Goal: Information Seeking & Learning: Find specific fact

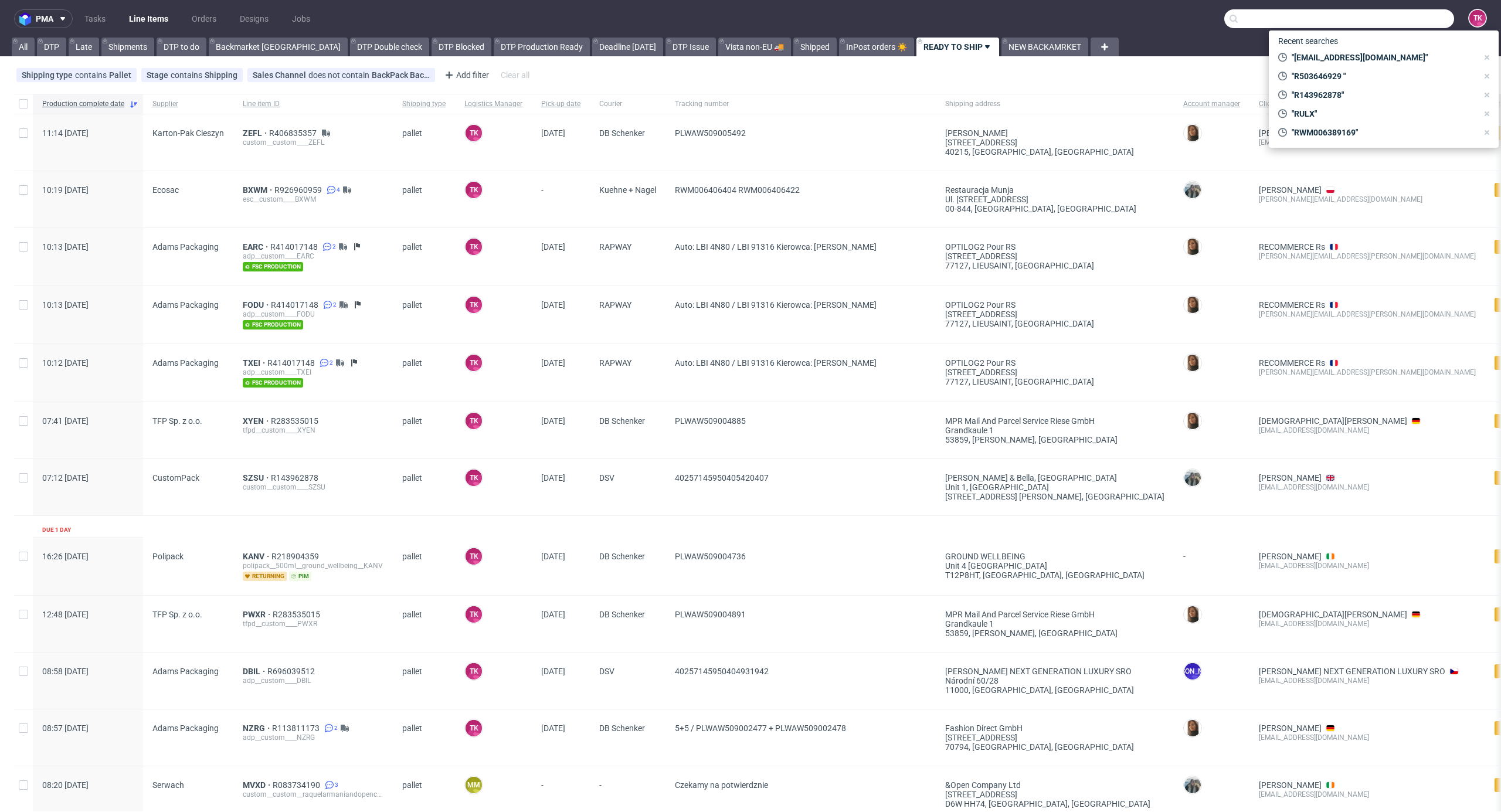
click at [1387, 21] on input "text" at bounding box center [1339, 18] width 230 height 18
paste input "40257145950404139409"
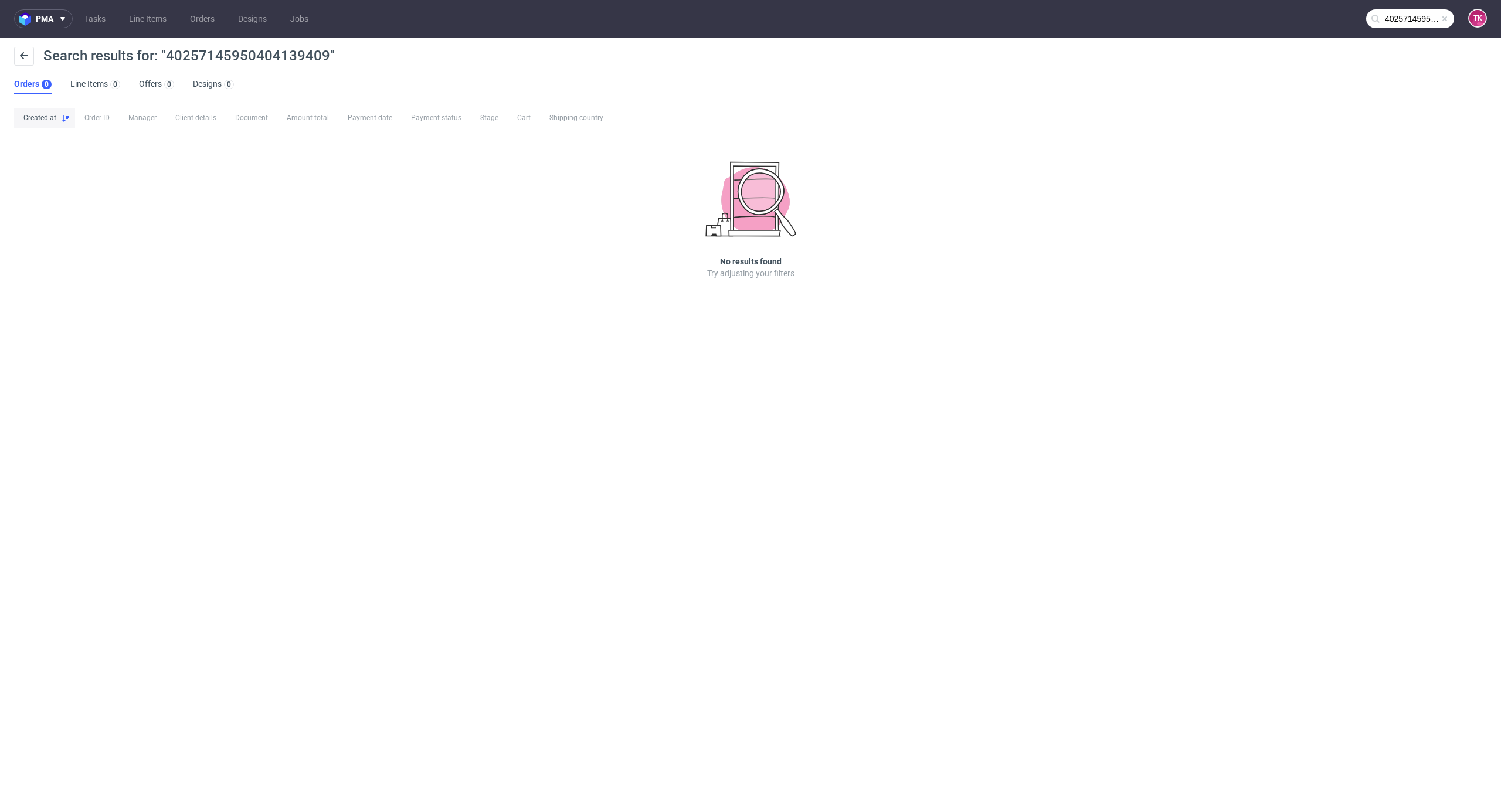
click at [1403, 31] on nav "pma Tasks Line Items Orders Designs Jobs 40257145950404139409 TK" at bounding box center [750, 18] width 1501 height 38
click at [1403, 24] on input "40257145950404139409" at bounding box center [1410, 18] width 88 height 18
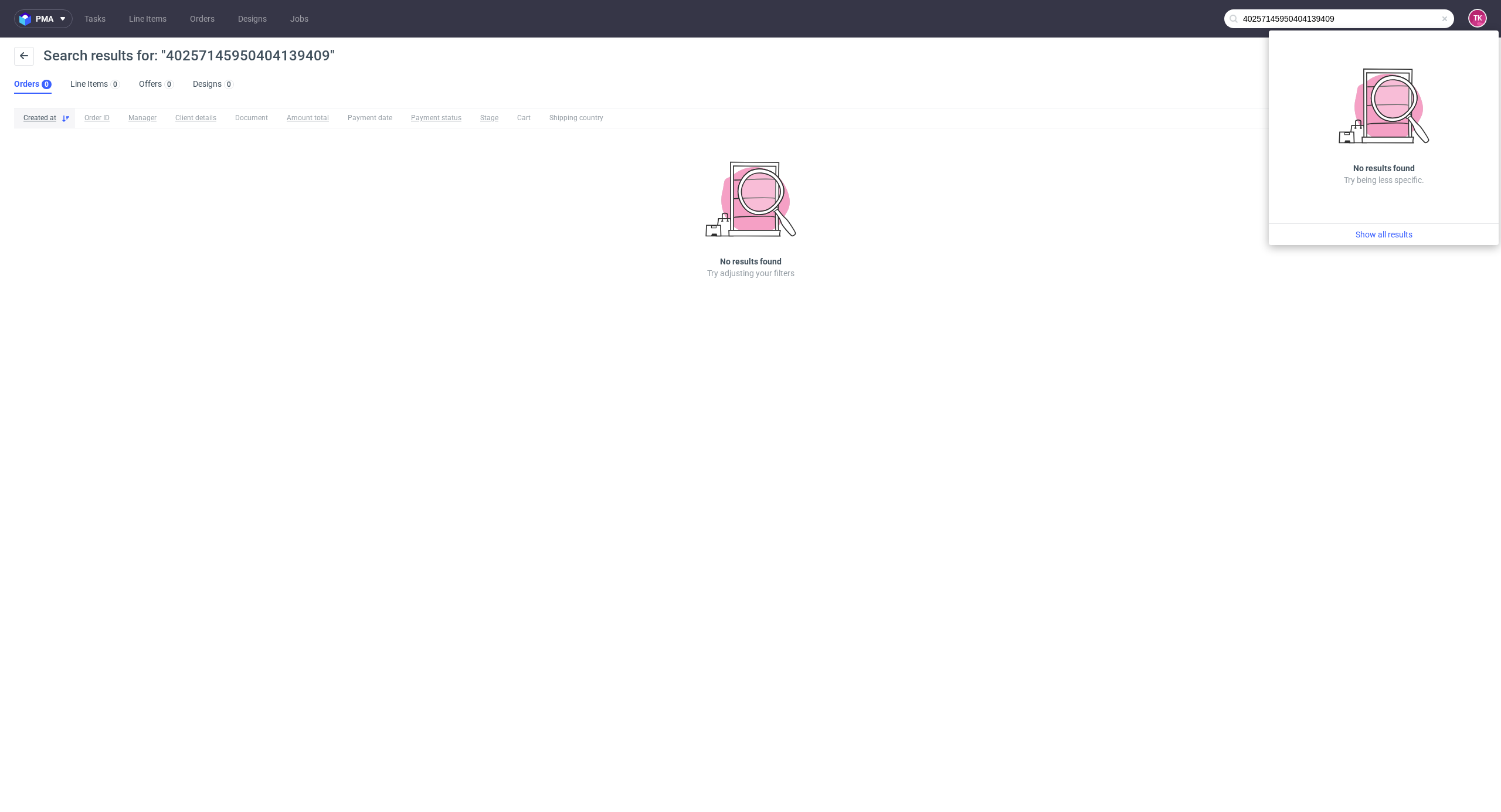
click at [1398, 18] on input "40257145950404139409" at bounding box center [1339, 18] width 230 height 18
type input "4025714595040413940"
click at [1362, 48] on div "PHOH" at bounding box center [1383, 48] width 211 height 21
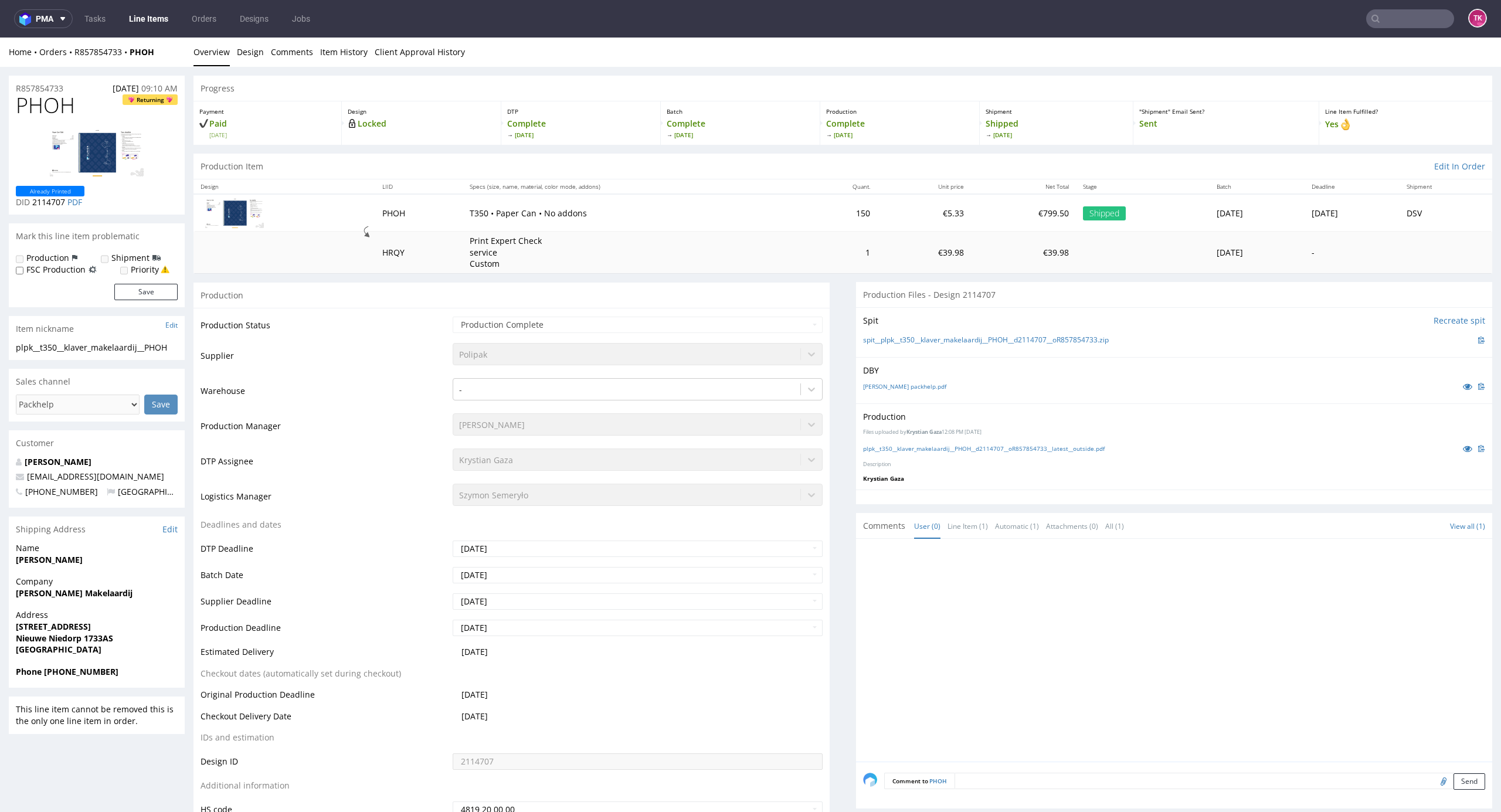
click at [170, 24] on link "Line Items" at bounding box center [148, 18] width 53 height 18
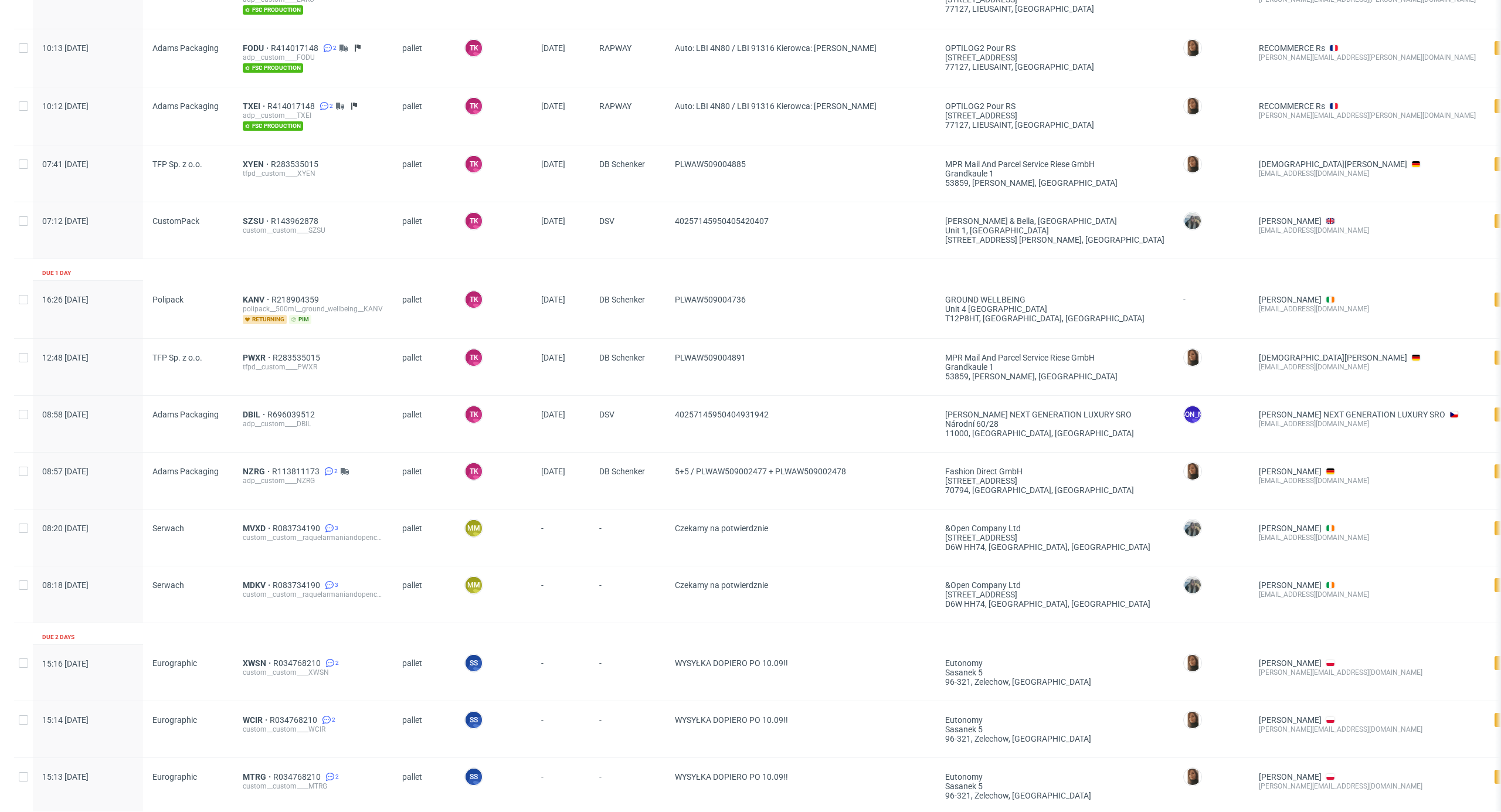
scroll to position [446, 0]
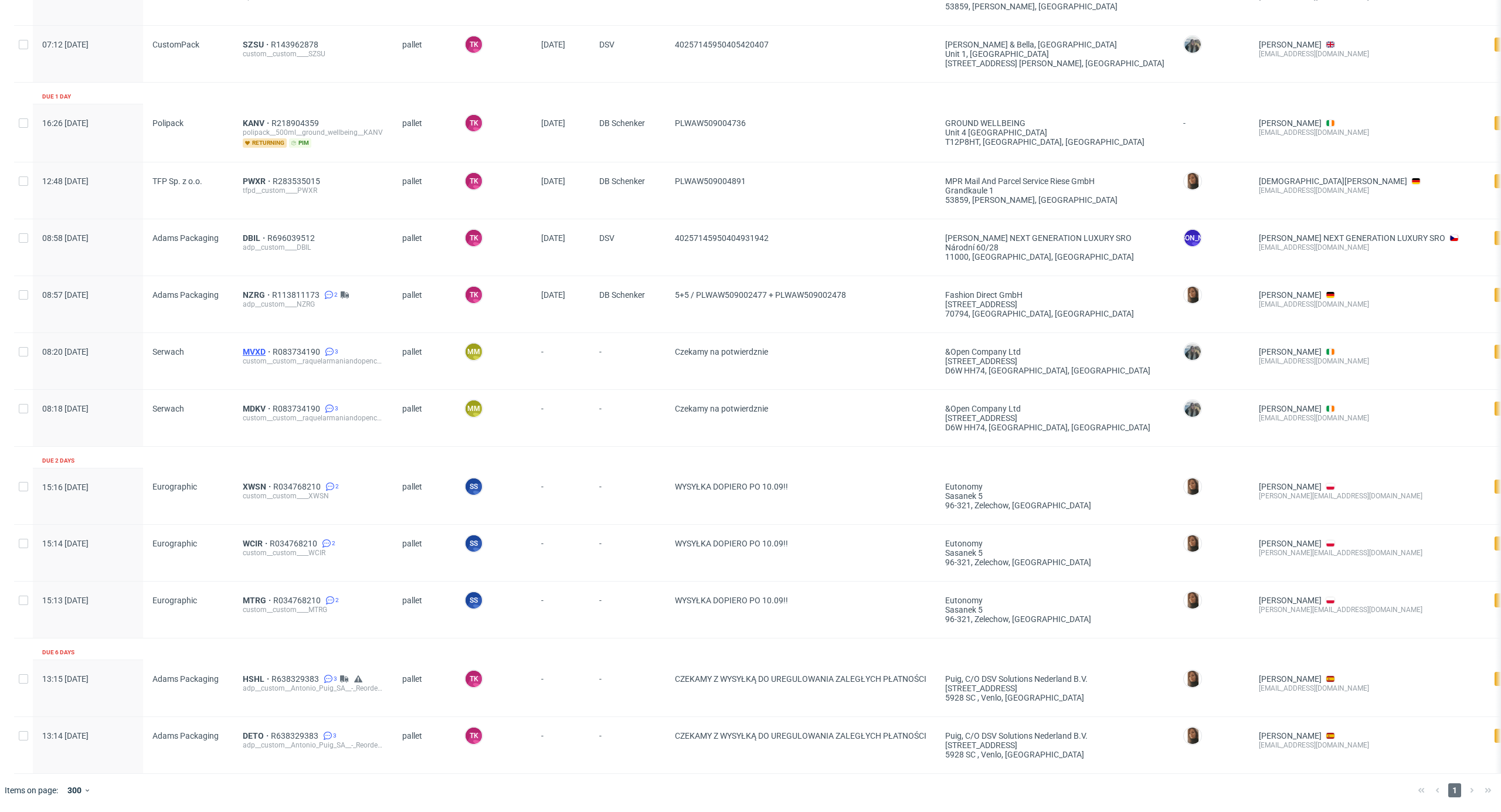
drag, startPoint x: 250, startPoint y: 332, endPoint x: 252, endPoint y: 338, distance: 6.3
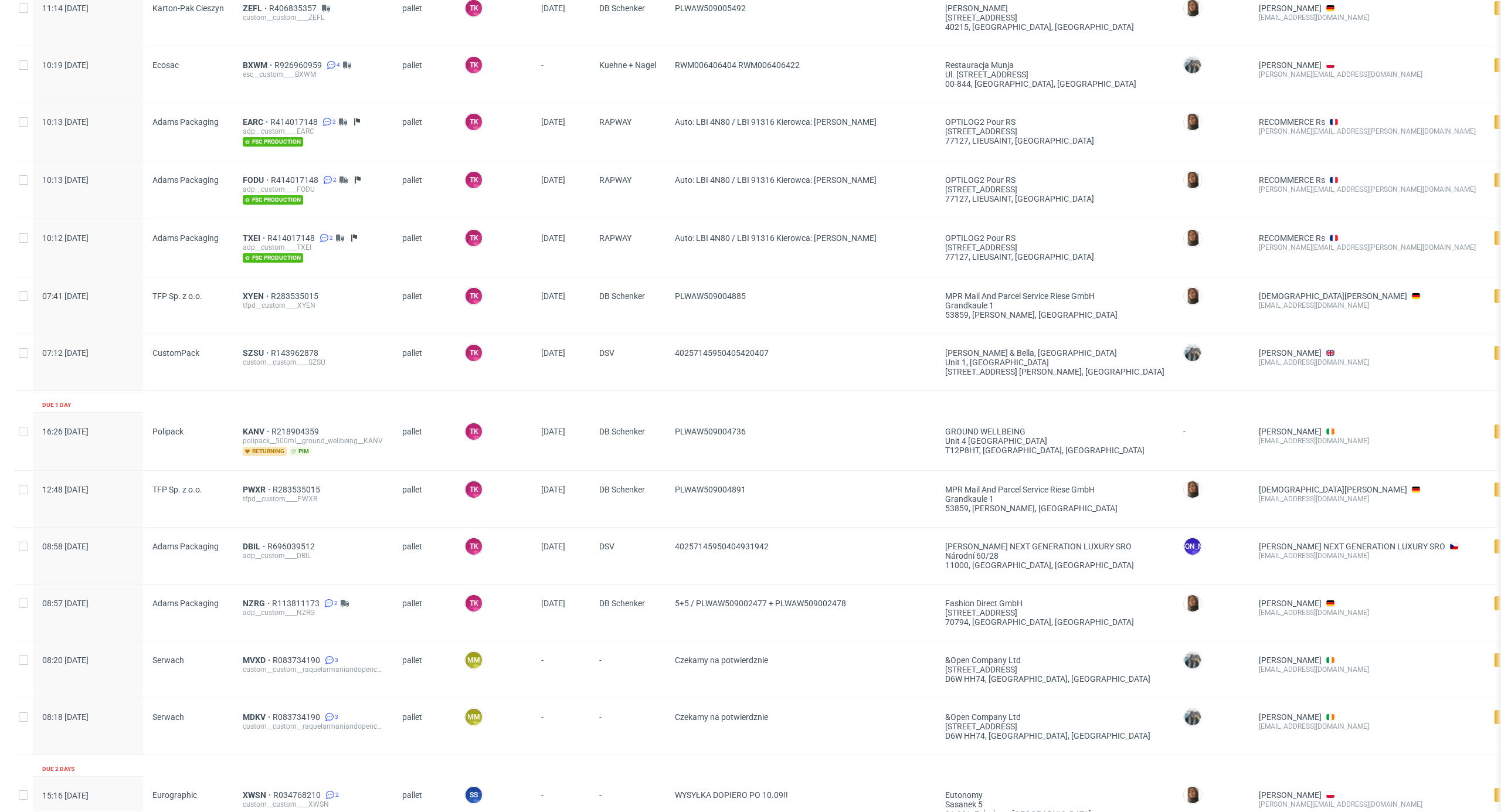
scroll to position [0, 0]
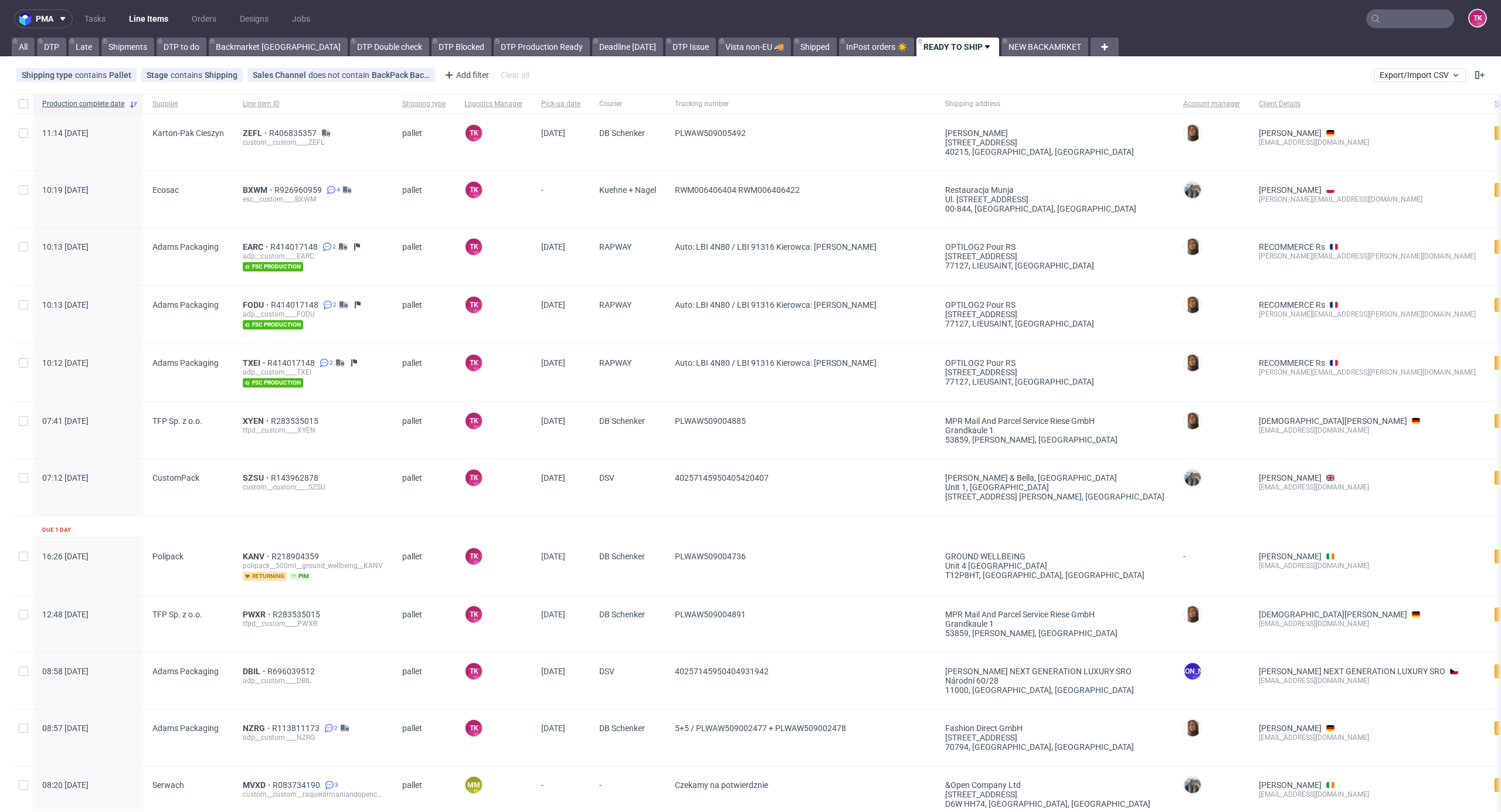
click at [140, 14] on link "Line Items" at bounding box center [148, 18] width 53 height 18
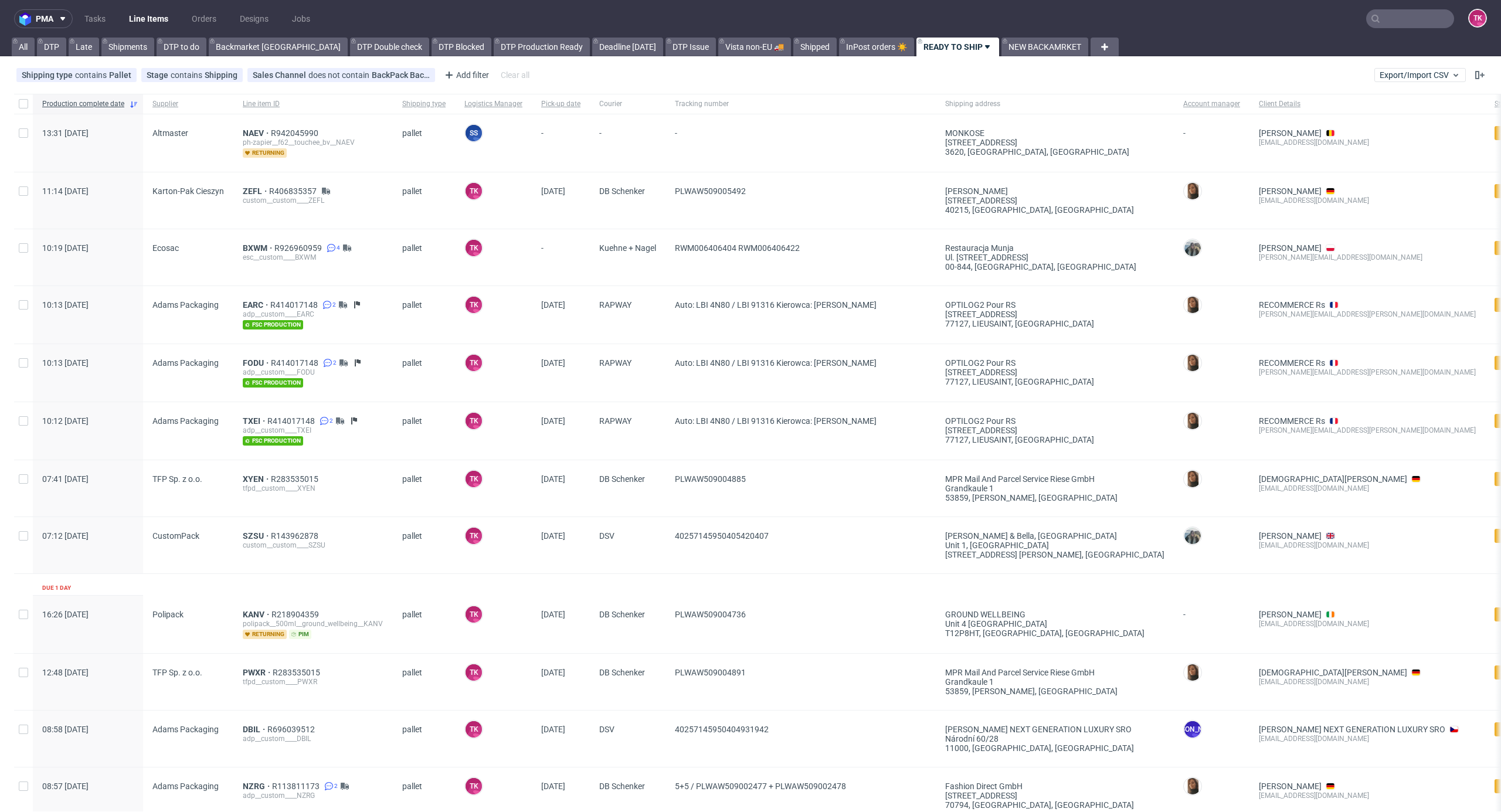
click at [1412, 14] on input "text" at bounding box center [1410, 18] width 88 height 18
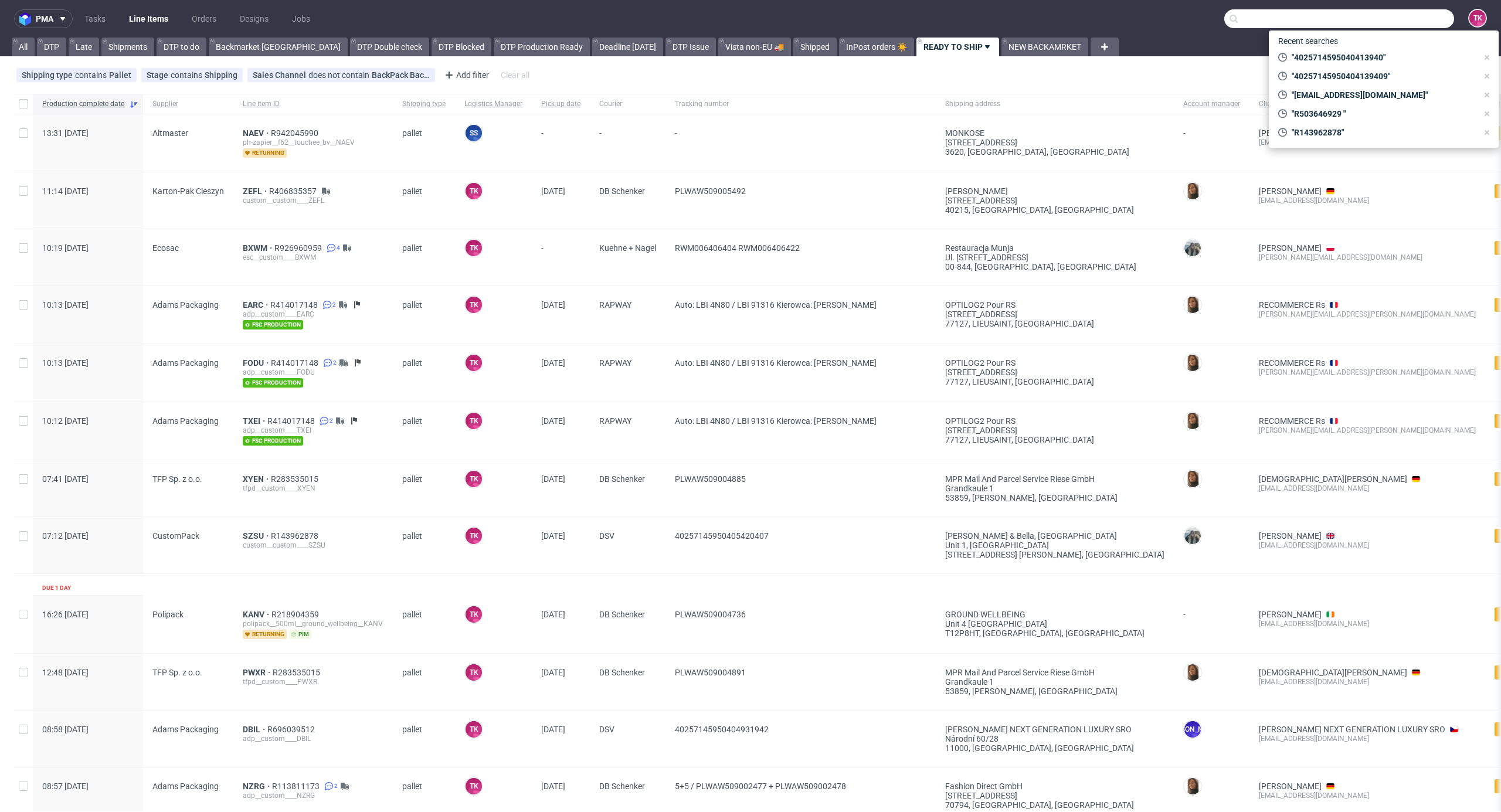
paste input "R857854733_PHOH"
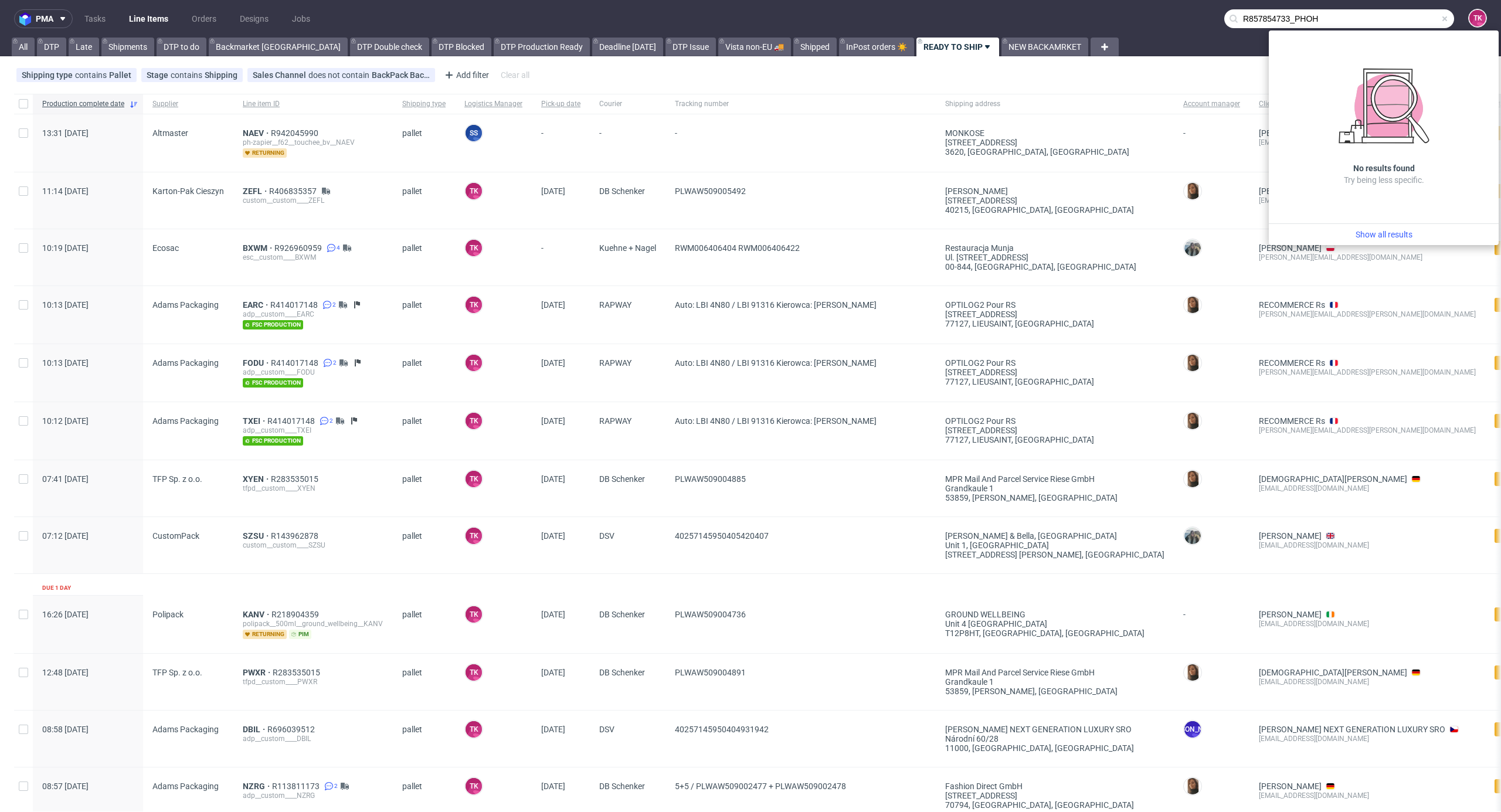
drag, startPoint x: 1284, startPoint y: 18, endPoint x: 1234, endPoint y: 8, distance: 51.0
click at [1220, 7] on nav "pma Tasks Line Items Orders Designs Jobs R857854733_PHOH TK" at bounding box center [750, 18] width 1501 height 38
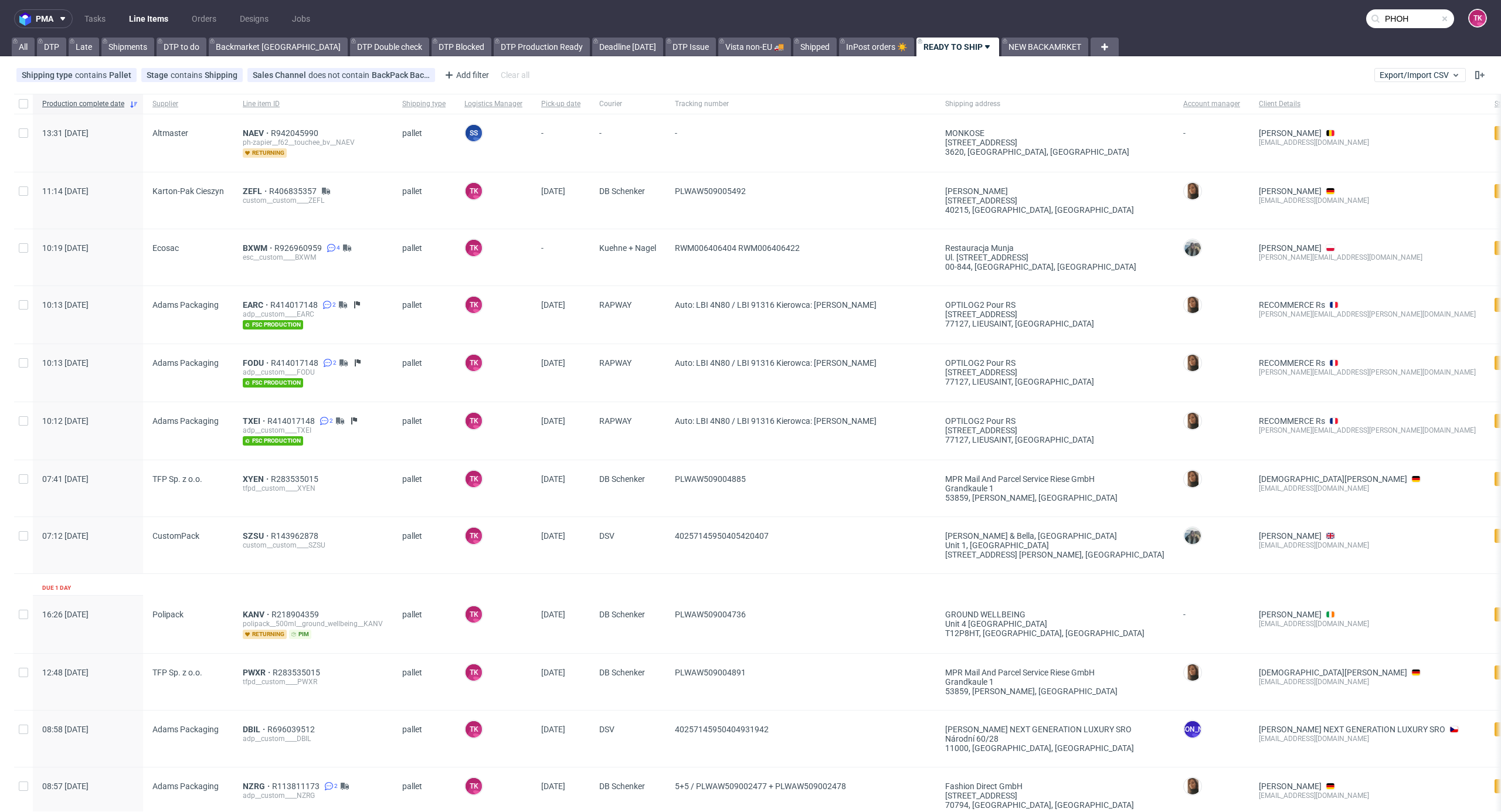
type input "PHOH"
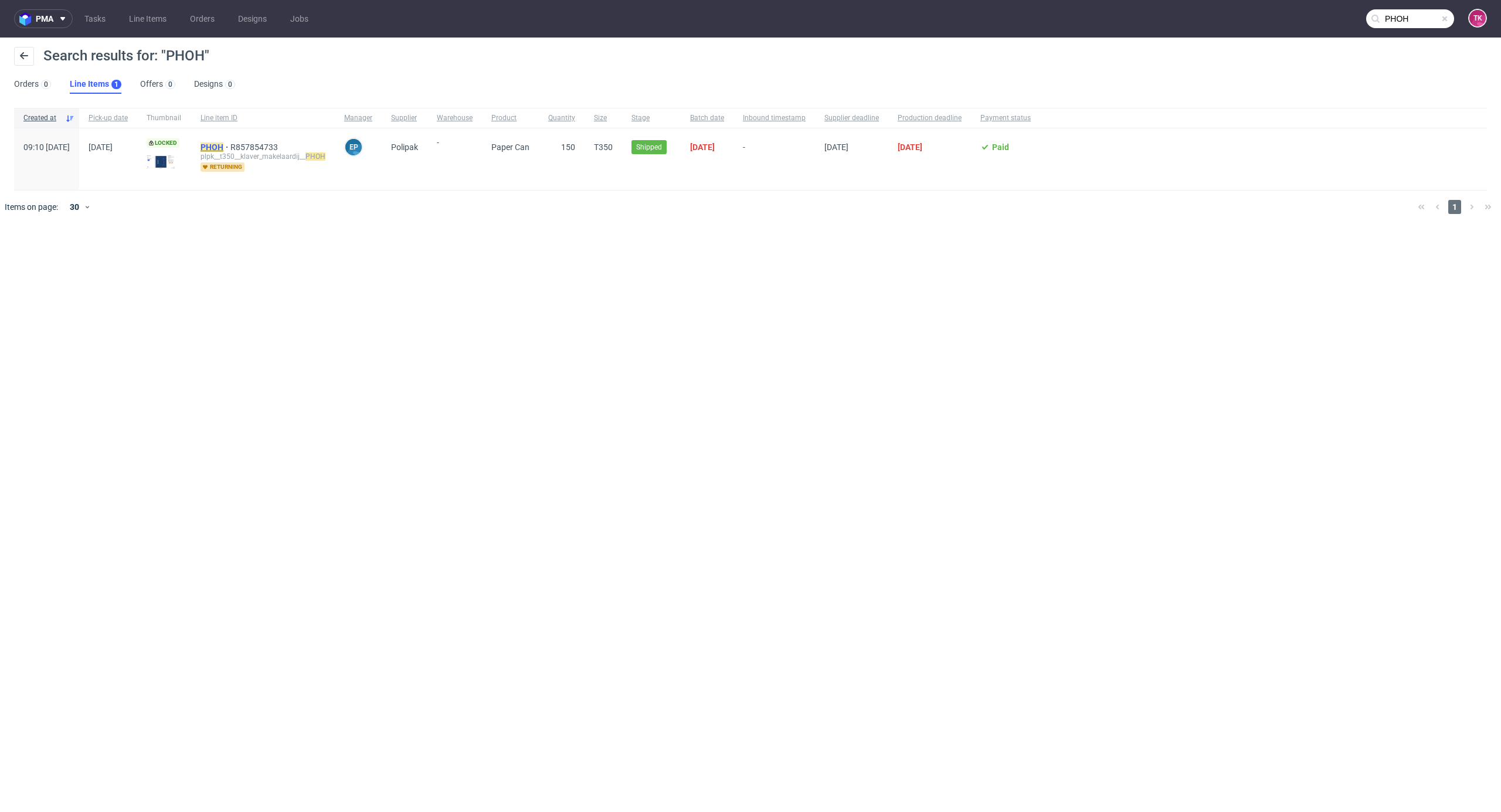
click at [224, 144] on mark "PHOH" at bounding box center [211, 146] width 23 height 9
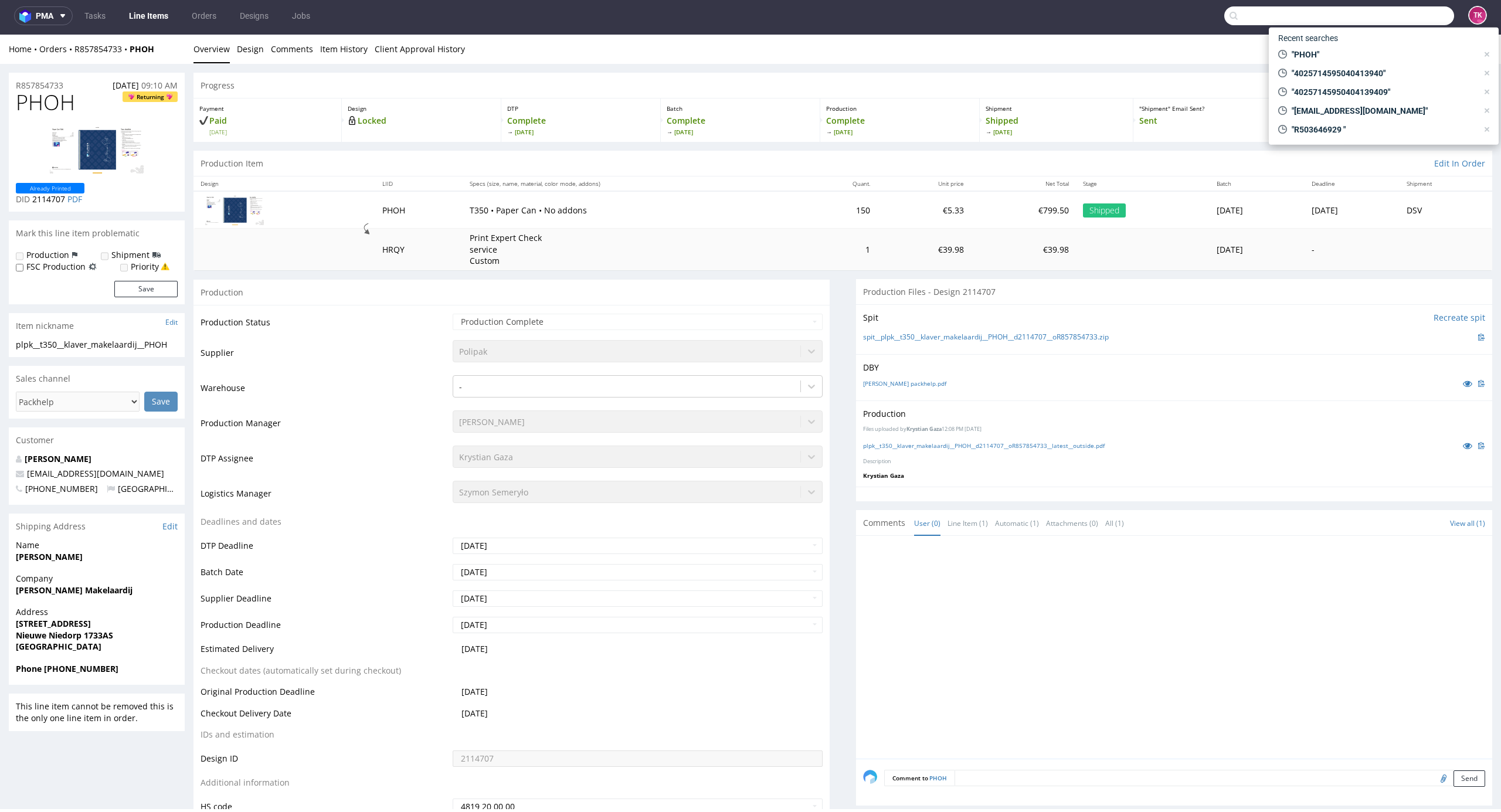
click at [1395, 12] on input "text" at bounding box center [1339, 16] width 230 height 18
click at [137, 9] on link "Line Items" at bounding box center [148, 16] width 53 height 18
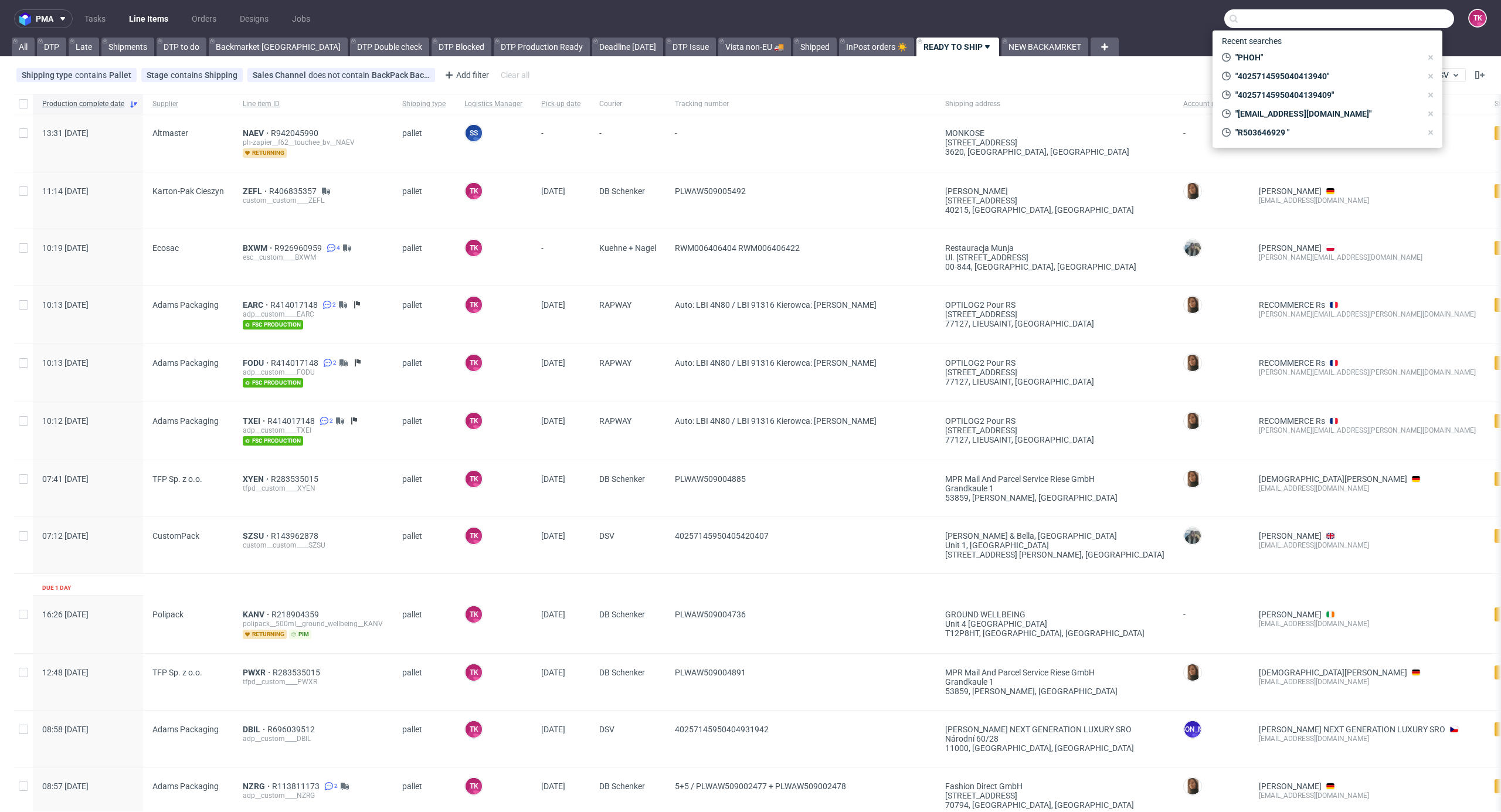
click at [123, 18] on link "Line Items" at bounding box center [148, 18] width 53 height 18
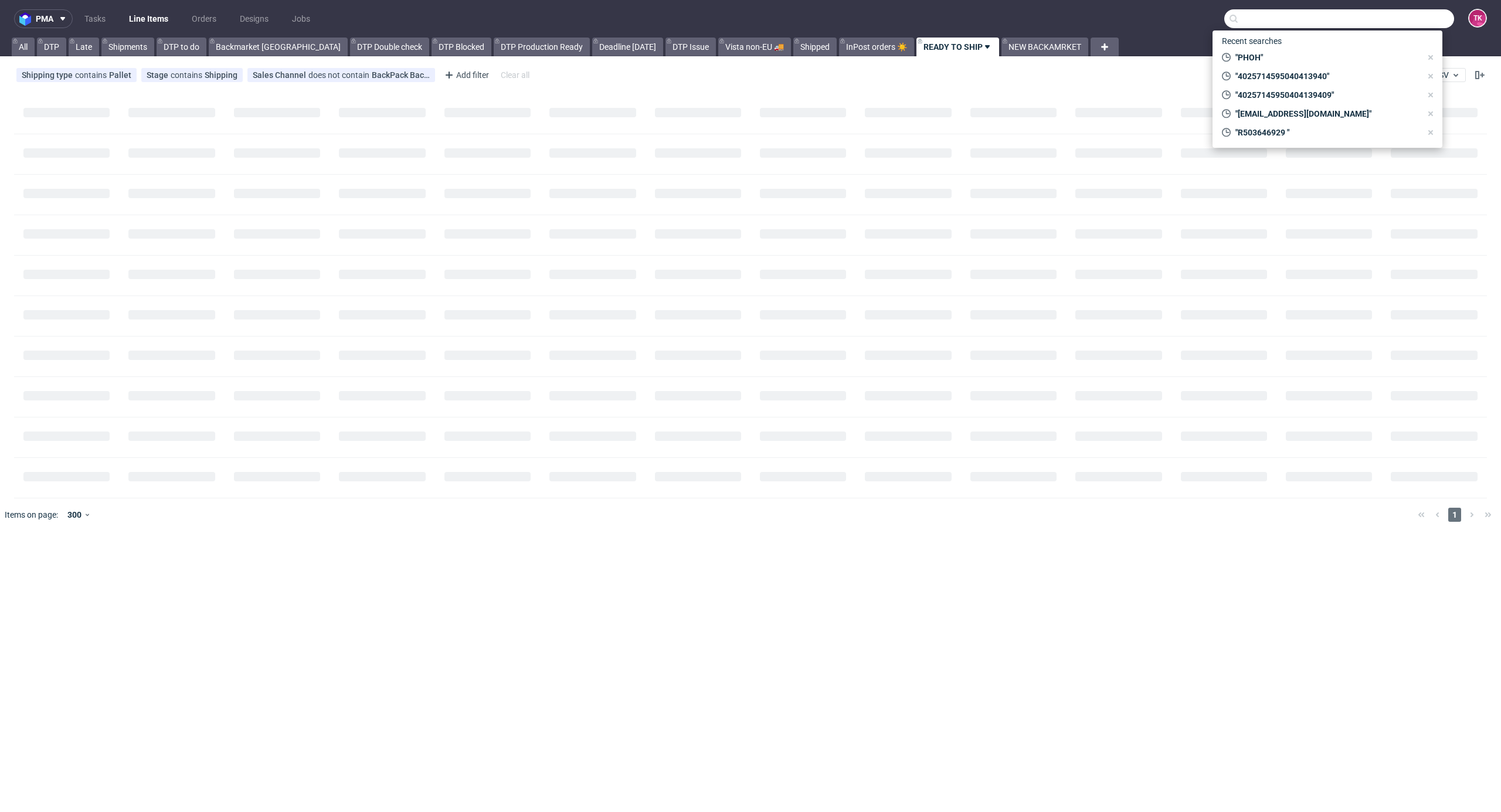
click at [150, 17] on link "Line Items" at bounding box center [148, 18] width 53 height 18
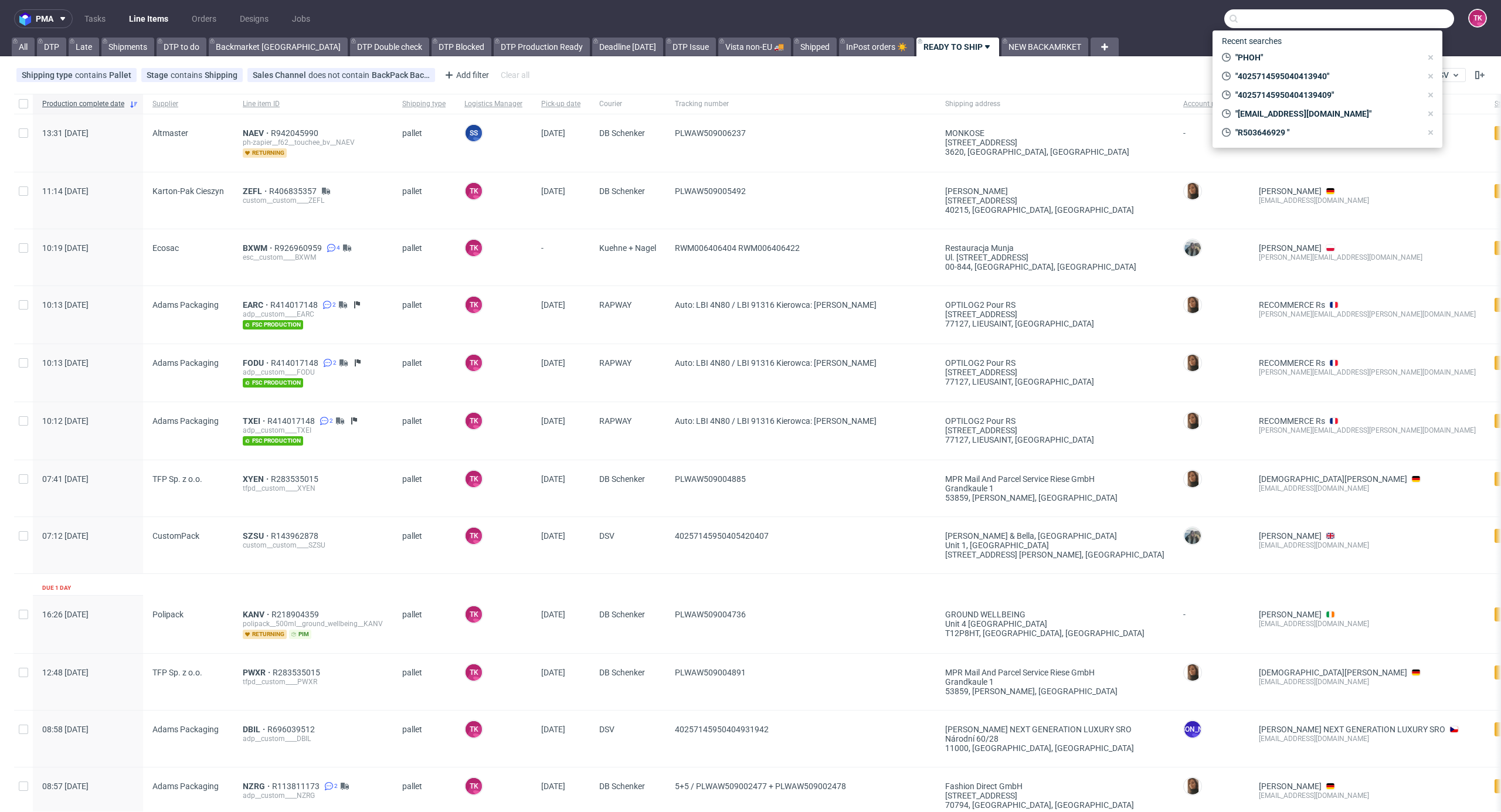
click at [135, 14] on link "Line Items" at bounding box center [148, 18] width 53 height 18
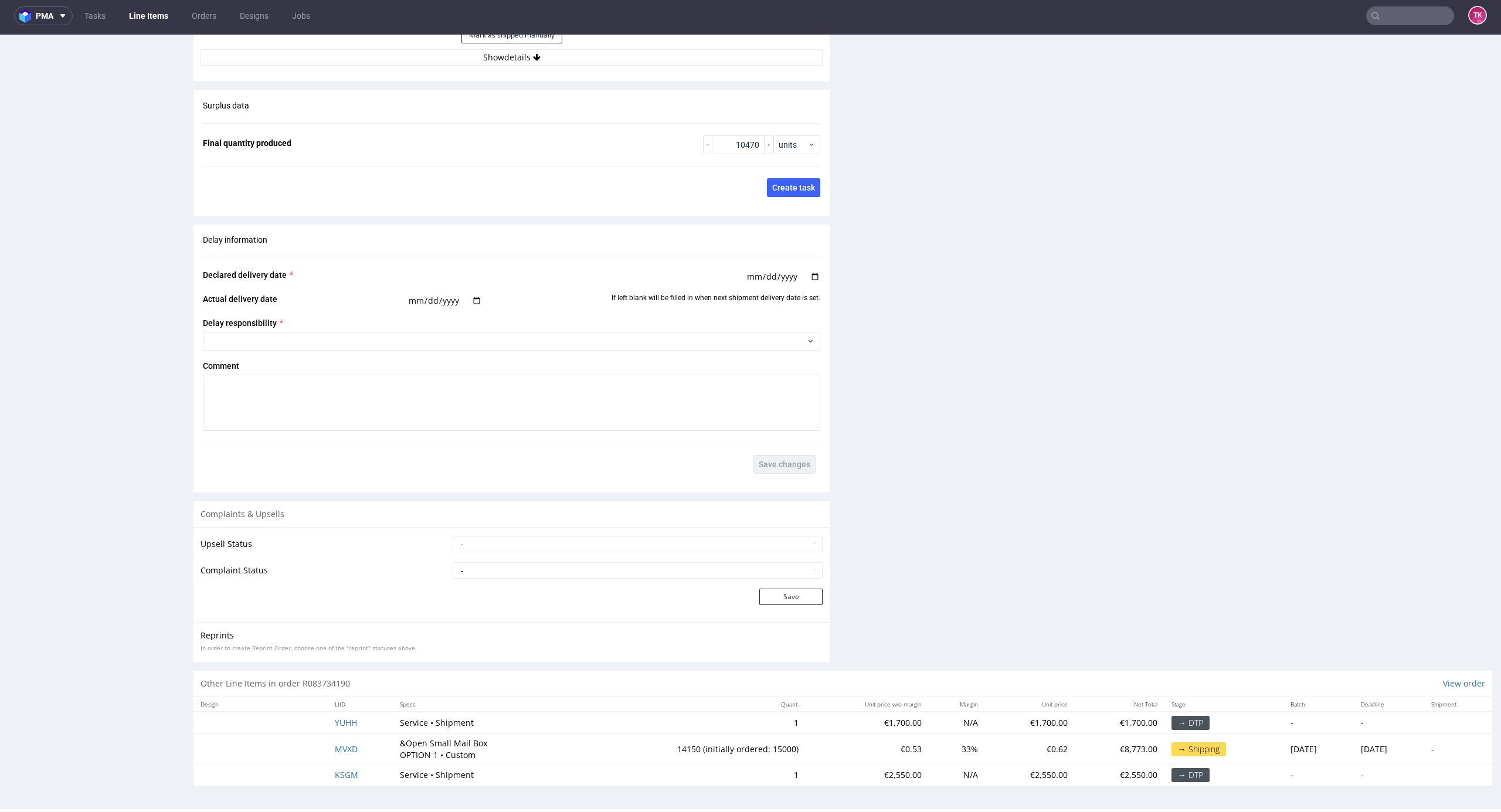
scroll to position [1342, 0]
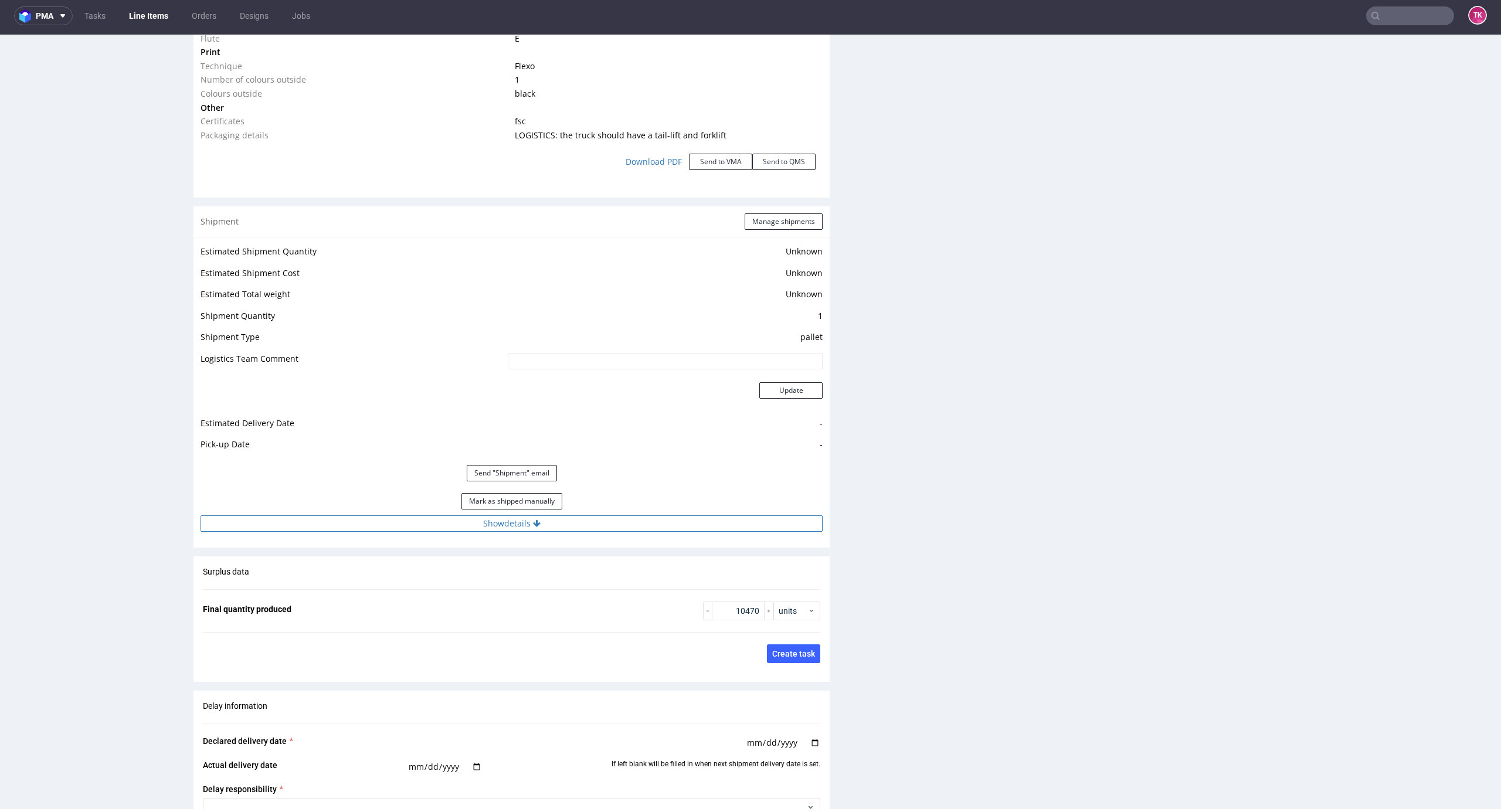
click at [599, 528] on button "Show details" at bounding box center [511, 524] width 622 height 17
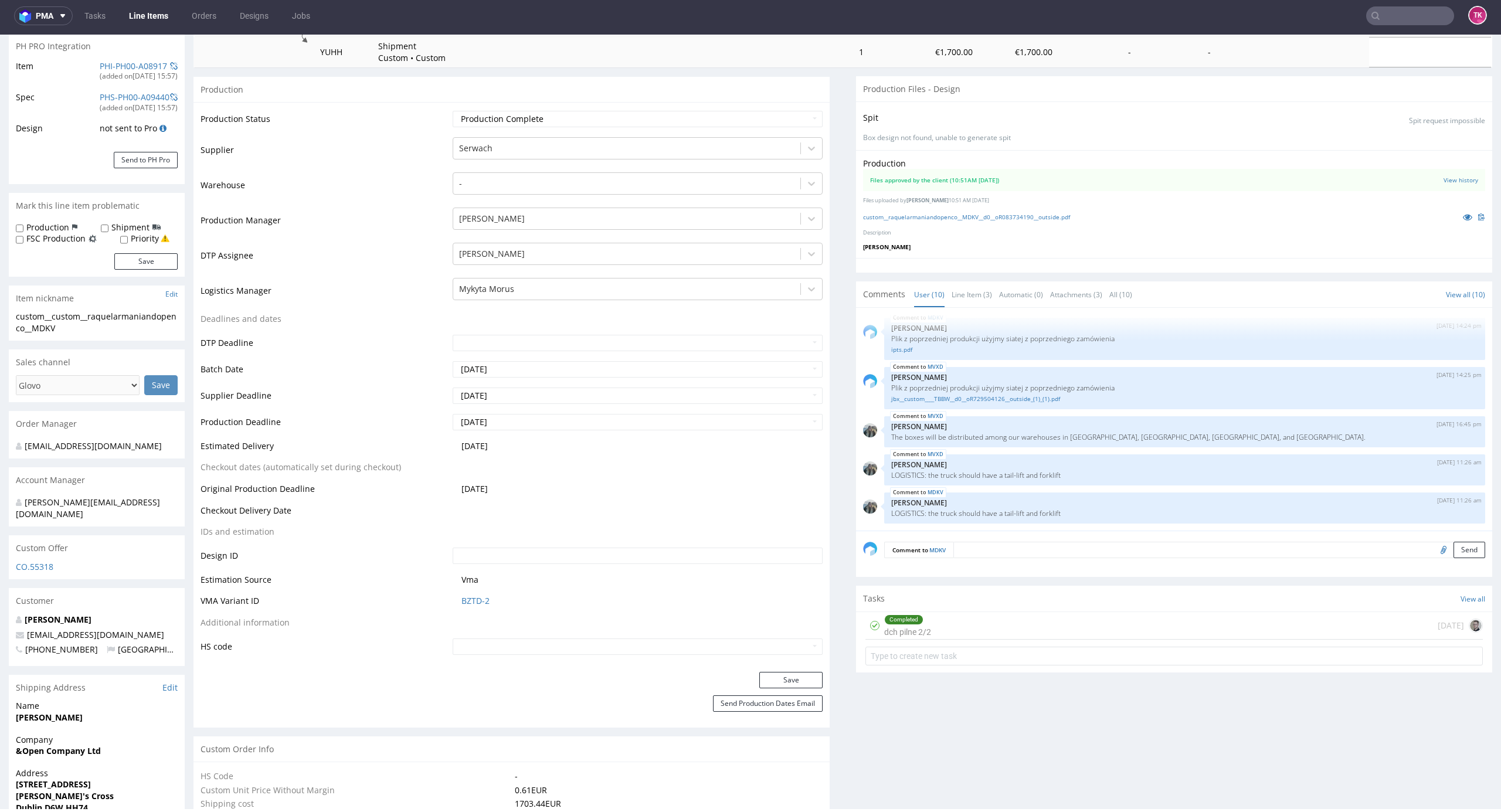
scroll to position [170, 0]
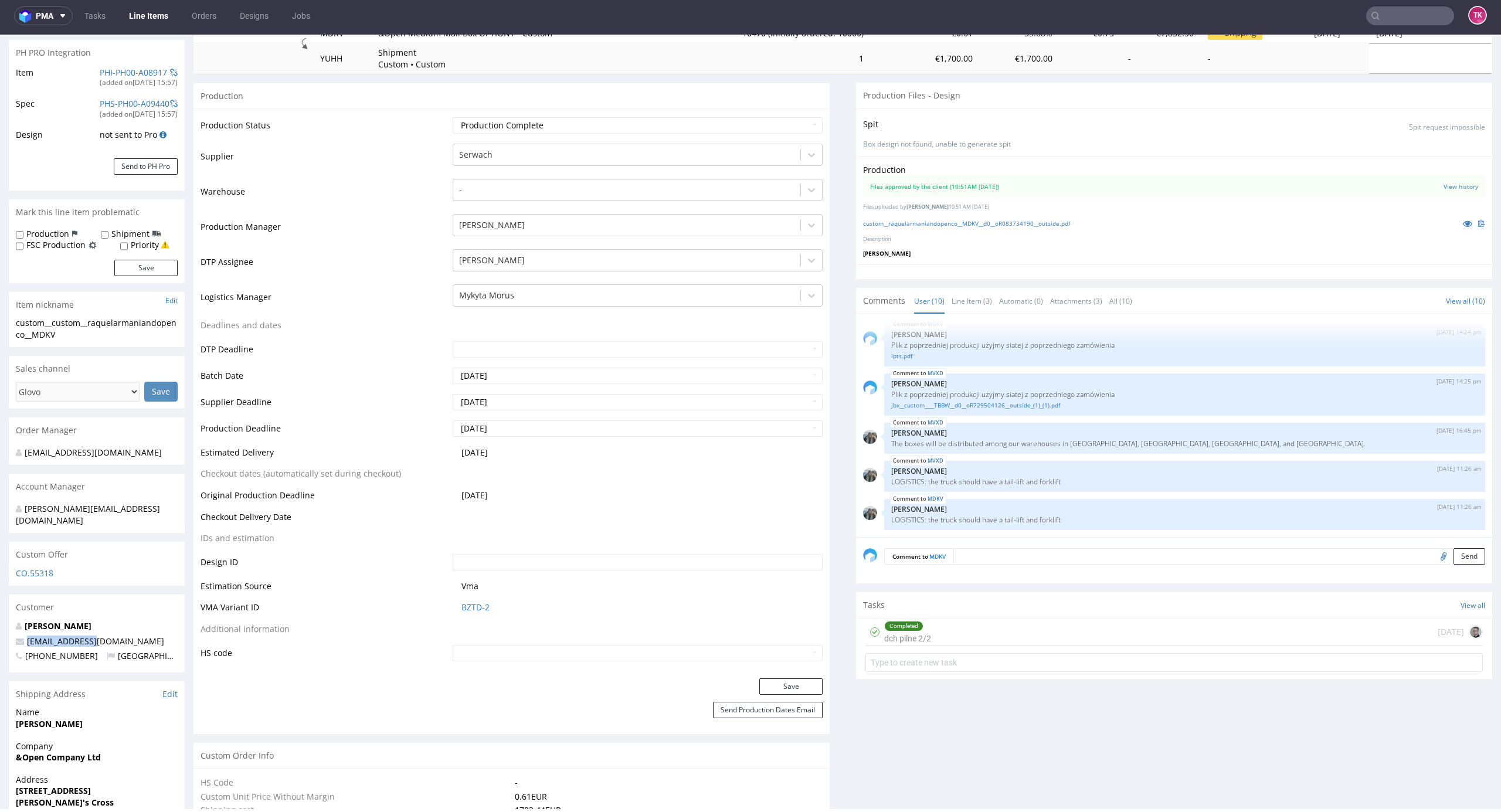
drag, startPoint x: 115, startPoint y: 626, endPoint x: 13, endPoint y: 630, distance: 102.1
click at [13, 630] on div "Gabriela Fernandes gabi@andopen.co +35315558180 Ireland" at bounding box center [96, 646] width 176 height 52
copy span "gabi@andopen.co"
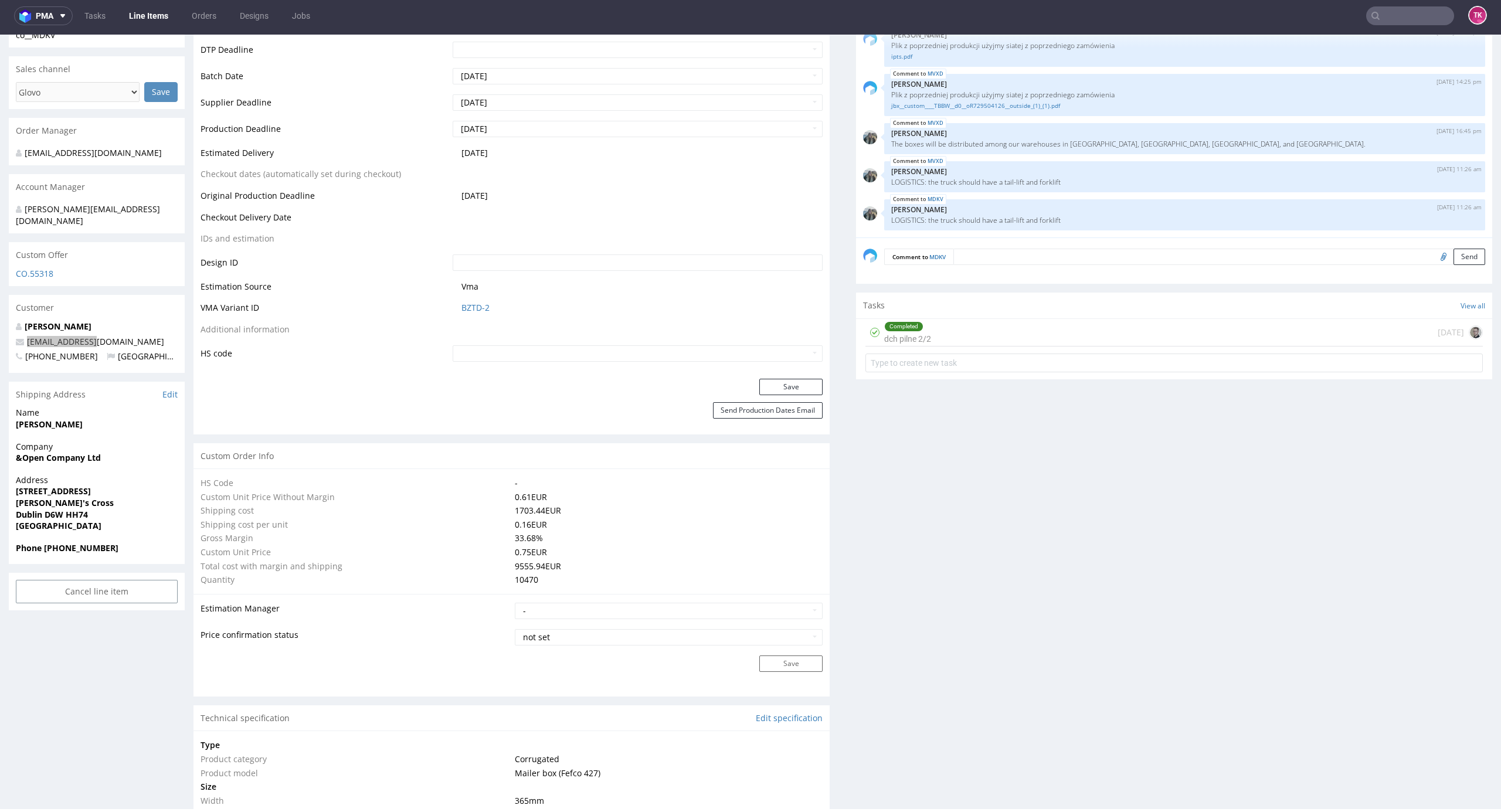
scroll to position [482, 0]
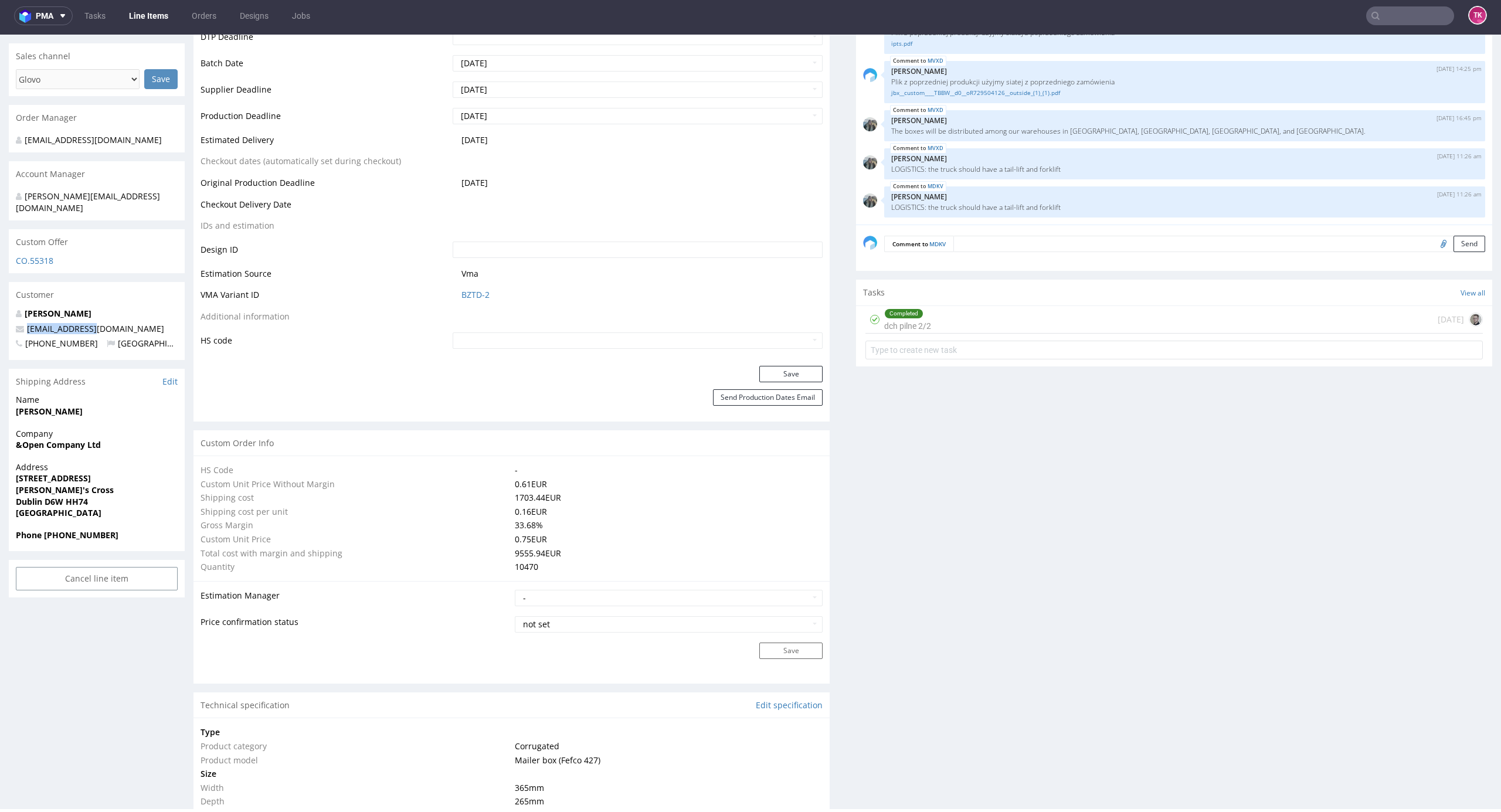
drag, startPoint x: 5, startPoint y: 467, endPoint x: 500, endPoint y: 806, distance: 600.0
copy strong "13 Saint Clare's Avenue"
drag, startPoint x: 8, startPoint y: 435, endPoint x: 104, endPoint y: 440, distance: 96.1
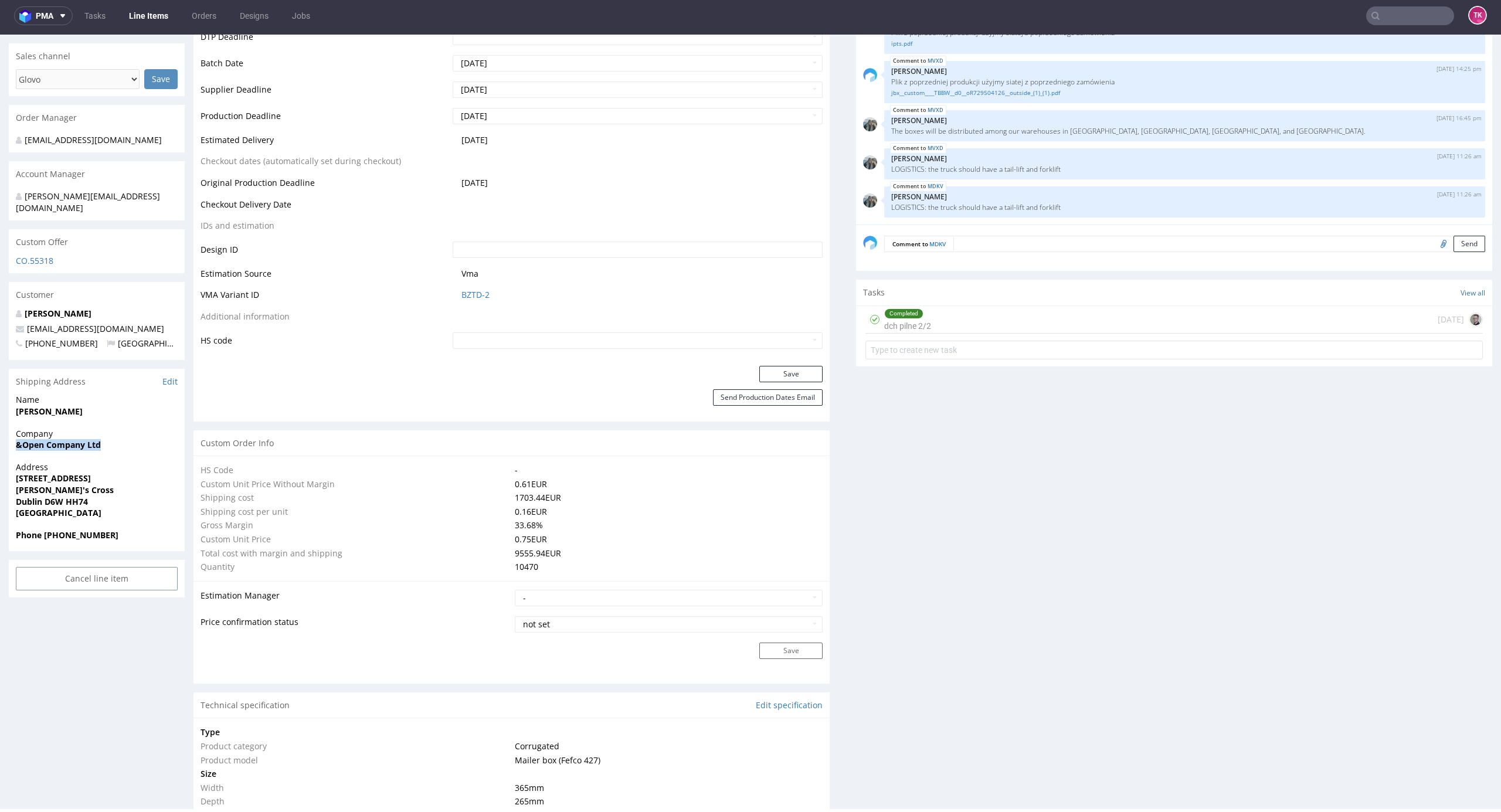
copy strong "&Open Company Ltd"
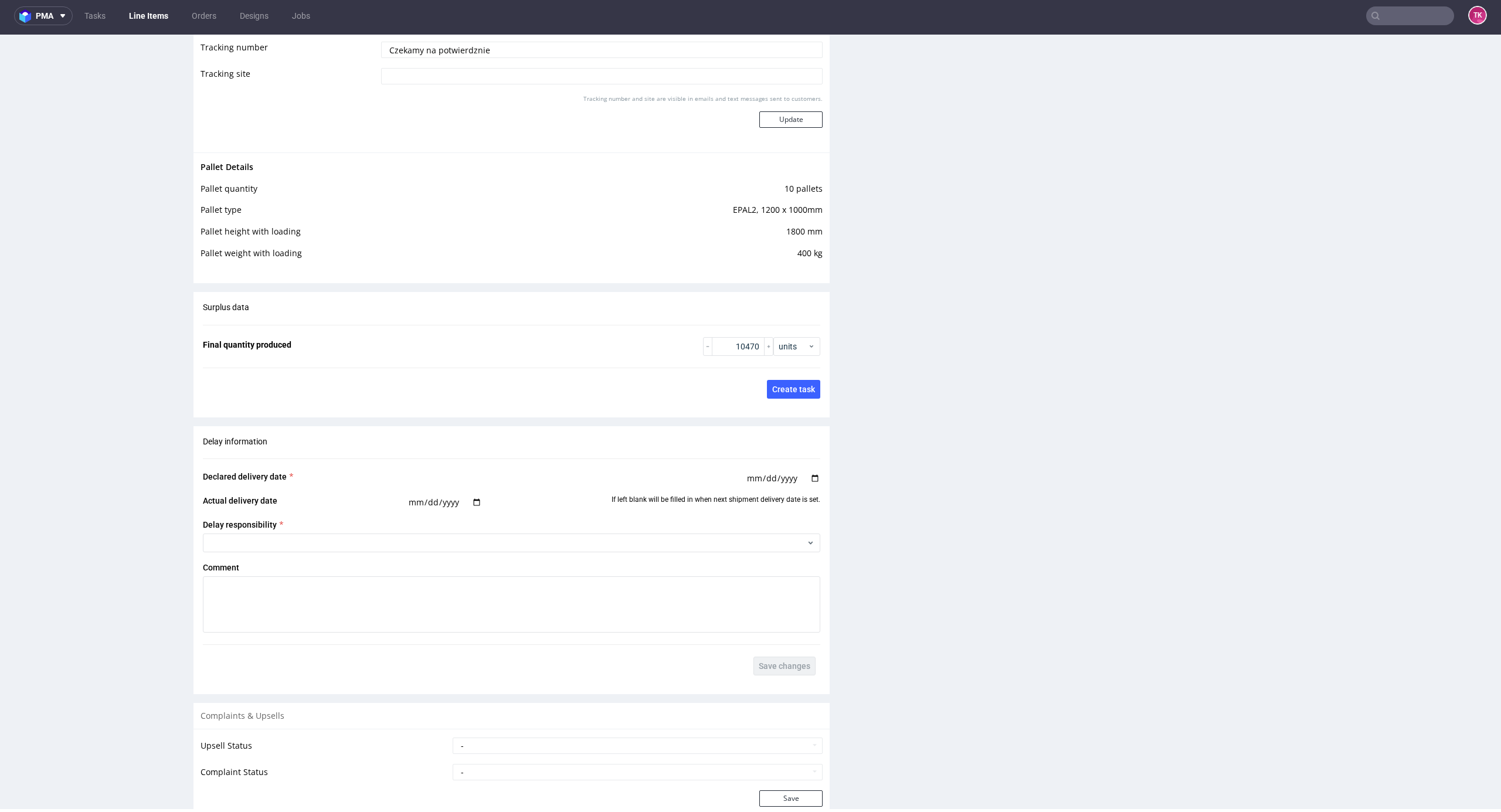
scroll to position [2094, 0]
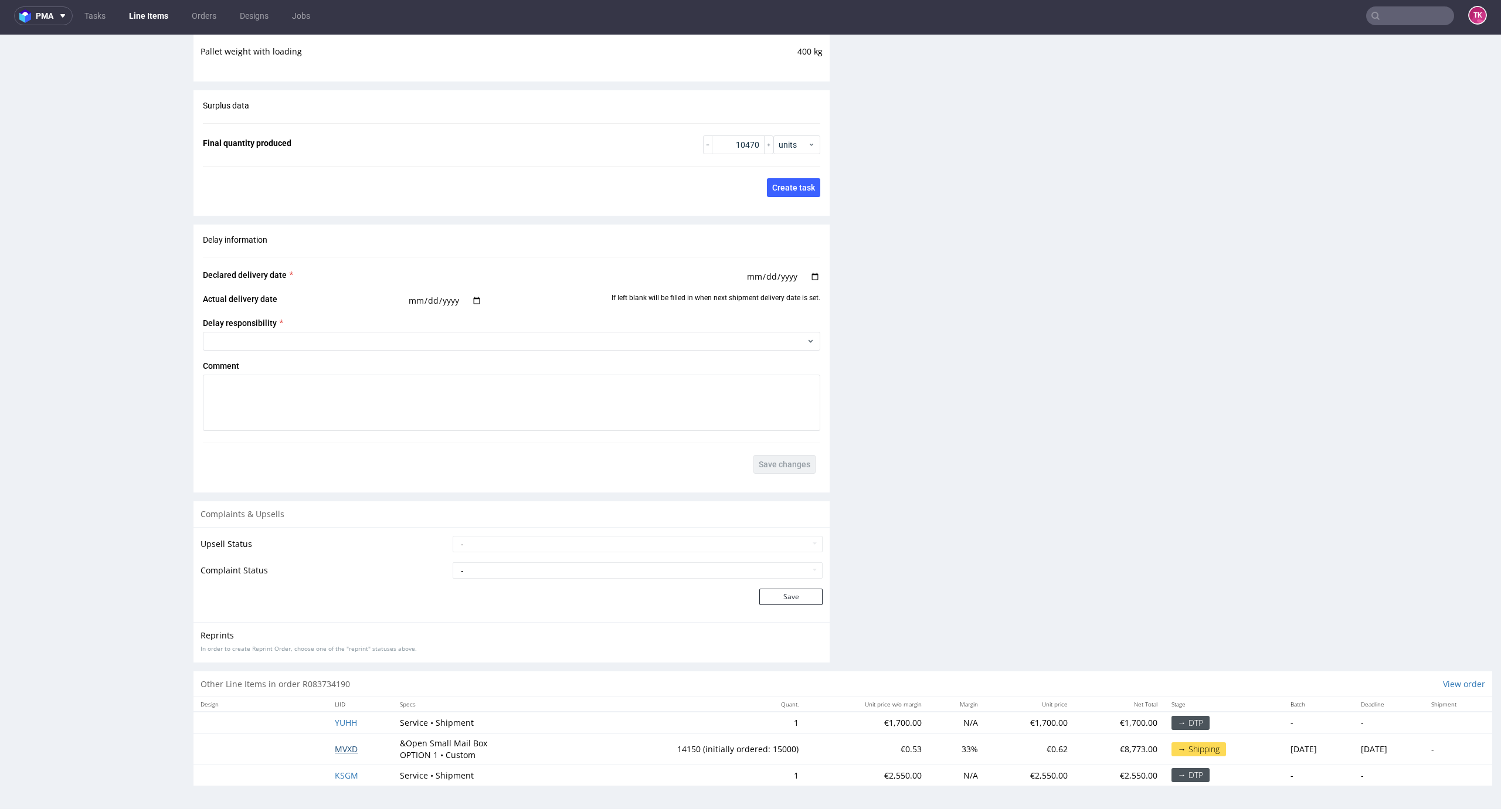
click at [338, 752] on span "MVXD" at bounding box center [346, 748] width 23 height 11
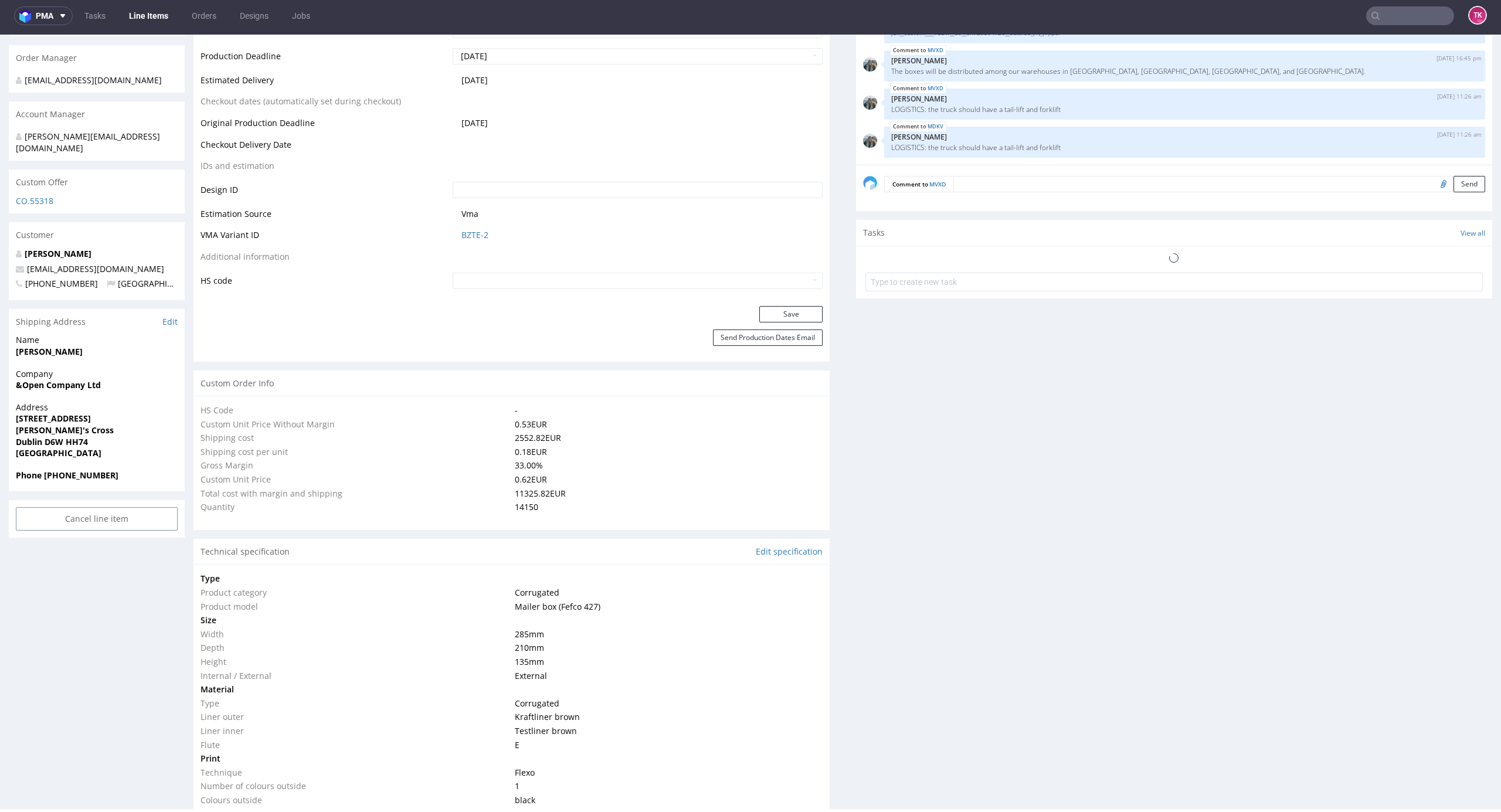
scroll to position [687, 0]
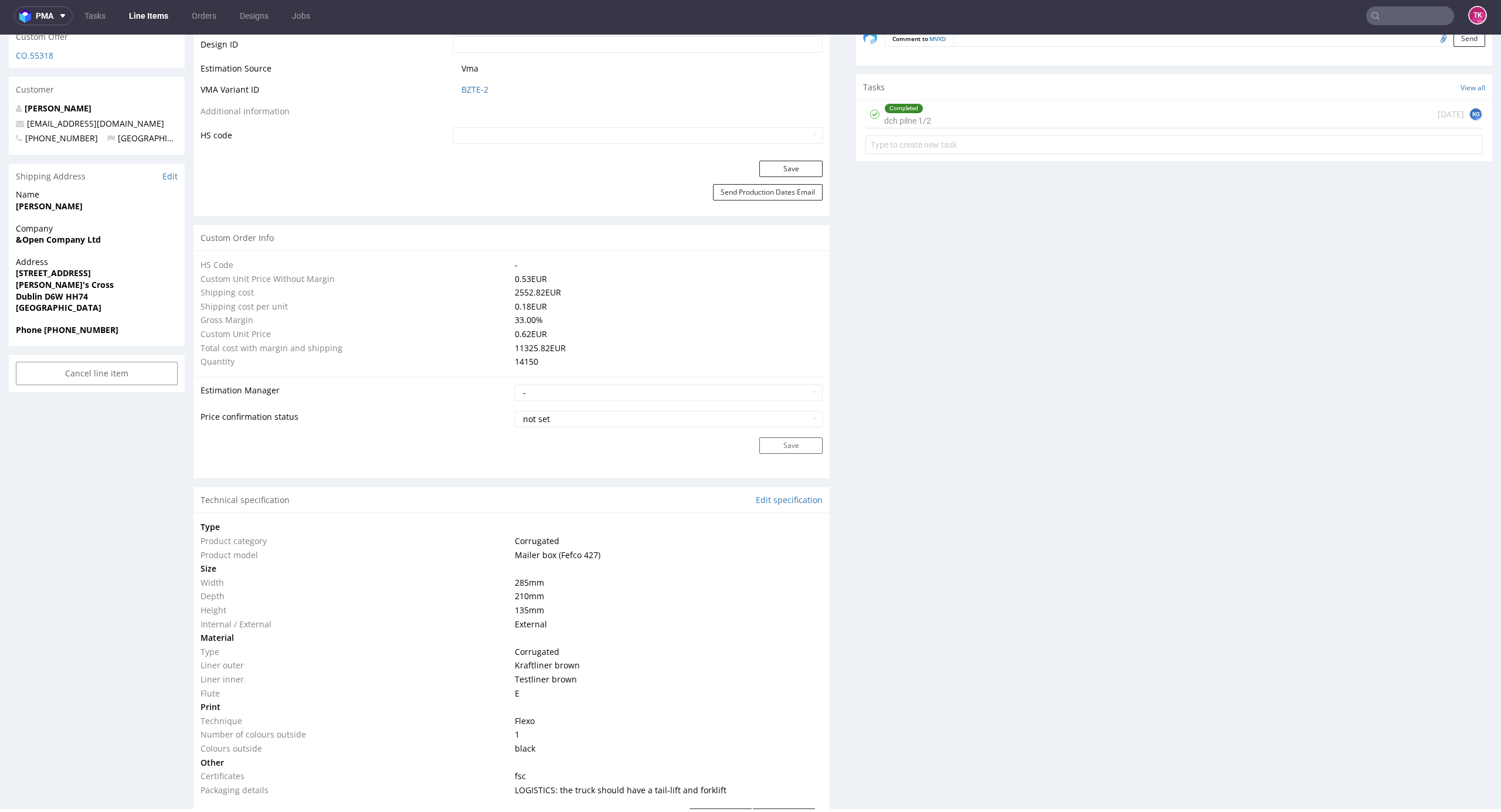
drag, startPoint x: 1403, startPoint y: 30, endPoint x: 1405, endPoint y: 19, distance: 11.2
click at [1403, 26] on nav "pma Tasks Line Items Orders Designs Jobs TK" at bounding box center [750, 16] width 1501 height 38
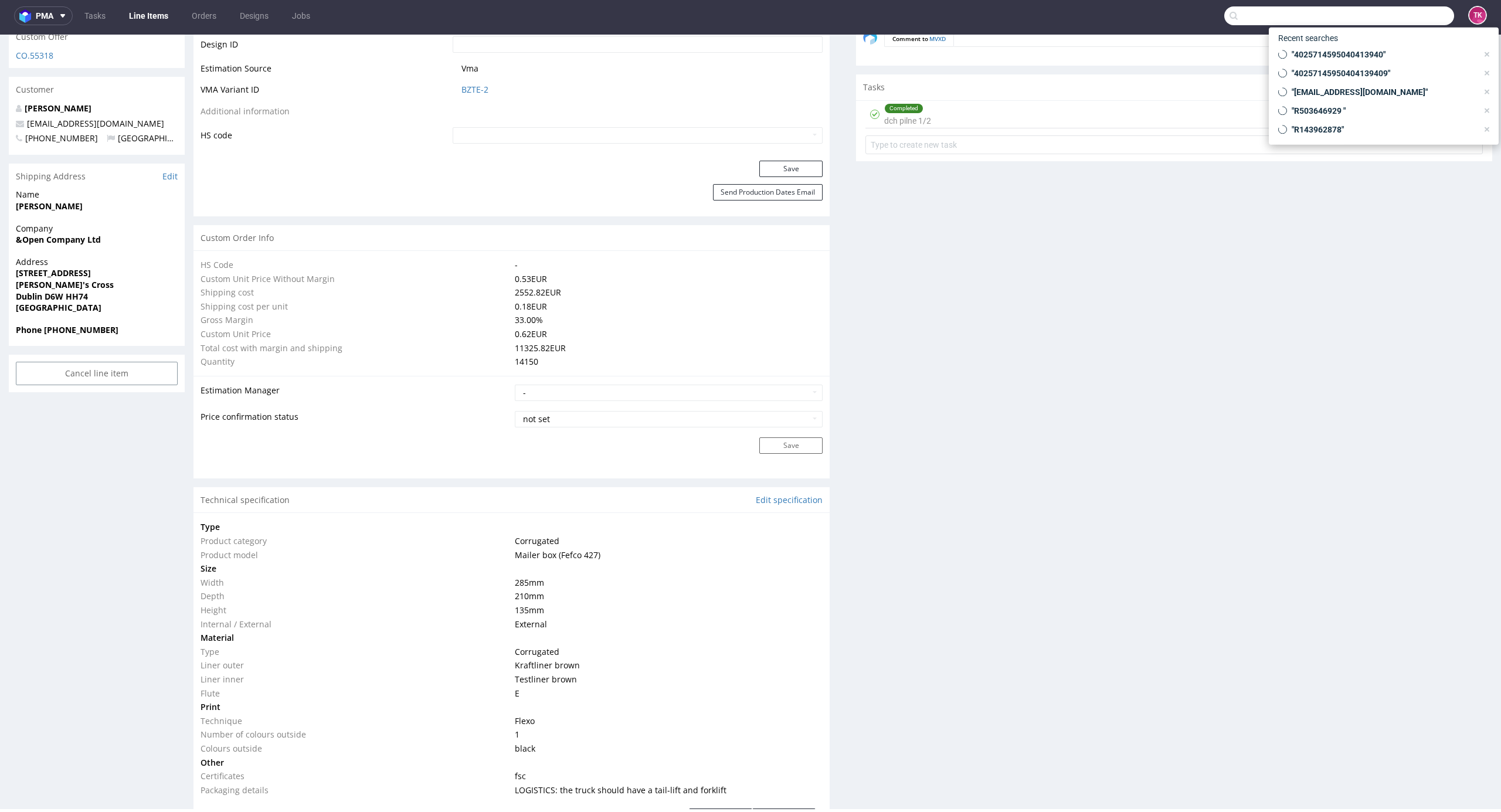
click at [1405, 19] on input "text" at bounding box center [1339, 16] width 230 height 18
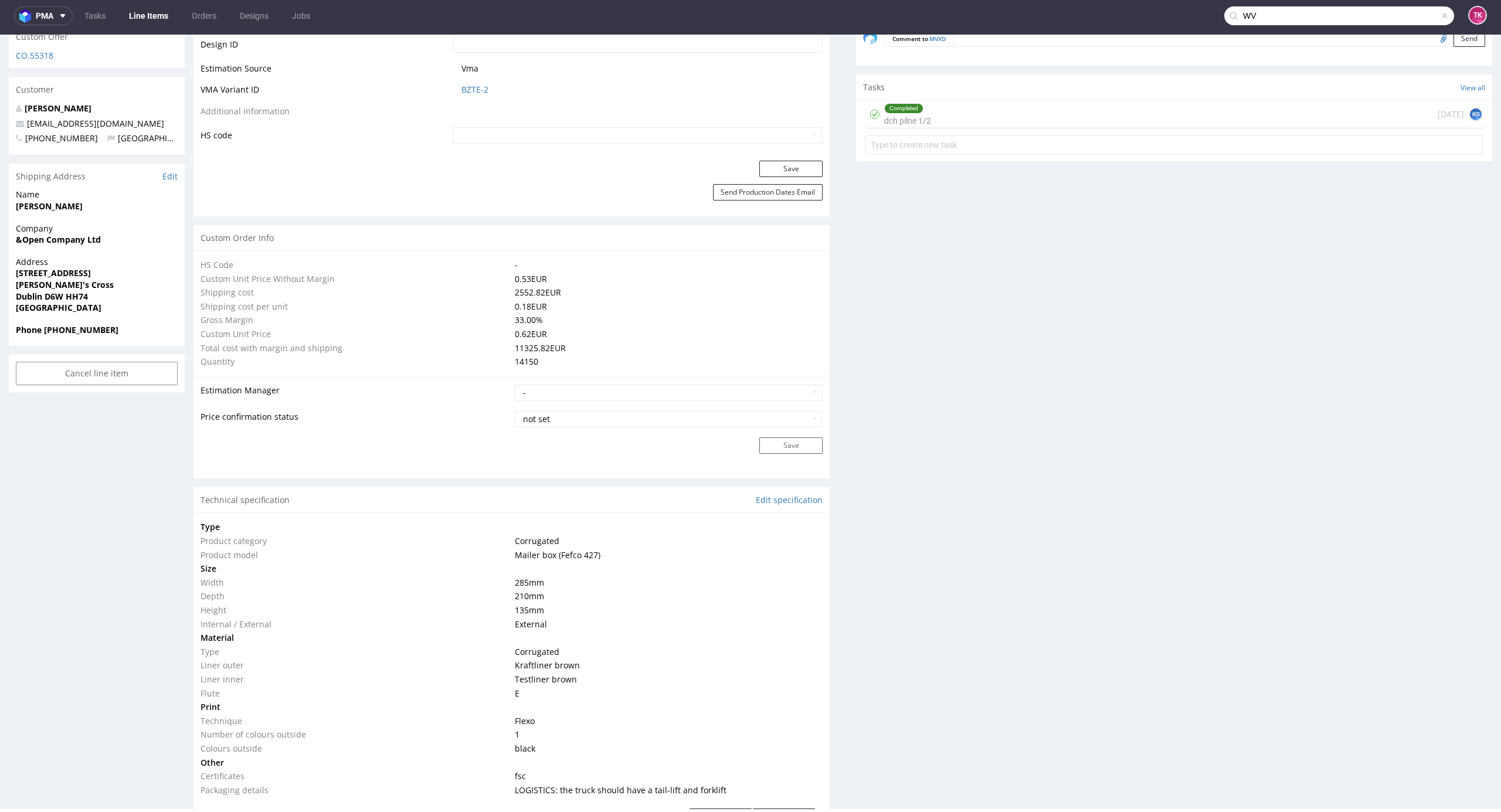
type input "W"
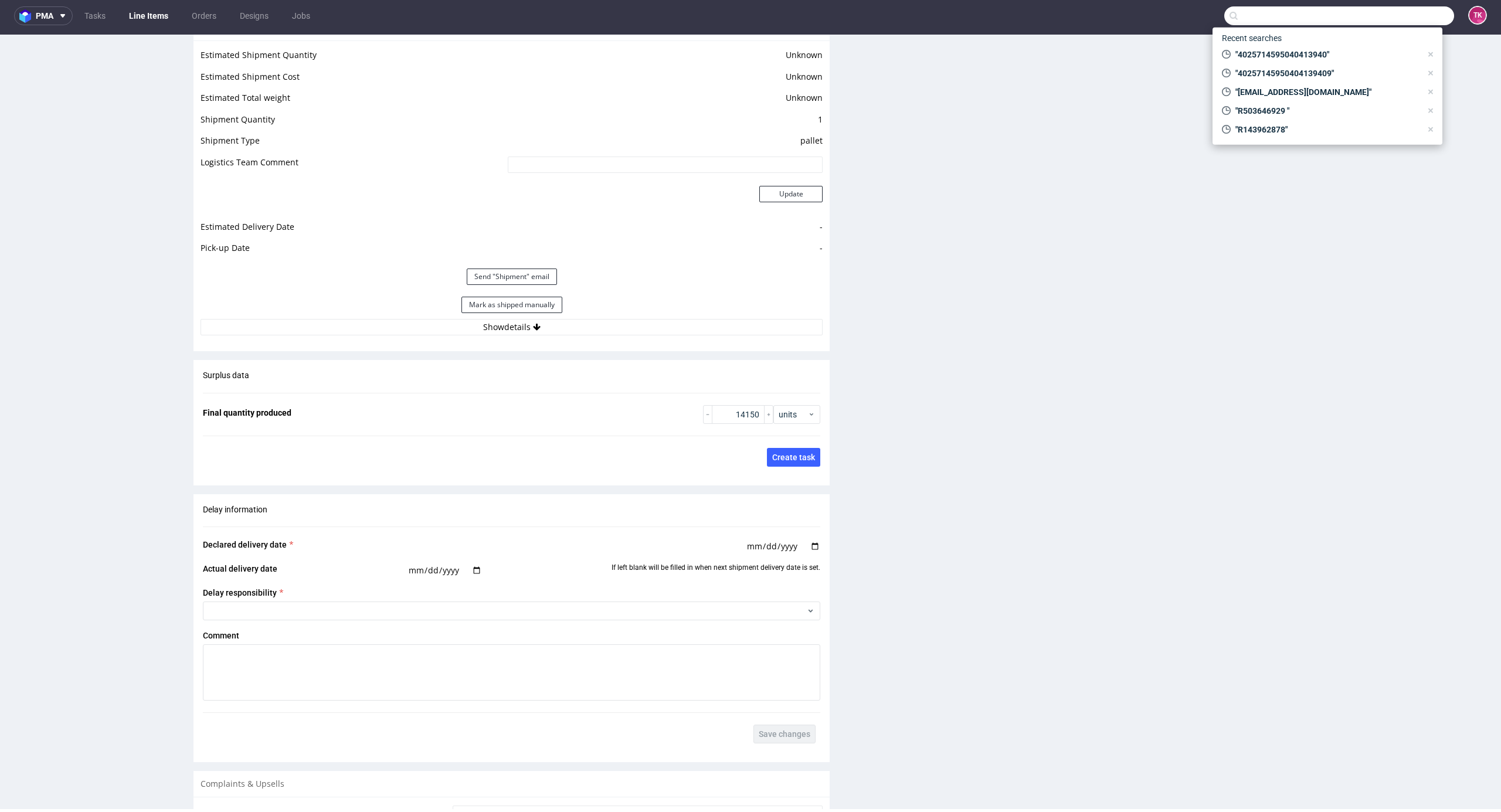
scroll to position [1546, 0]
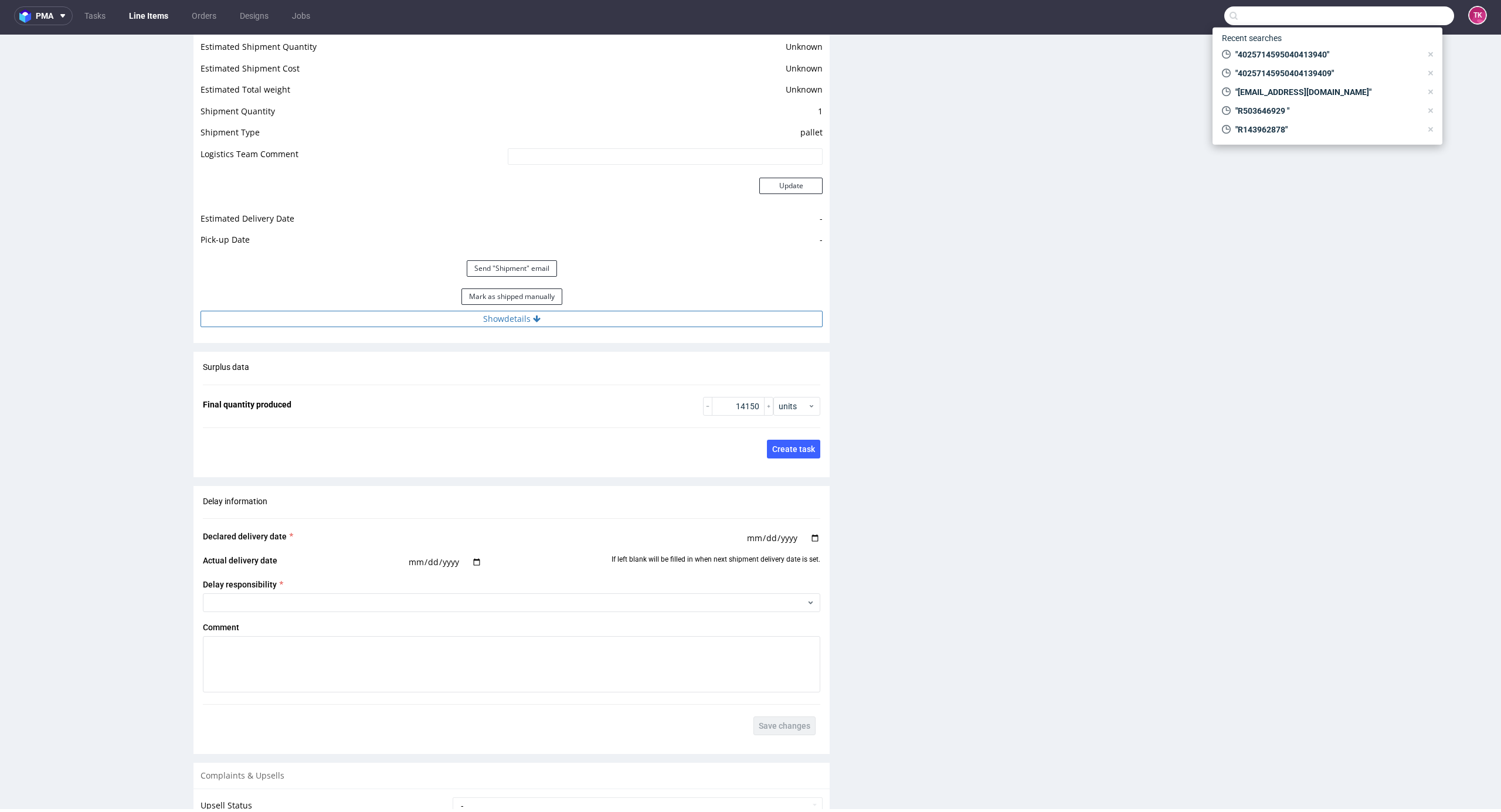
drag, startPoint x: 640, startPoint y: 307, endPoint x: 634, endPoint y: 323, distance: 17.1
click at [632, 317] on div "Estimated Shipment Quantity Unknown Estimated Shipment Cost Unknown Estimated T…" at bounding box center [511, 182] width 637 height 302
click at [633, 324] on button "Show details" at bounding box center [511, 319] width 622 height 17
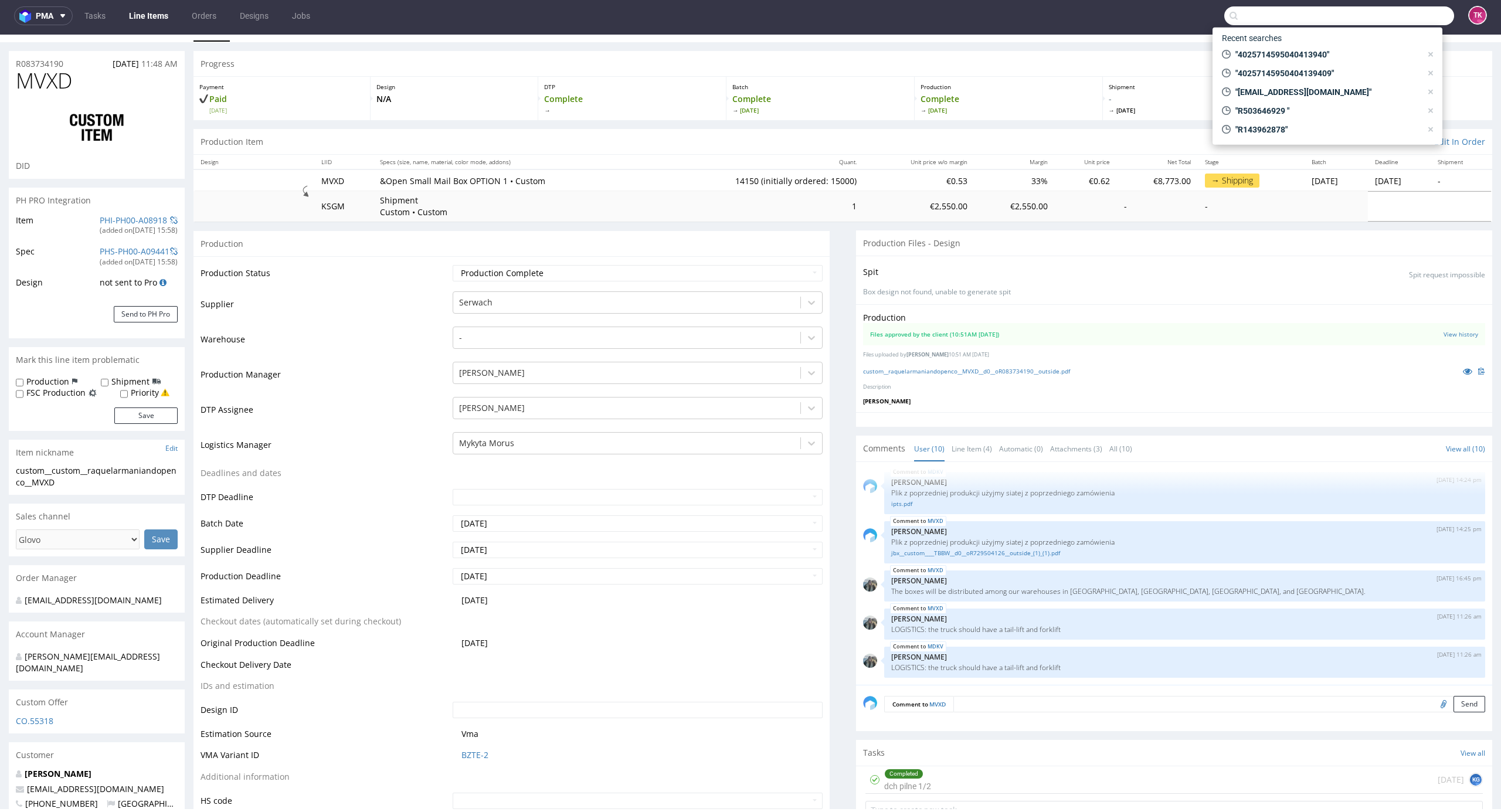
scroll to position [0, 0]
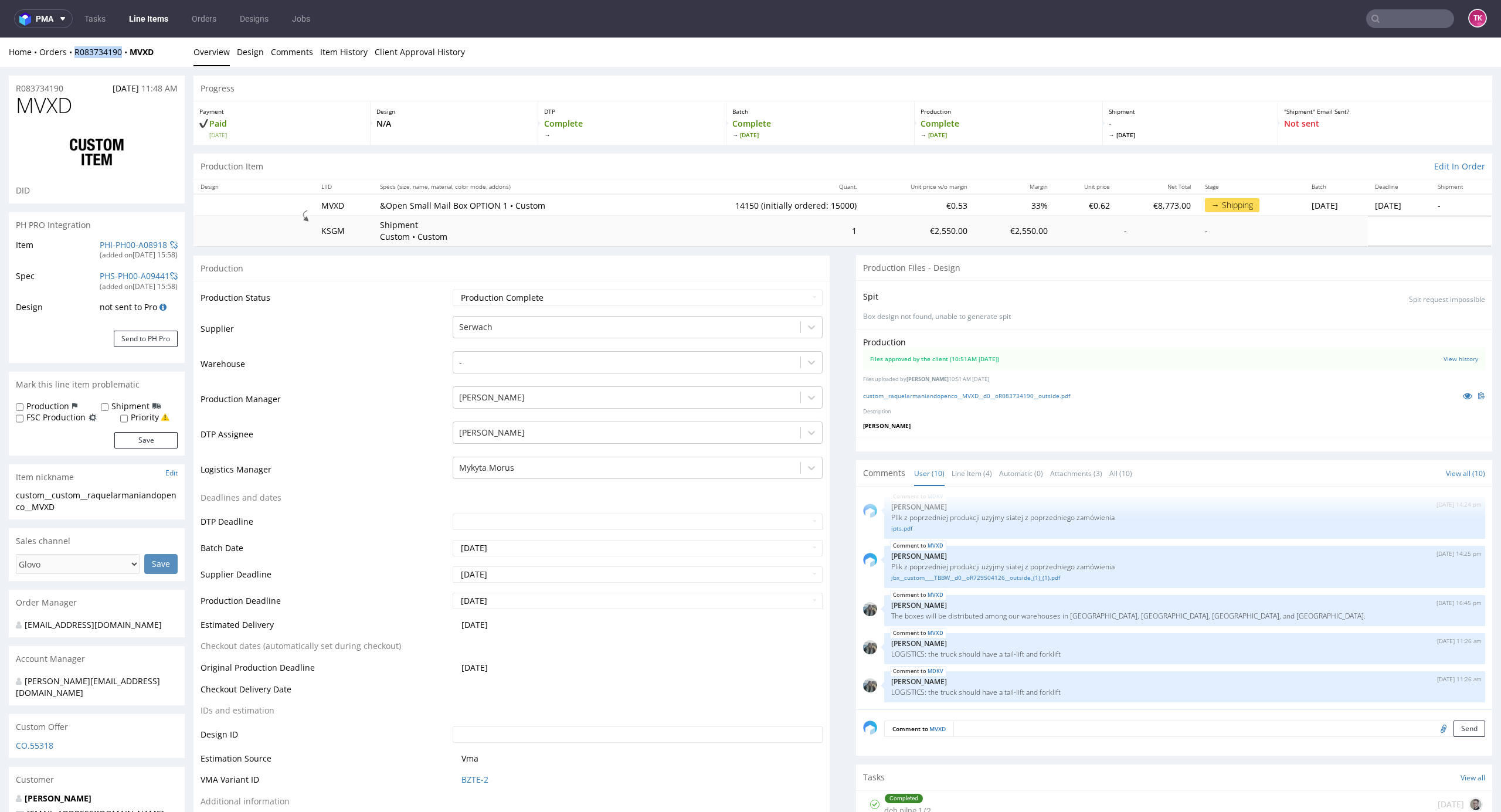
drag, startPoint x: 72, startPoint y: 61, endPoint x: 120, endPoint y: 61, distance: 48.0
click at [120, 61] on div "Home Orders R083734190 MVXD Overview Design Comments Item History Client Approv…" at bounding box center [750, 52] width 1501 height 29
copy link "R083734190"
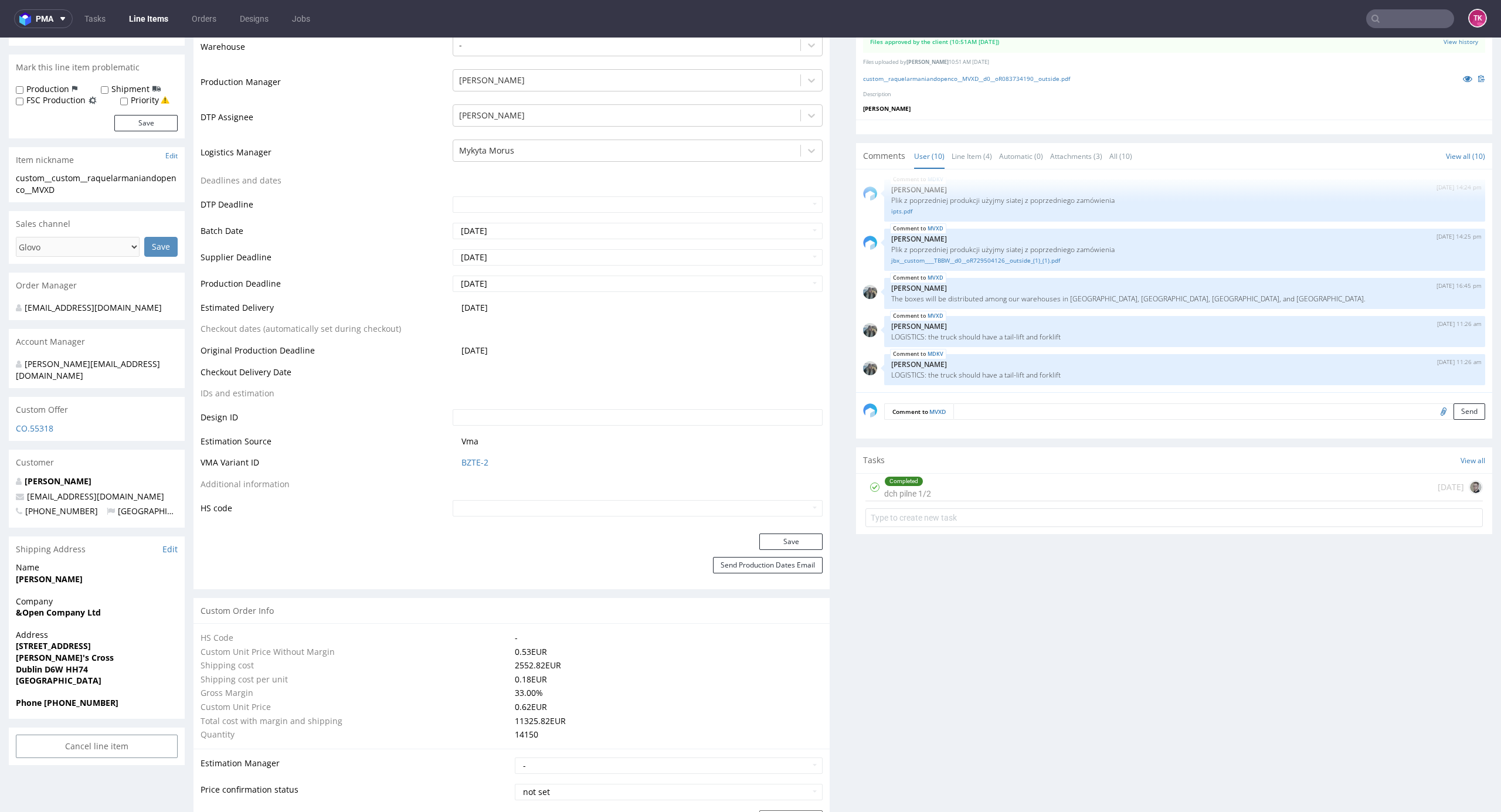
scroll to position [390, 0]
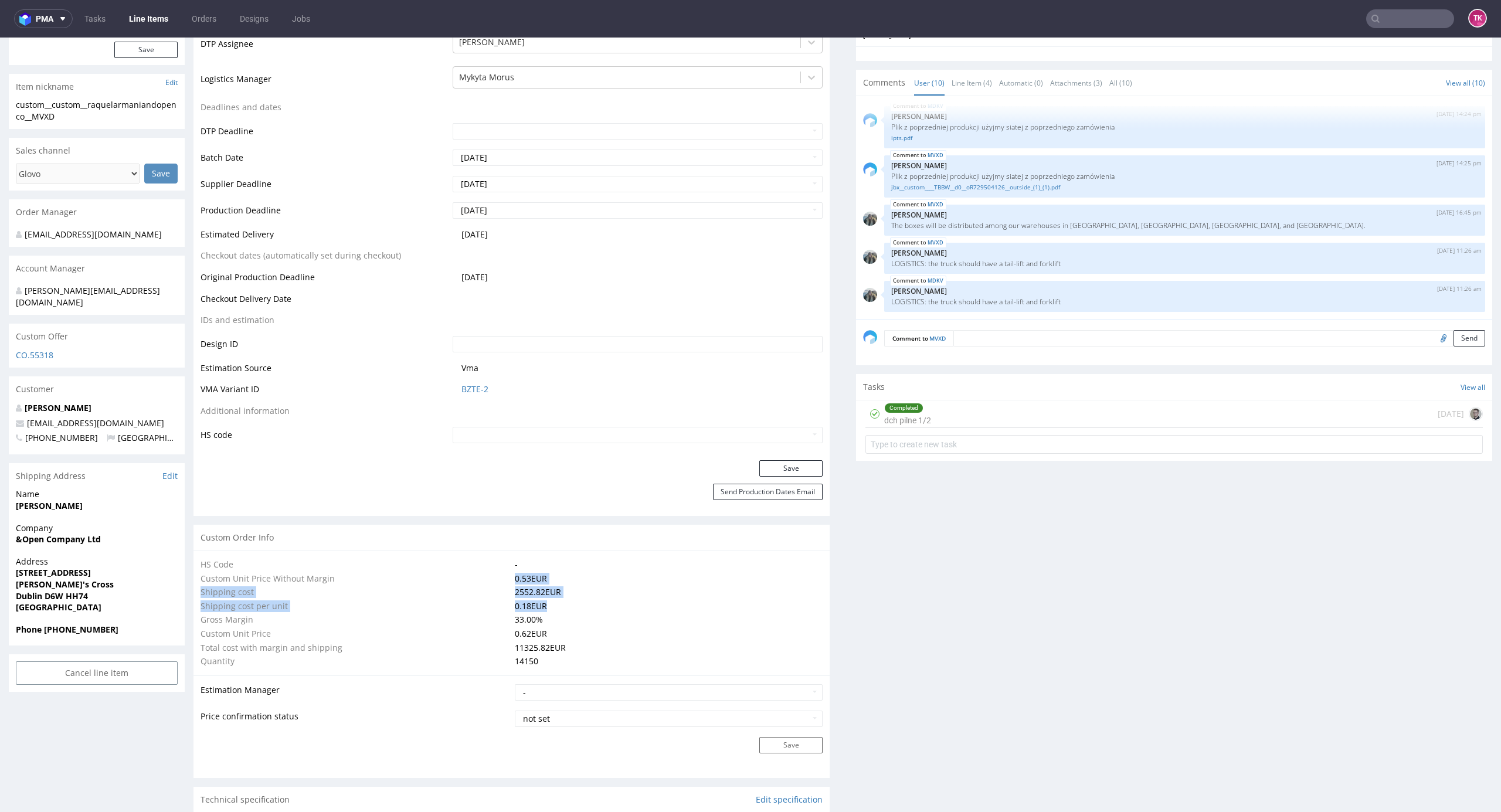
drag, startPoint x: 499, startPoint y: 583, endPoint x: 578, endPoint y: 599, distance: 80.6
click at [578, 599] on tbody "HS Code - Custom Unit Price Without Margin 0.53 EUR Shipping cost 2552.82 EUR S…" at bounding box center [511, 613] width 622 height 111
click at [526, 615] on td "33.00 %" at bounding box center [668, 620] width 311 height 14
drag, startPoint x: 258, startPoint y: 585, endPoint x: 588, endPoint y: 600, distance: 330.3
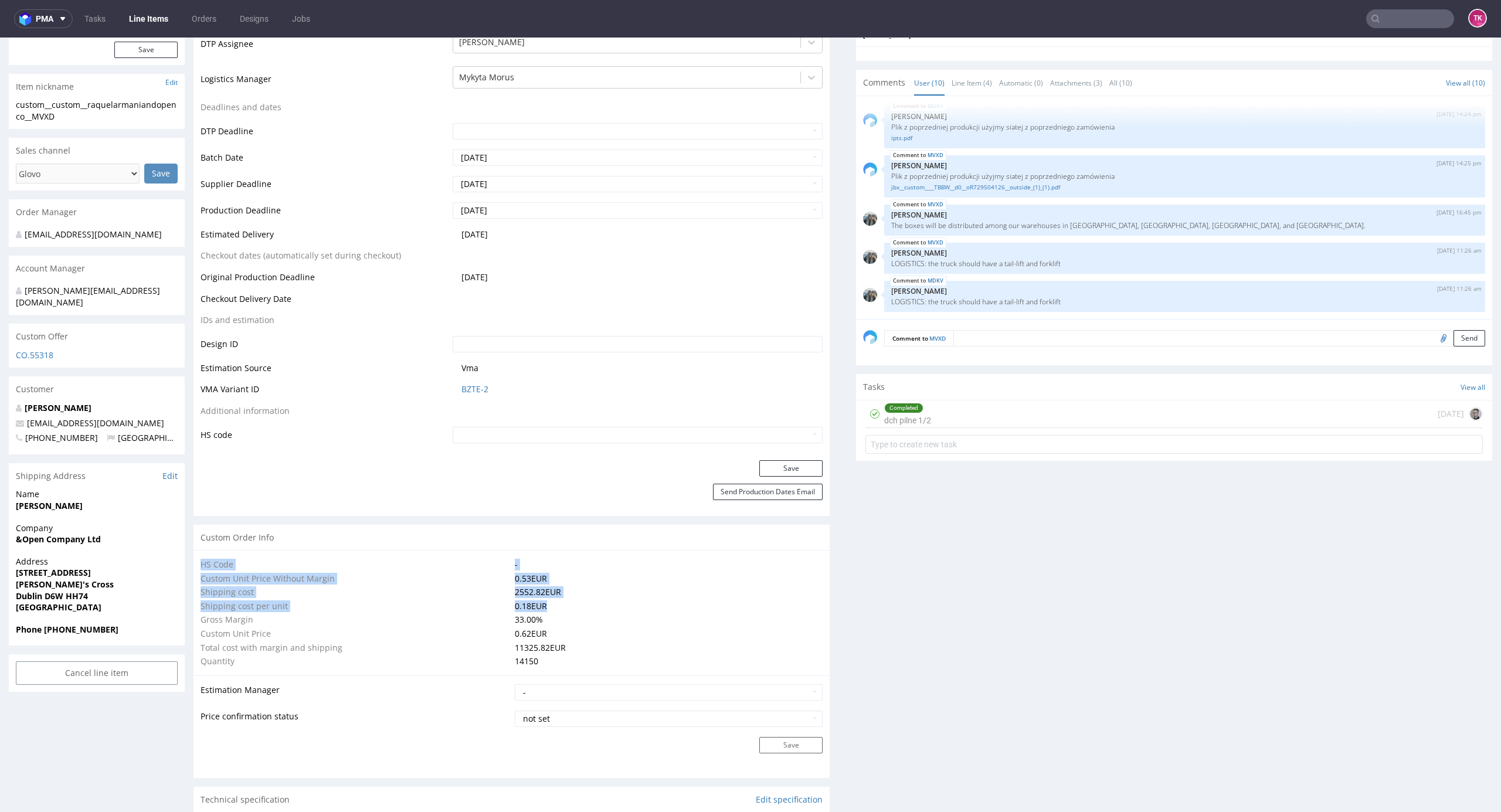
click at [588, 600] on td "0.18 EUR" at bounding box center [668, 606] width 311 height 14
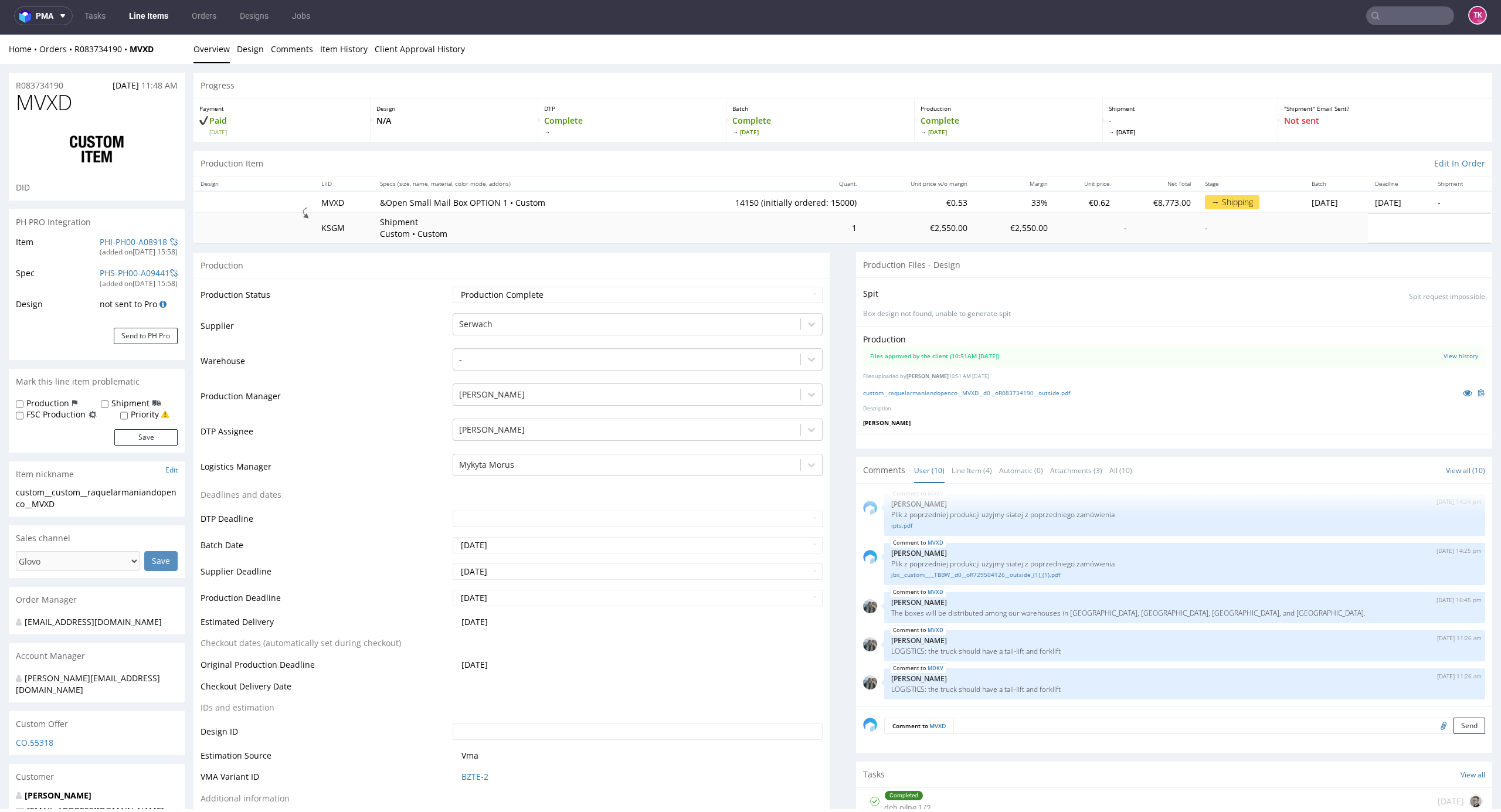
scroll to position [0, 0]
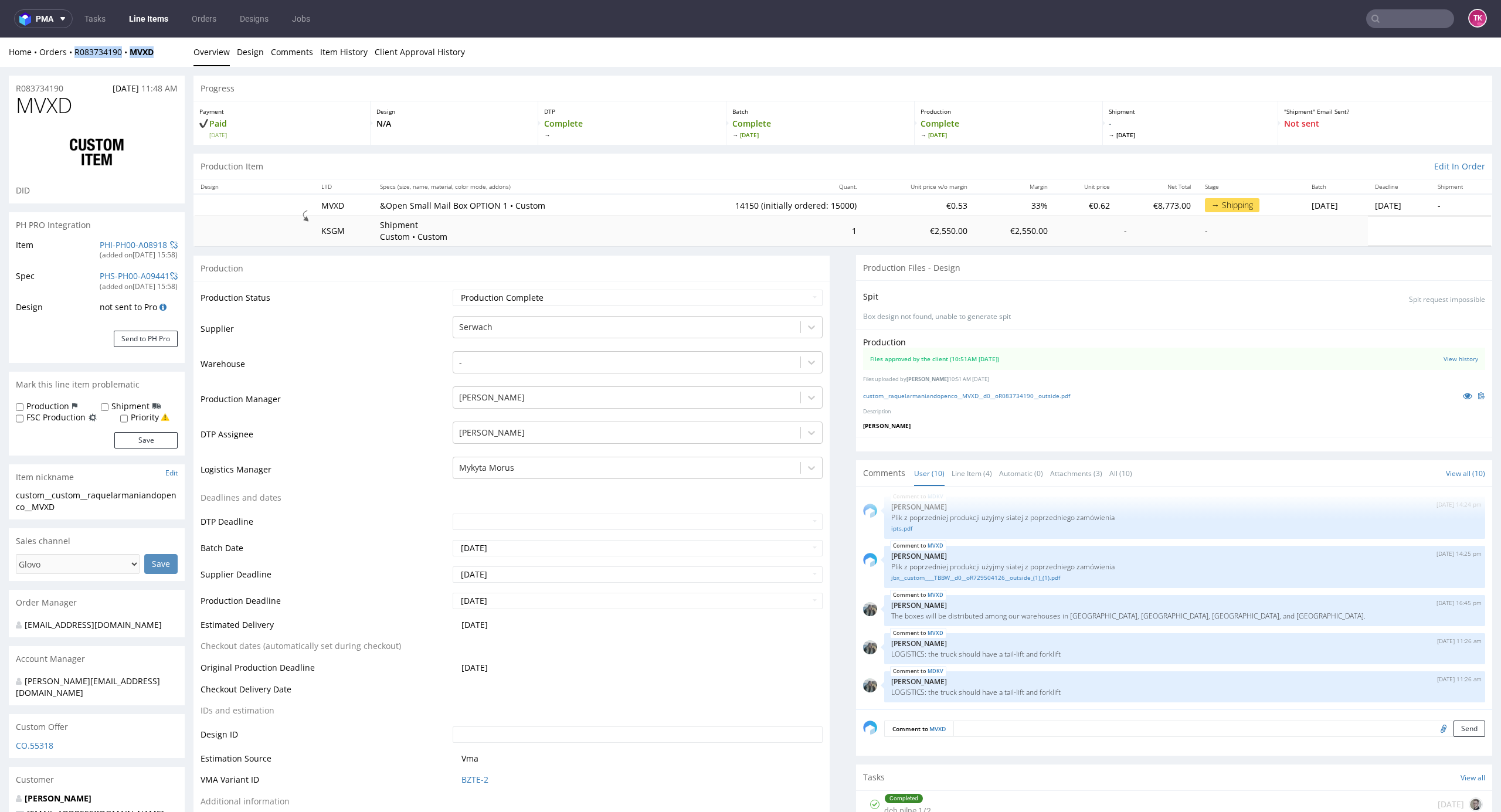
drag, startPoint x: 161, startPoint y: 52, endPoint x: 68, endPoint y: 57, distance: 93.1
click at [68, 57] on div "Home Orders R083734190 MVXD" at bounding box center [96, 52] width 176 height 12
copy div "R083734190 MVXD"
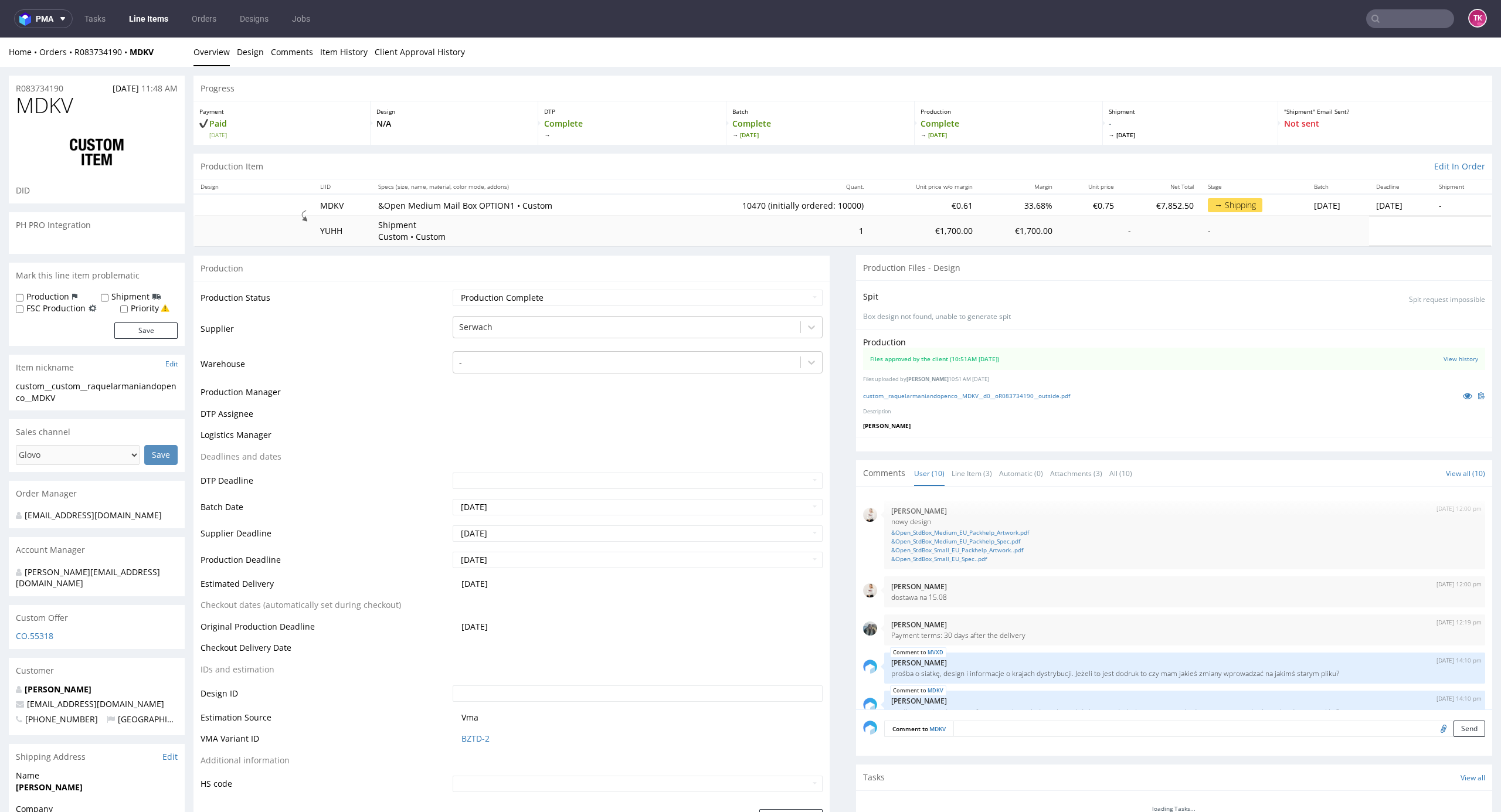
scroll to position [232, 0]
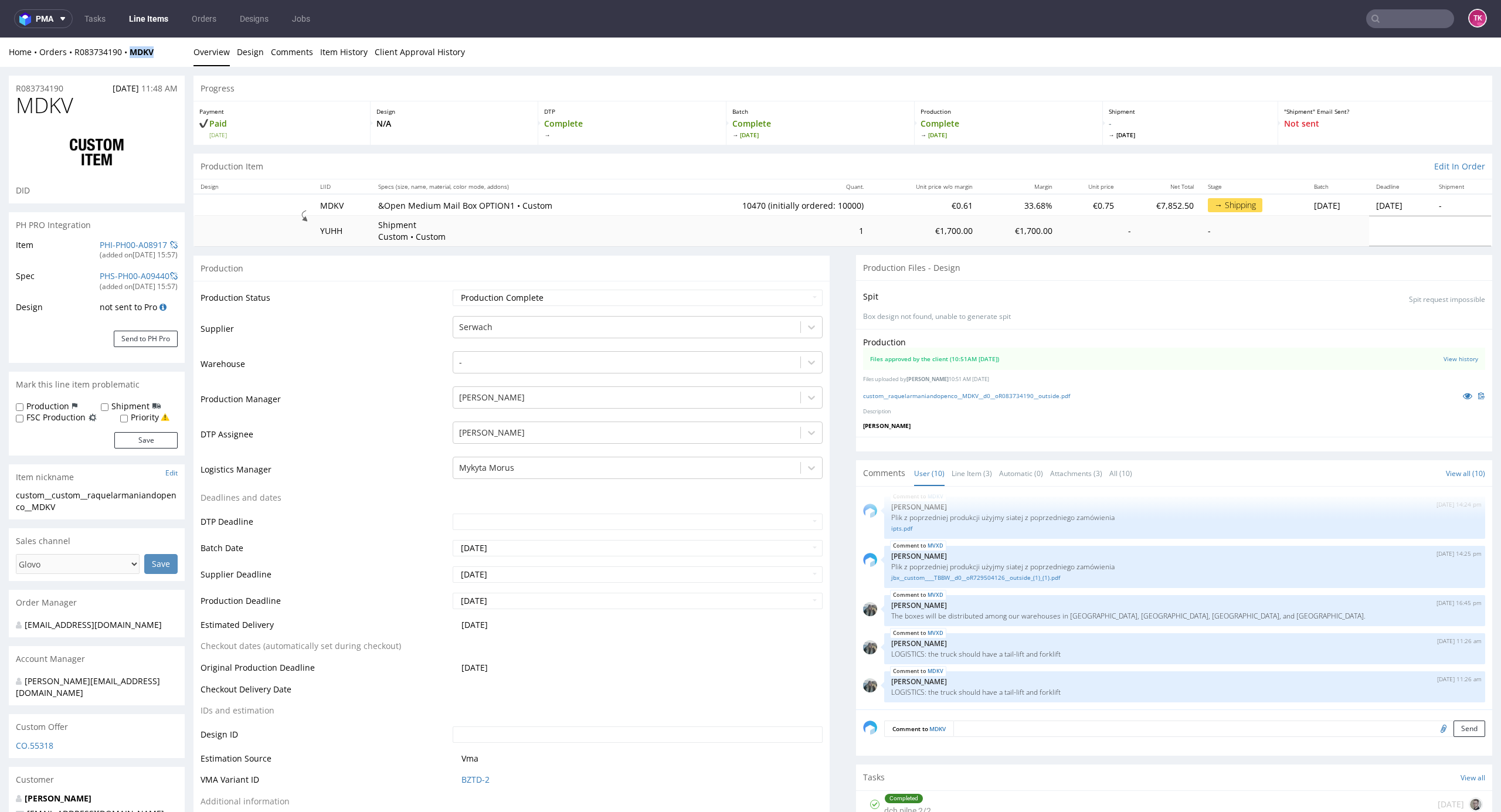
drag, startPoint x: 166, startPoint y: 53, endPoint x: 129, endPoint y: 65, distance: 38.9
click at [129, 65] on div "Home Orders R083734190 MDKV Overview Design Comments Item History Client Approv…" at bounding box center [750, 52] width 1501 height 29
copy strong "MDKV"
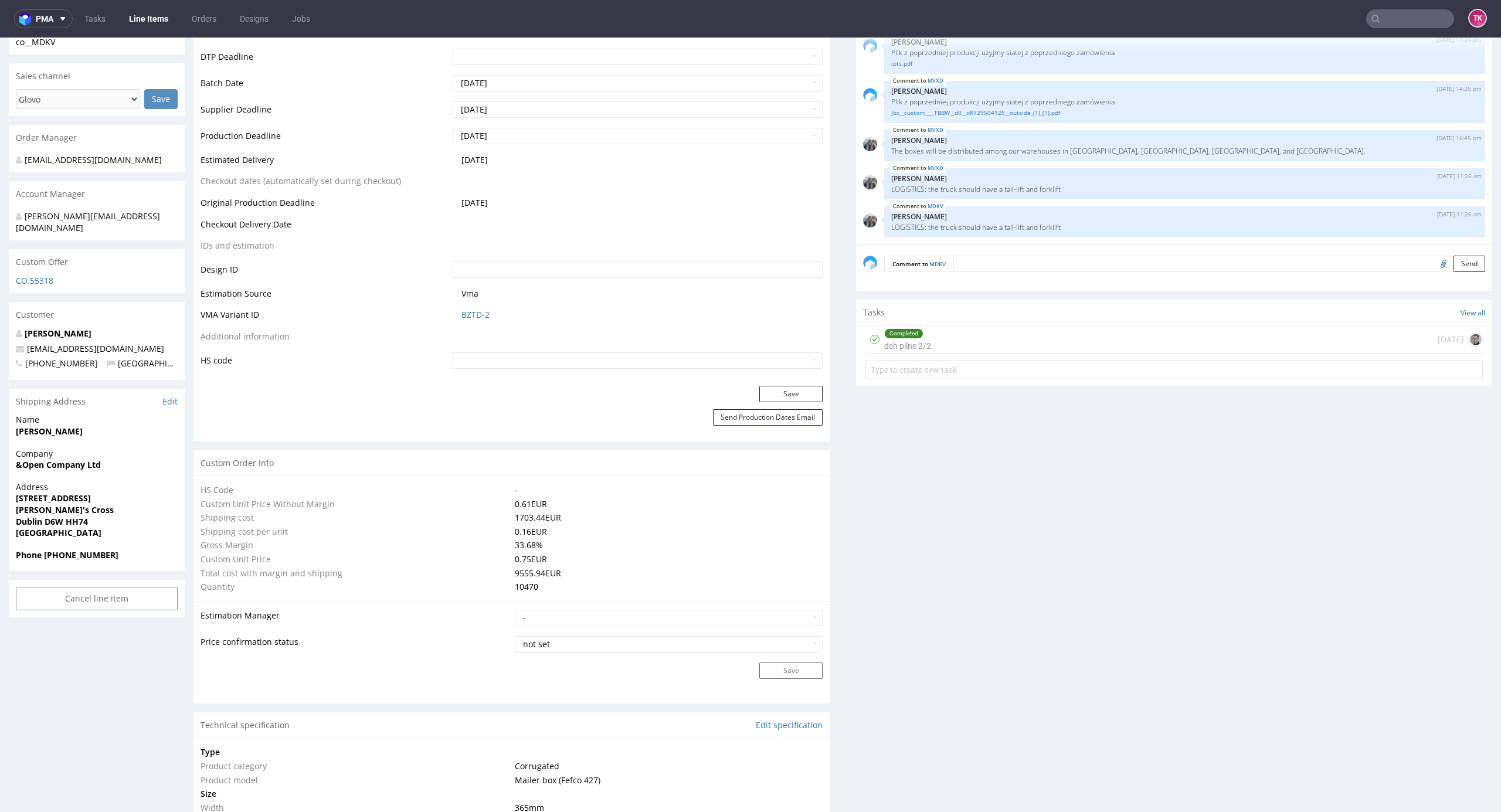
scroll to position [469, 0]
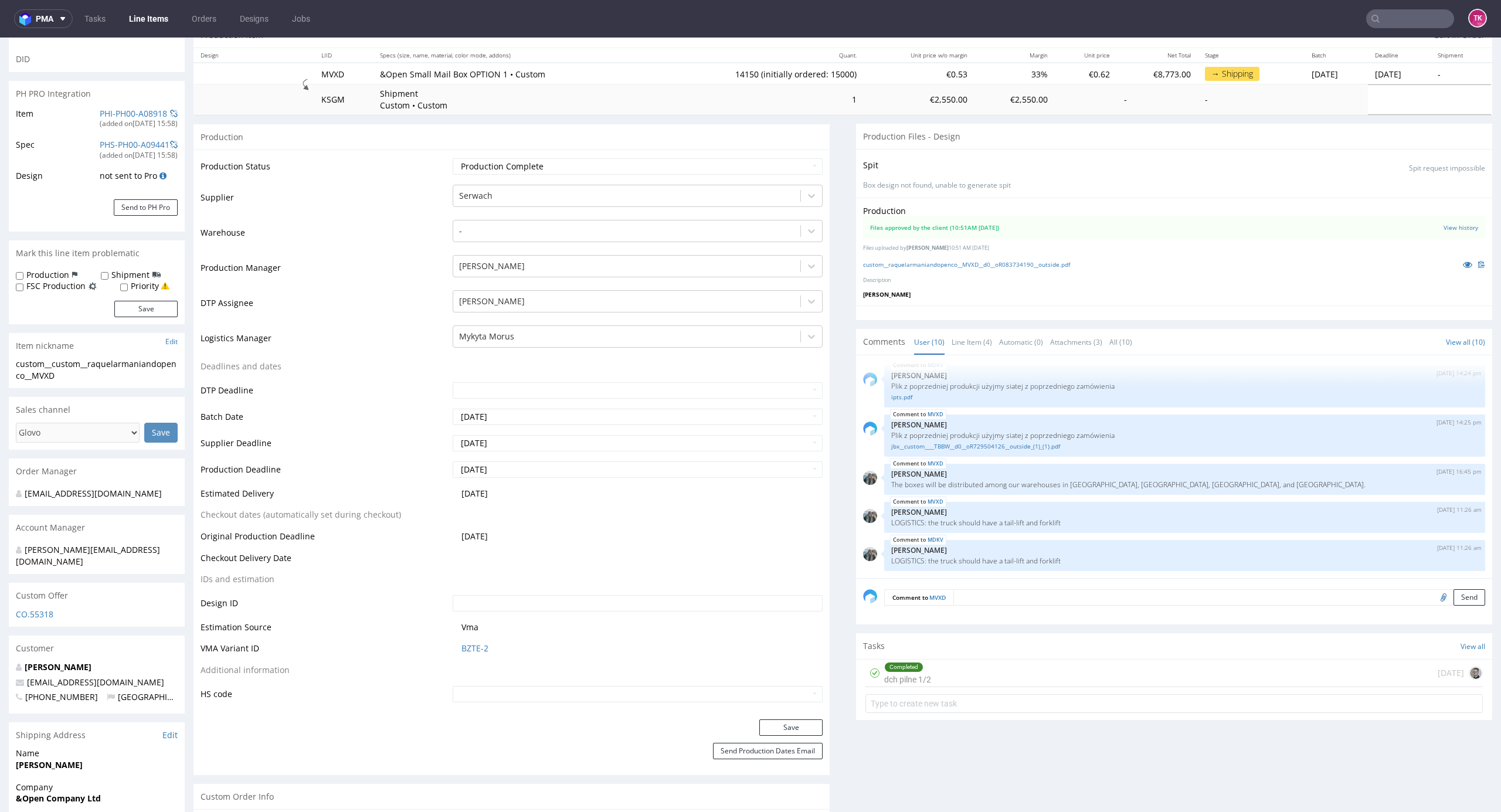
scroll to position [24, 0]
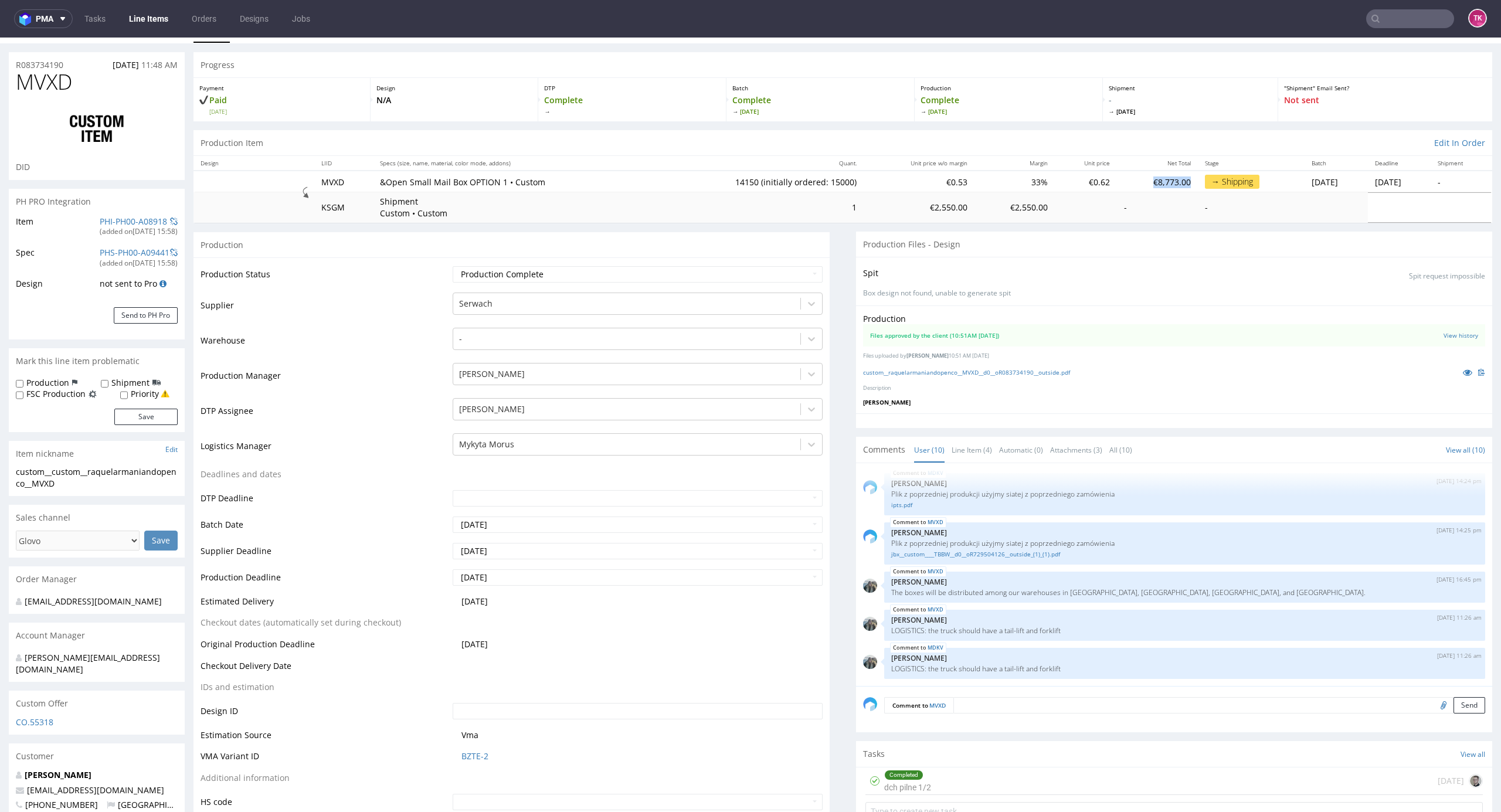
drag, startPoint x: 1097, startPoint y: 179, endPoint x: 1132, endPoint y: 204, distance: 43.0
click at [1142, 181] on td "€8,773.00" at bounding box center [1157, 182] width 81 height 22
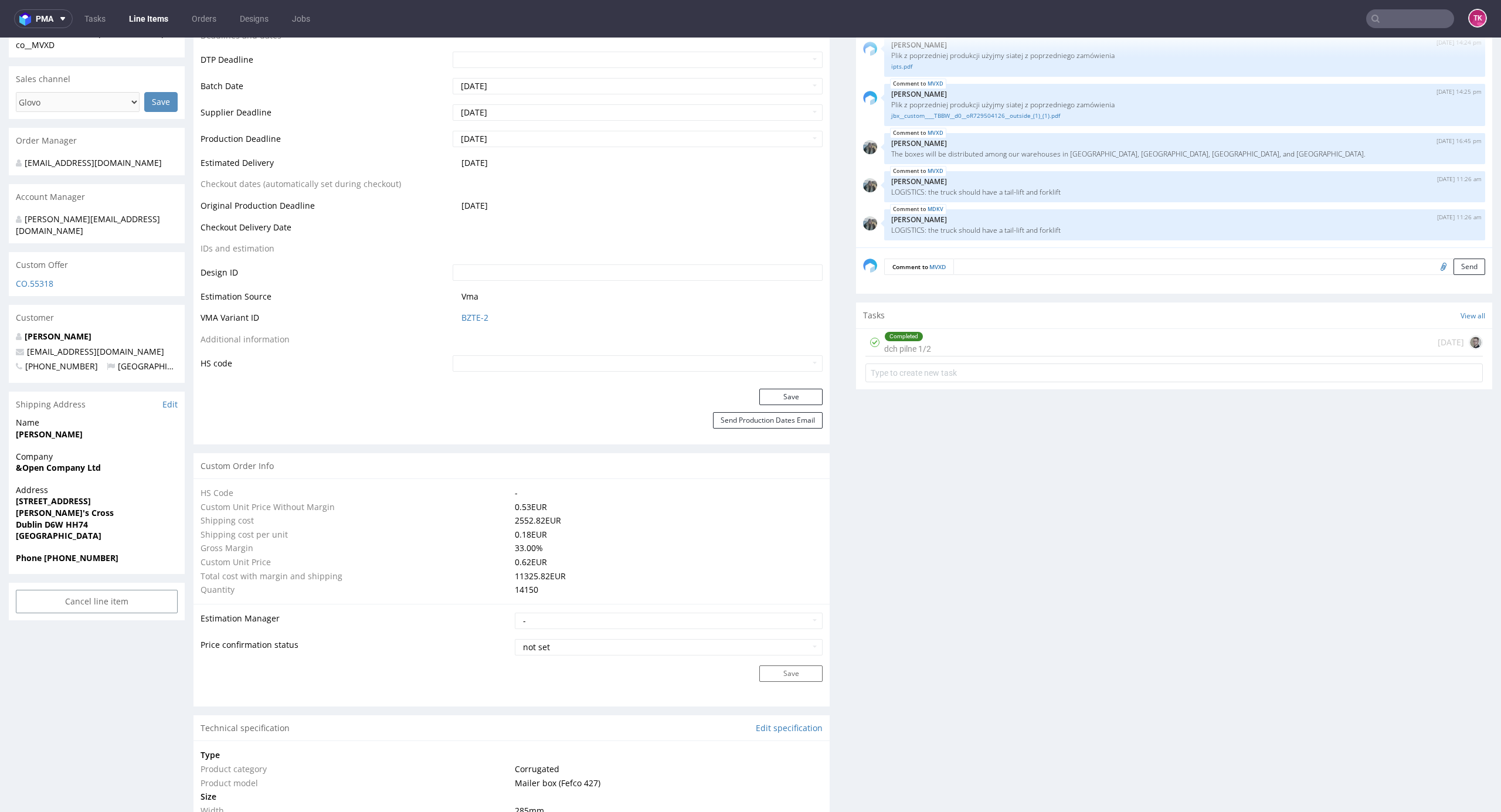
scroll to position [547, 0]
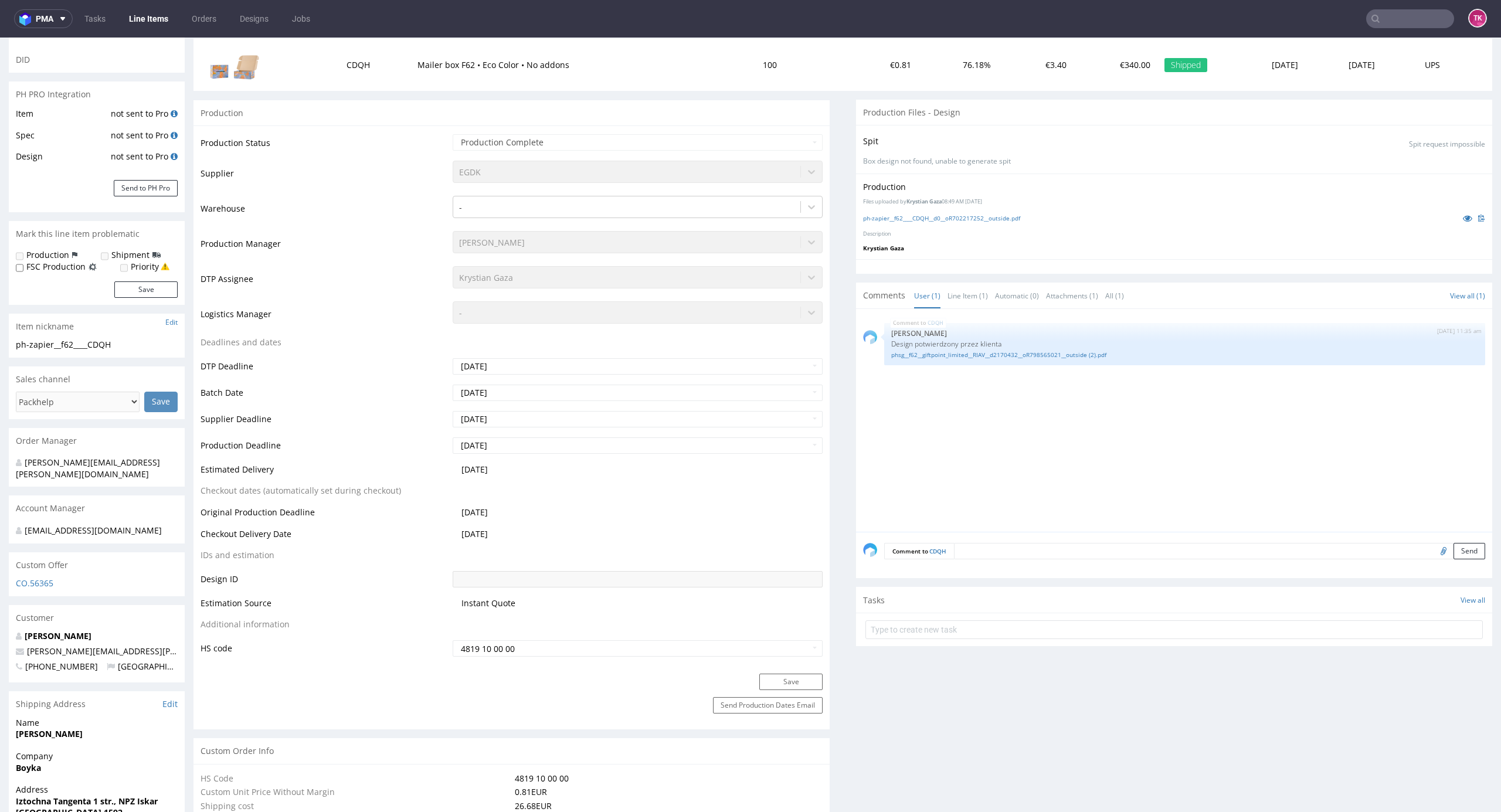
scroll to position [313, 0]
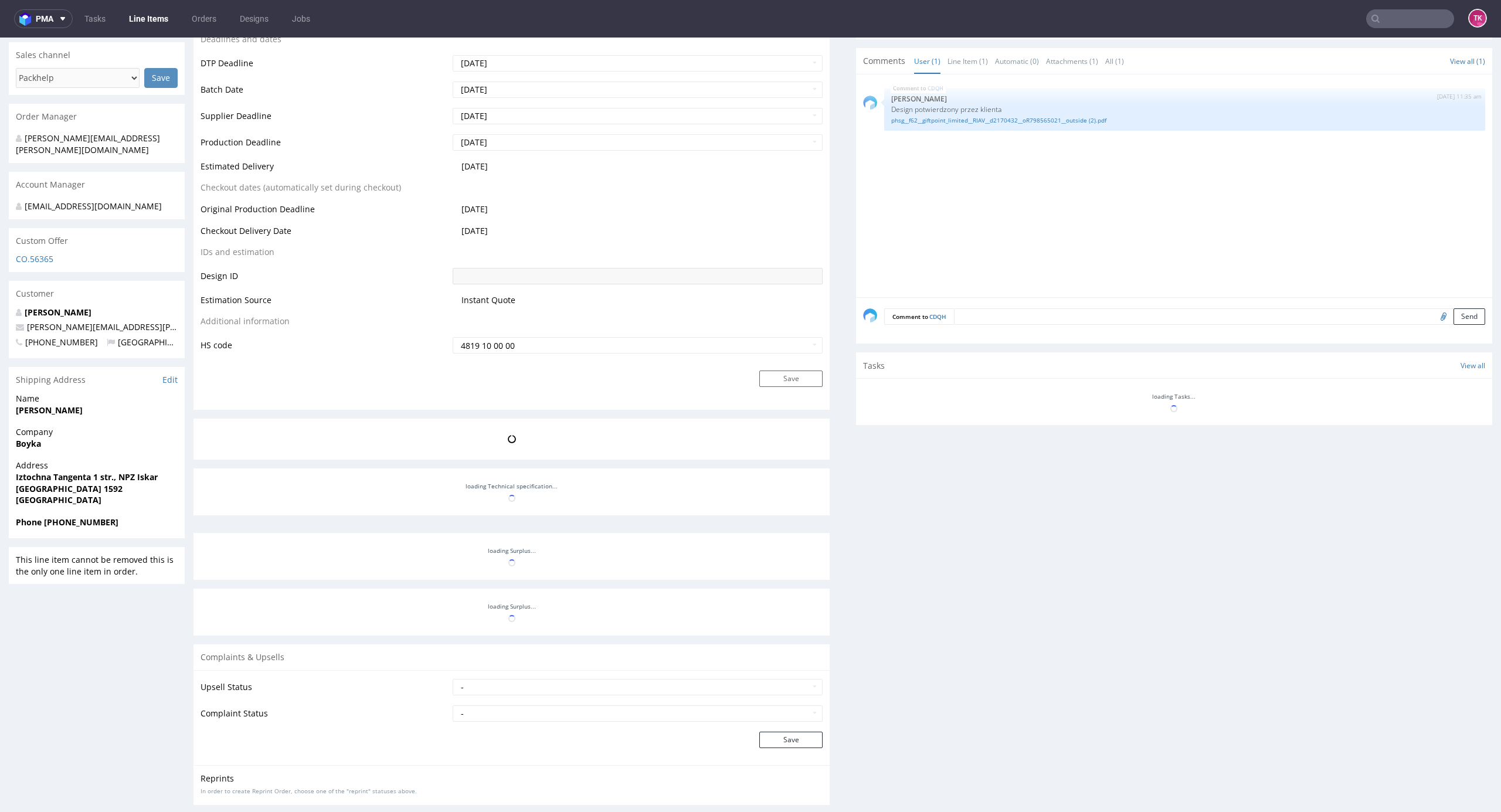
scroll to position [481, 0]
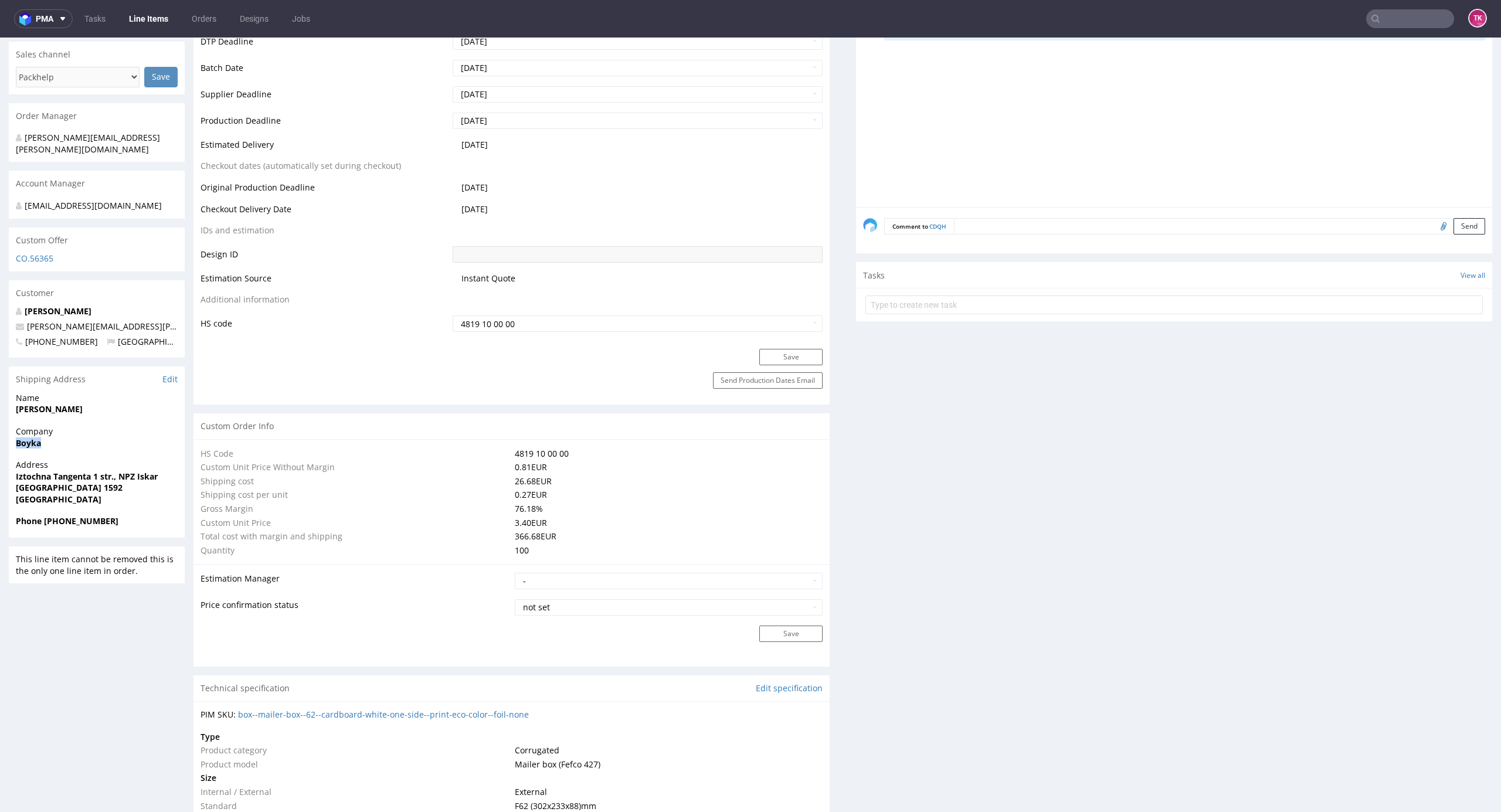
drag, startPoint x: 7, startPoint y: 432, endPoint x: 66, endPoint y: 434, distance: 59.0
click at [66, 434] on div "R702217252 [DATE] 02:35 PM CDQH DID PH PRO Integration Item not sent to Pro Spe…" at bounding box center [750, 762] width 1501 height 2353
copy strong "Boyka"
drag, startPoint x: 7, startPoint y: 404, endPoint x: 101, endPoint y: 400, distance: 94.1
click at [101, 400] on div "R702217252 [DATE] 02:35 PM CDQH DID PH PRO Integration Item not sent to Pro Spe…" at bounding box center [750, 762] width 1501 height 2353
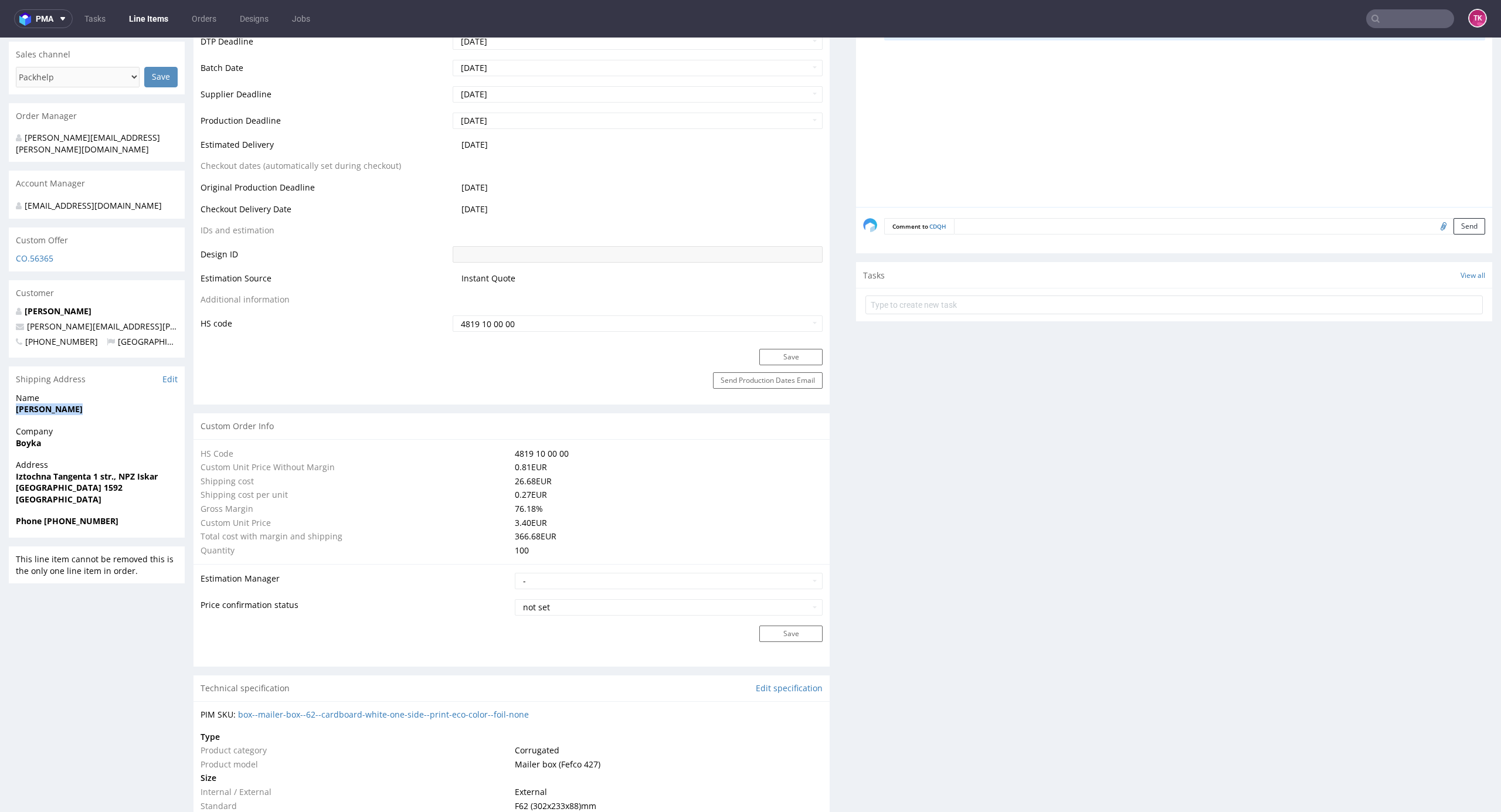
copy strong "[PERSON_NAME]"
click at [24, 437] on strong "Boyka" at bounding box center [29, 442] width 25 height 11
copy strong "Boyka"
drag, startPoint x: 92, startPoint y: 403, endPoint x: 108, endPoint y: 403, distance: 16.0
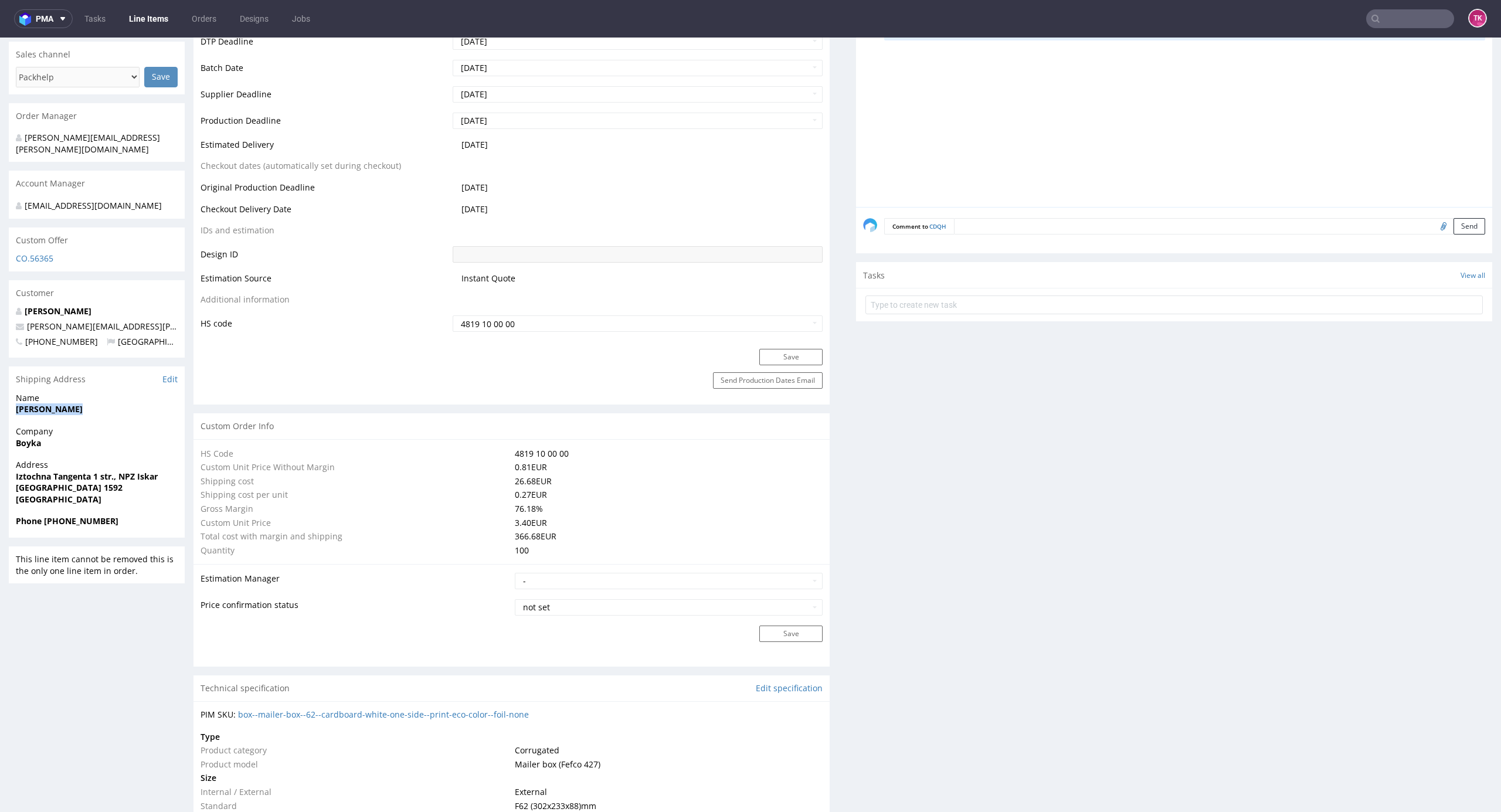
click at [108, 403] on div "R702217252 06.08.2025 02:35 PM CDQH DID PH PRO Integration Item not sent to Pro…" at bounding box center [750, 762] width 1501 height 2353
copy strong "Maria Martone"
drag, startPoint x: 8, startPoint y: 453, endPoint x: 117, endPoint y: 504, distance: 120.3
click at [94, 489] on div "R702217252 06.08.2025 02:35 PM CDQH DID PH PRO Integration Item not sent to Pro…" at bounding box center [750, 762] width 1501 height 2353
click at [117, 515] on span "Phone +441784918545" at bounding box center [97, 521] width 161 height 12
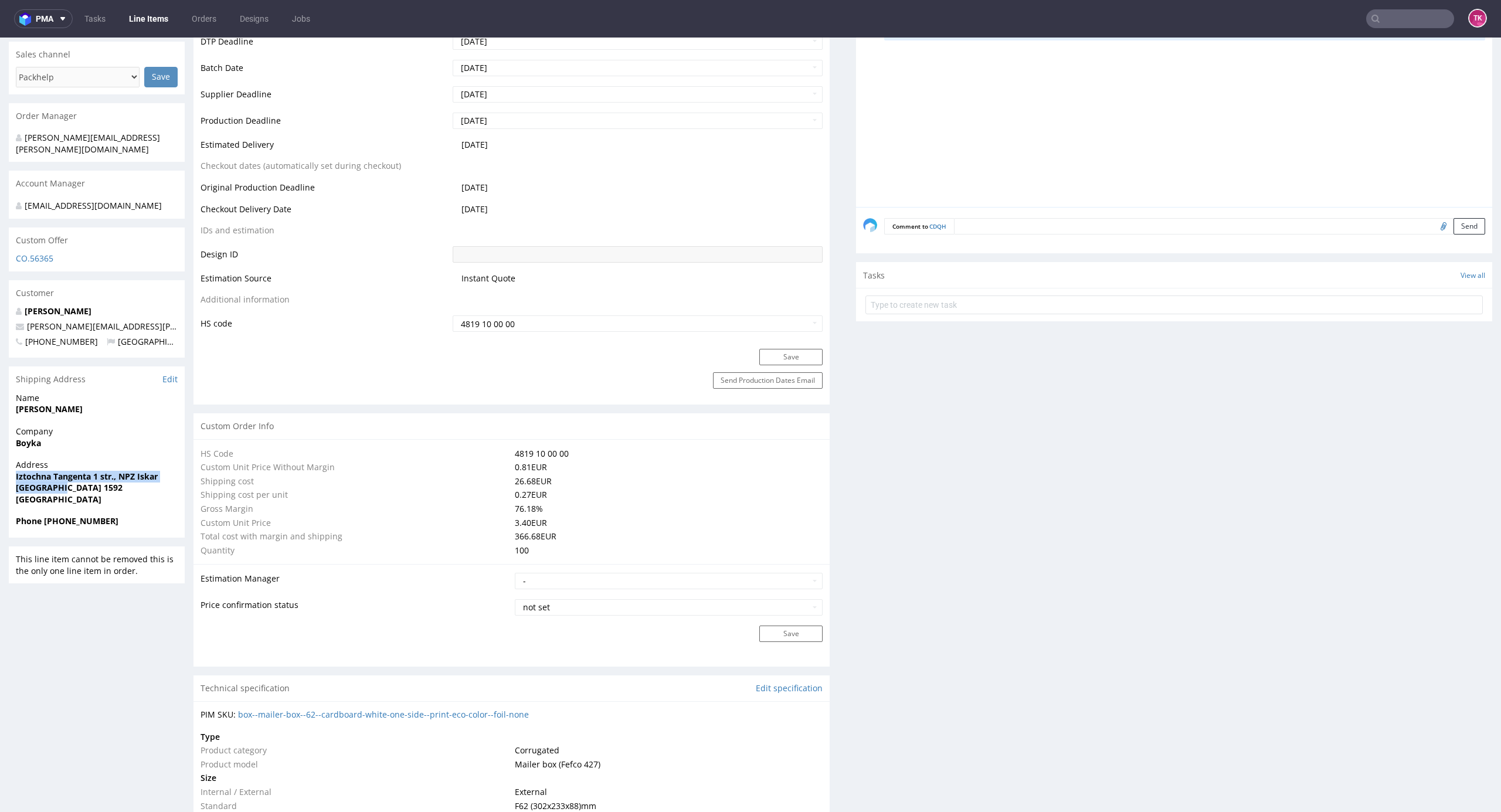
drag, startPoint x: 29, startPoint y: 472, endPoint x: 87, endPoint y: 479, distance: 58.4
click at [87, 479] on div "Address Iztochna Tangenta 1 str., NPZ Iskar Sofia 1592 Bulgaria" at bounding box center [96, 487] width 176 height 56
copy p "Iztochna Tangenta 1 str., NPZ Iskar Sofia 1592"
drag, startPoint x: 44, startPoint y: 509, endPoint x: 155, endPoint y: 504, distance: 111.1
click at [155, 515] on span "Phone +441784918545" at bounding box center [97, 521] width 161 height 12
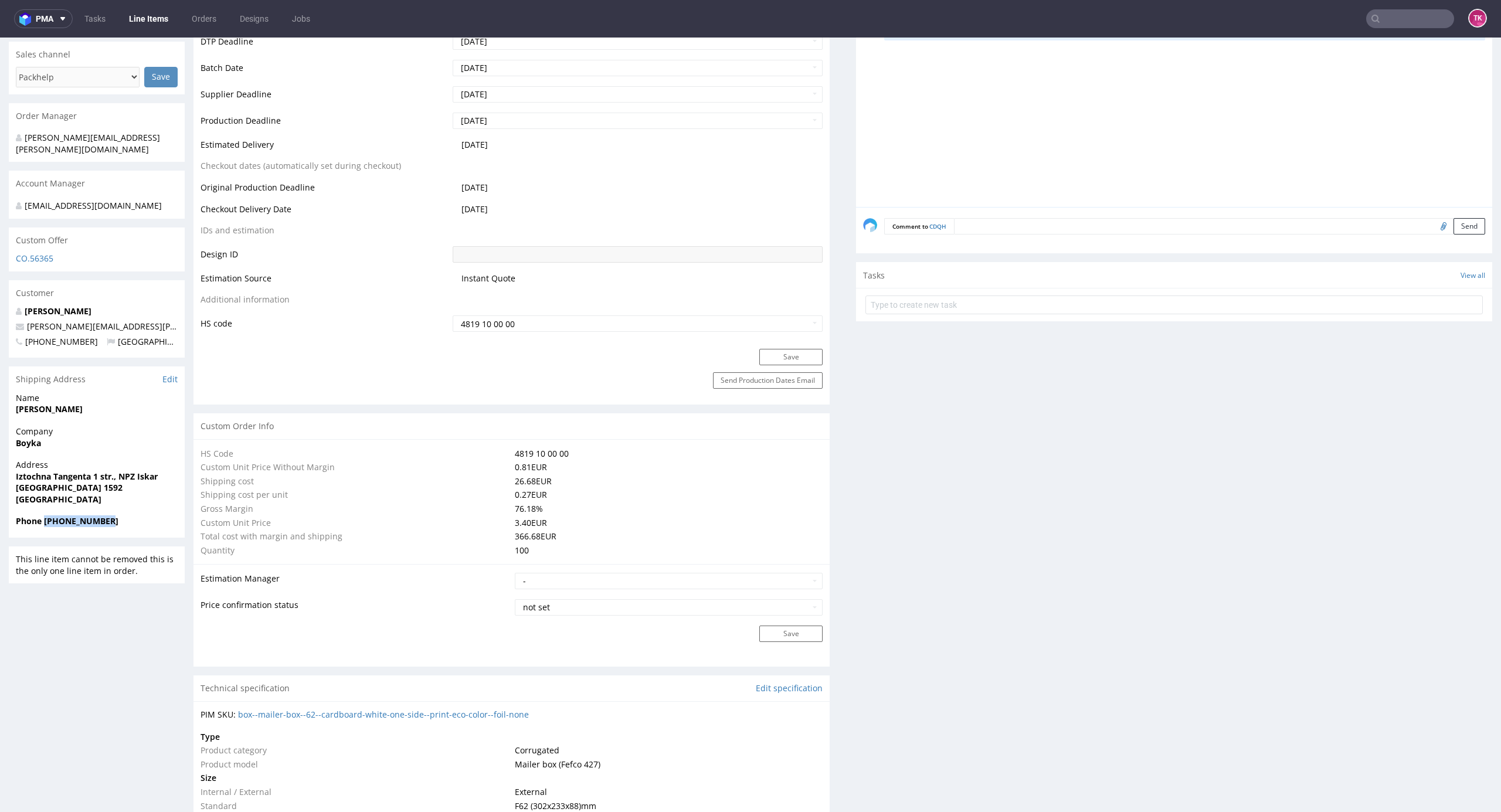
copy strong "+441784918545"
drag, startPoint x: 158, startPoint y: 313, endPoint x: 0, endPoint y: 308, distance: 158.1
click at [0, 308] on div "R702217252 06.08.2025 02:35 PM CDQH DID PH PRO Integration Item not sent to Pro…" at bounding box center [750, 762] width 1501 height 2353
copy span "maria.martone@giftpoint.co.uk"
click at [19, 437] on strong "Boyka" at bounding box center [29, 442] width 25 height 11
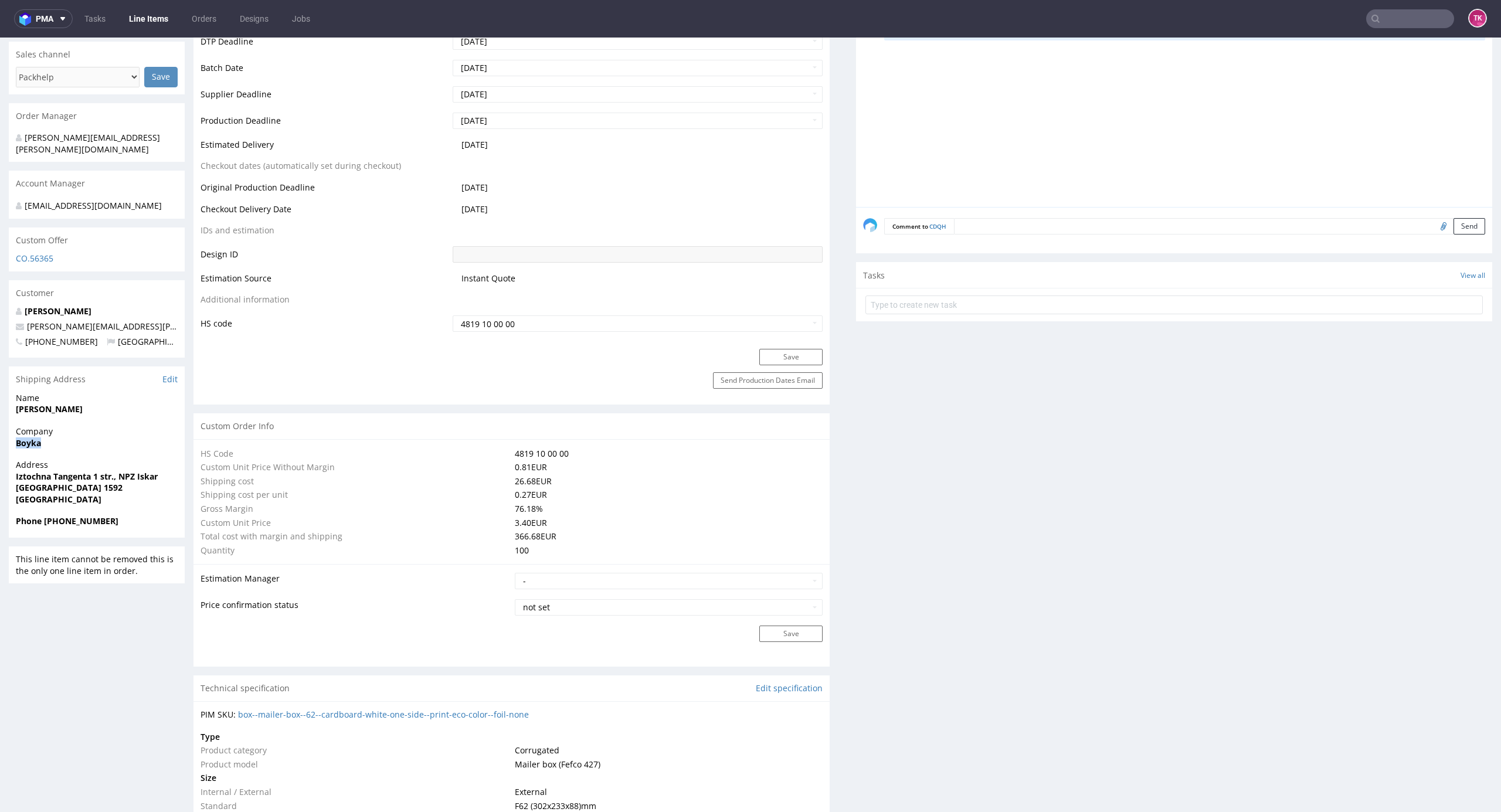
click at [16, 437] on strong "Boyka" at bounding box center [29, 442] width 25 height 11
click at [43, 437] on span "Boyka" at bounding box center [97, 443] width 161 height 12
click at [39, 437] on span "Boyka" at bounding box center [97, 443] width 161 height 12
click at [22, 437] on strong "Boyka" at bounding box center [29, 442] width 25 height 11
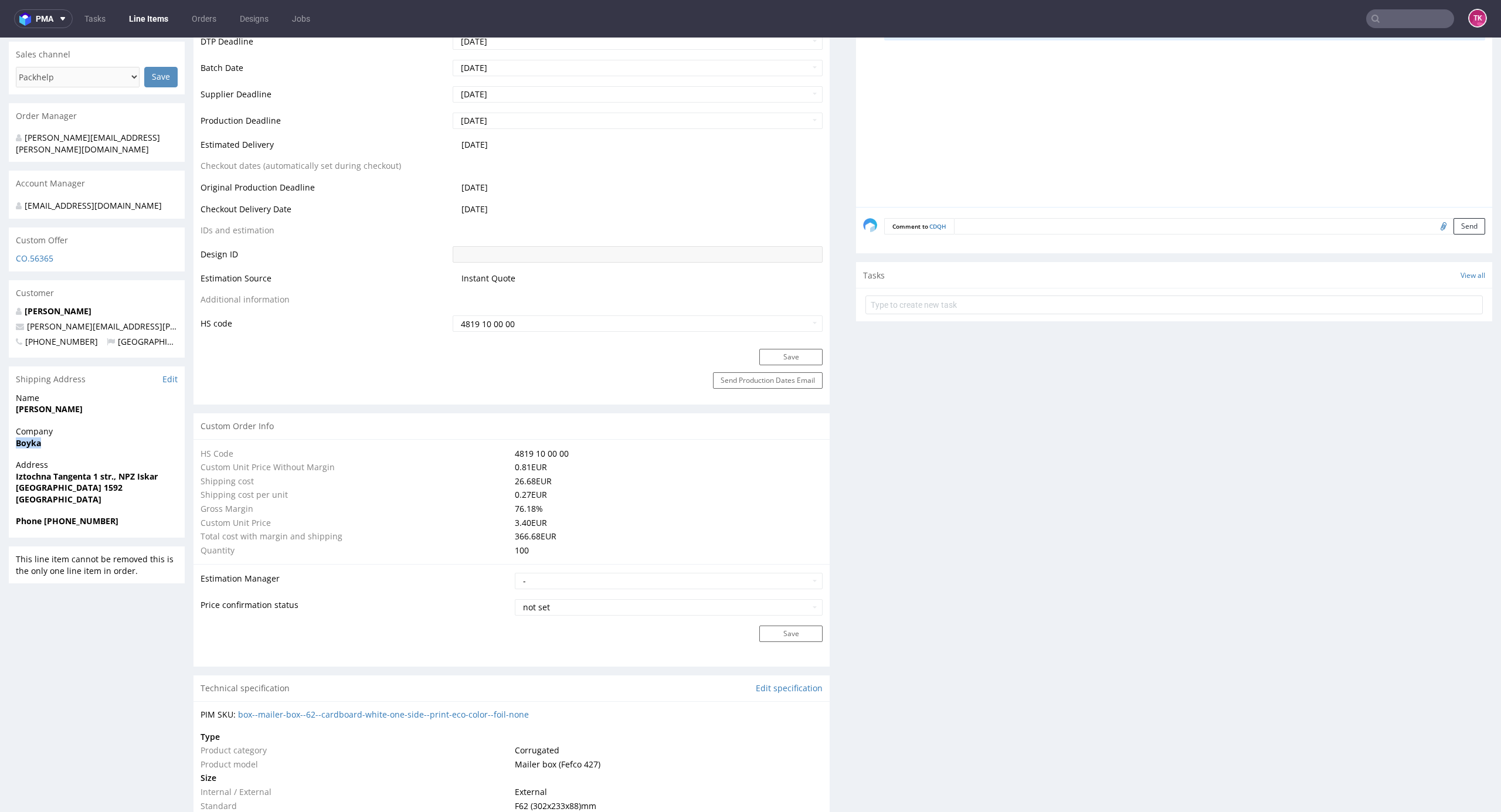
click at [22, 437] on strong "Boyka" at bounding box center [29, 442] width 25 height 11
copy strong "Boyka"
drag, startPoint x: 3, startPoint y: 396, endPoint x: 94, endPoint y: 395, distance: 91.0
click at [94, 394] on div "R702217252 06.08.2025 02:35 PM CDQH DID PH PRO Integration Item not sent to Pro…" at bounding box center [750, 762] width 1501 height 2353
copy strong "Maria Martone"
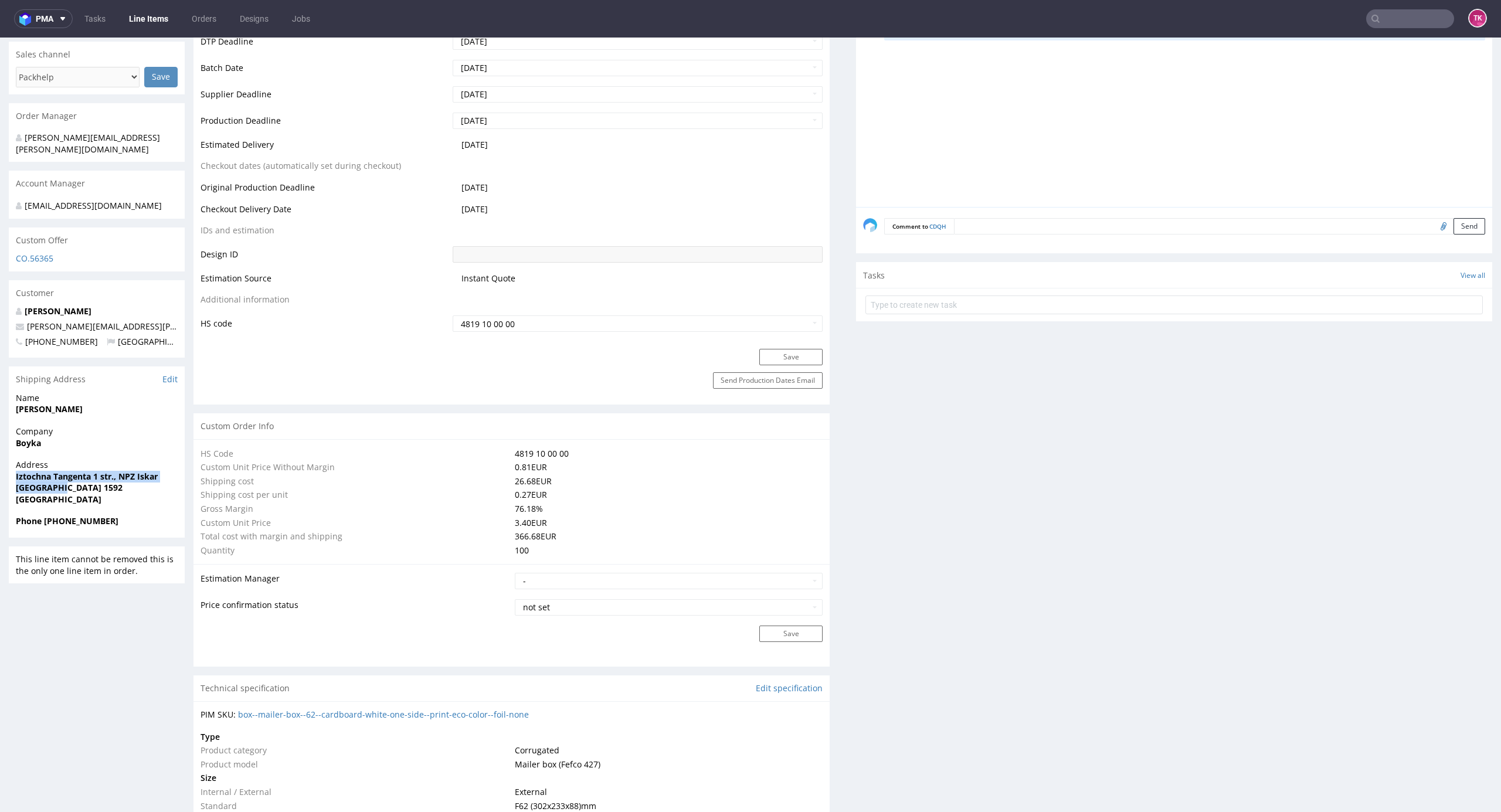
drag, startPoint x: 9, startPoint y: 465, endPoint x: 154, endPoint y: 477, distance: 145.5
click at [154, 477] on div "Address Iztochna Tangenta 1 str., NPZ Iskar Sofia 1592 Bulgaria" at bounding box center [96, 487] width 176 height 56
copy p "Iztochna Tangenta 1 str., NPZ Iskar Sofia 1592"
drag, startPoint x: 102, startPoint y: 308, endPoint x: 18, endPoint y: 317, distance: 84.5
click at [19, 320] on p "maria.martone@giftpoint.co.uk" at bounding box center [97, 326] width 161 height 12
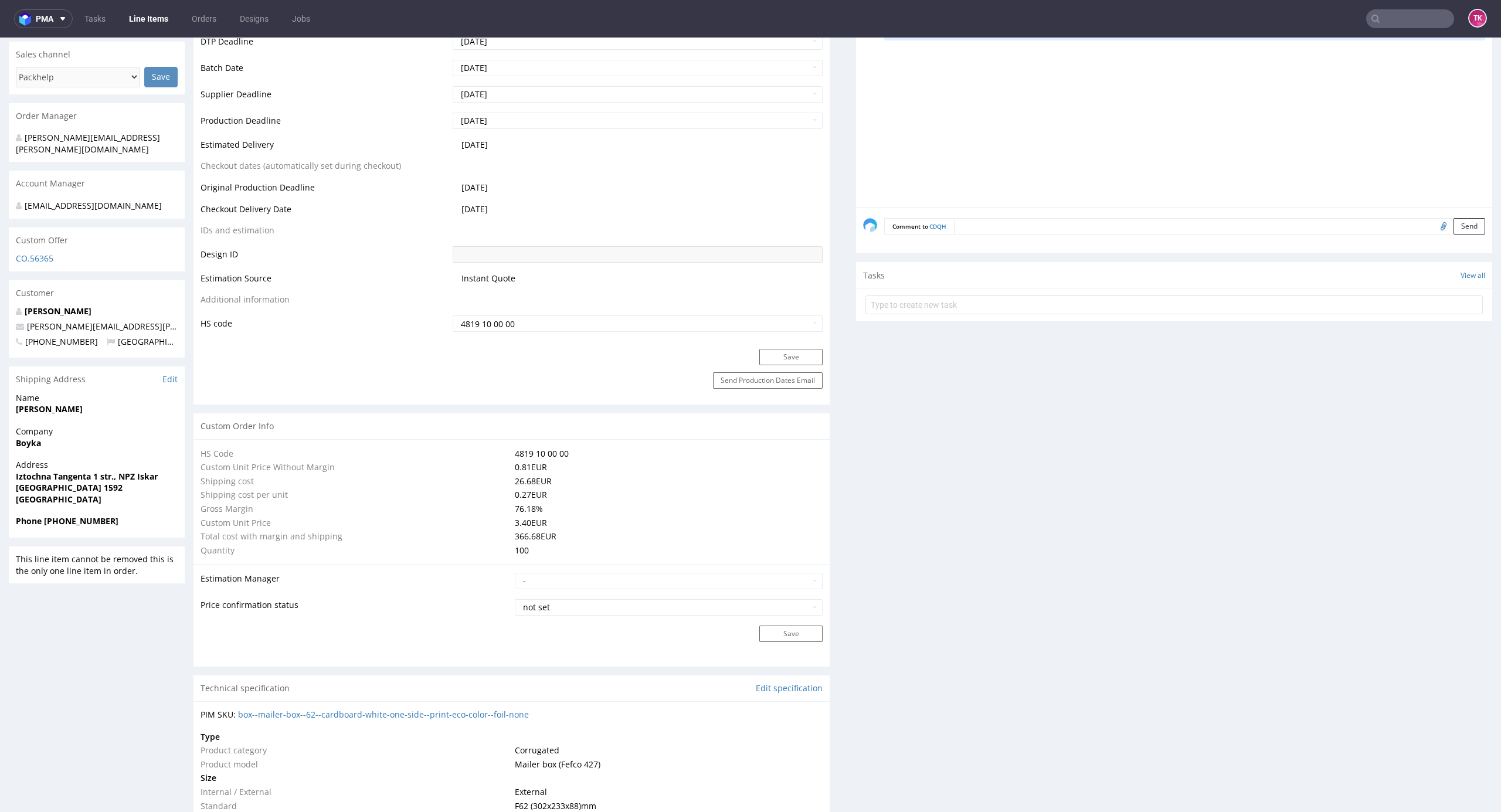
click at [71, 515] on strong "Phone +441784918545" at bounding box center [67, 520] width 103 height 11
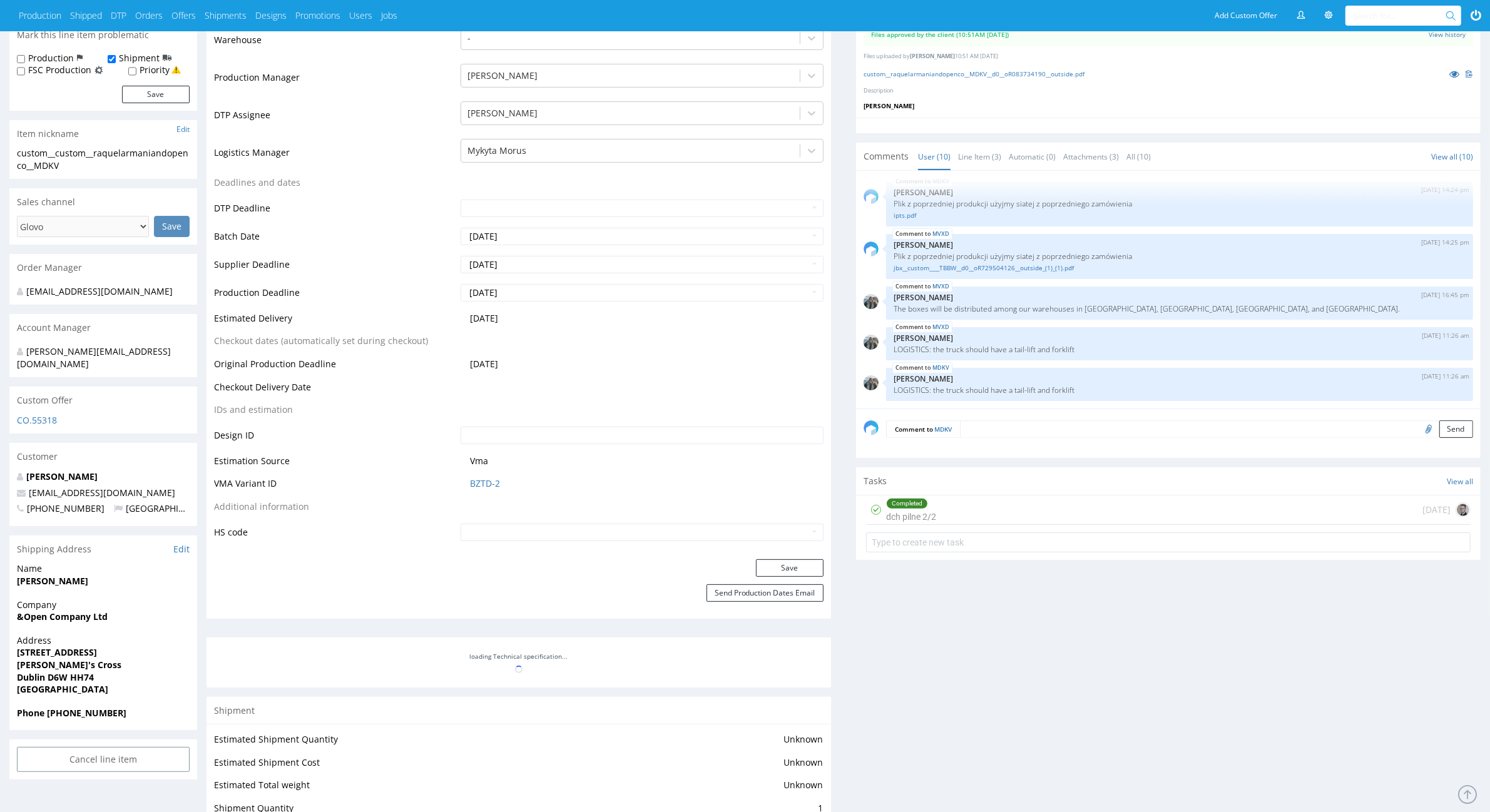
scroll to position [313, 0]
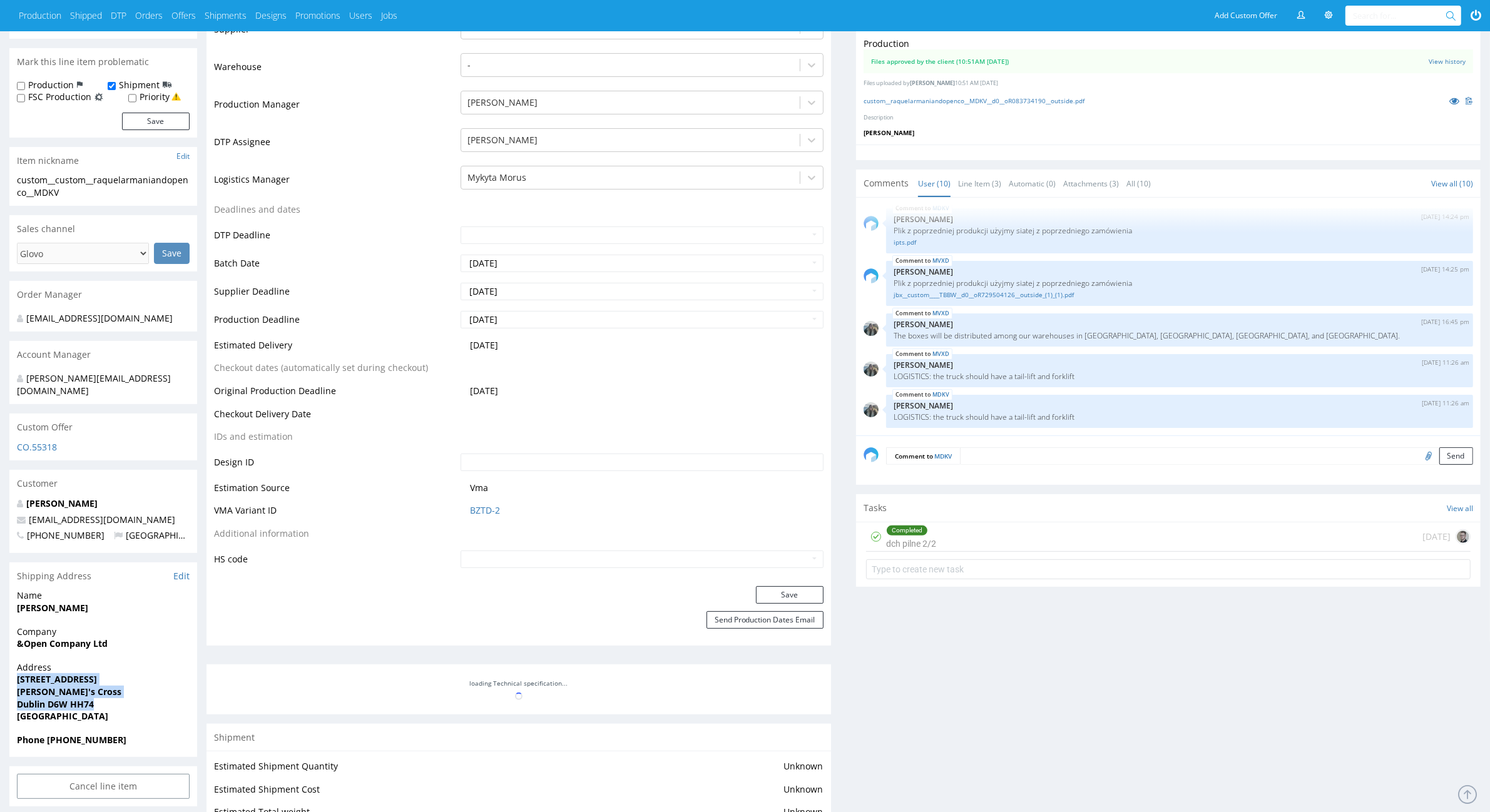
drag, startPoint x: 18, startPoint y: 663, endPoint x: 108, endPoint y: 692, distance: 94.6
click at [108, 692] on p "Address [STREET_ADDRESS]" at bounding box center [103, 692] width 172 height 61
copy p "[STREET_ADDRESS]"
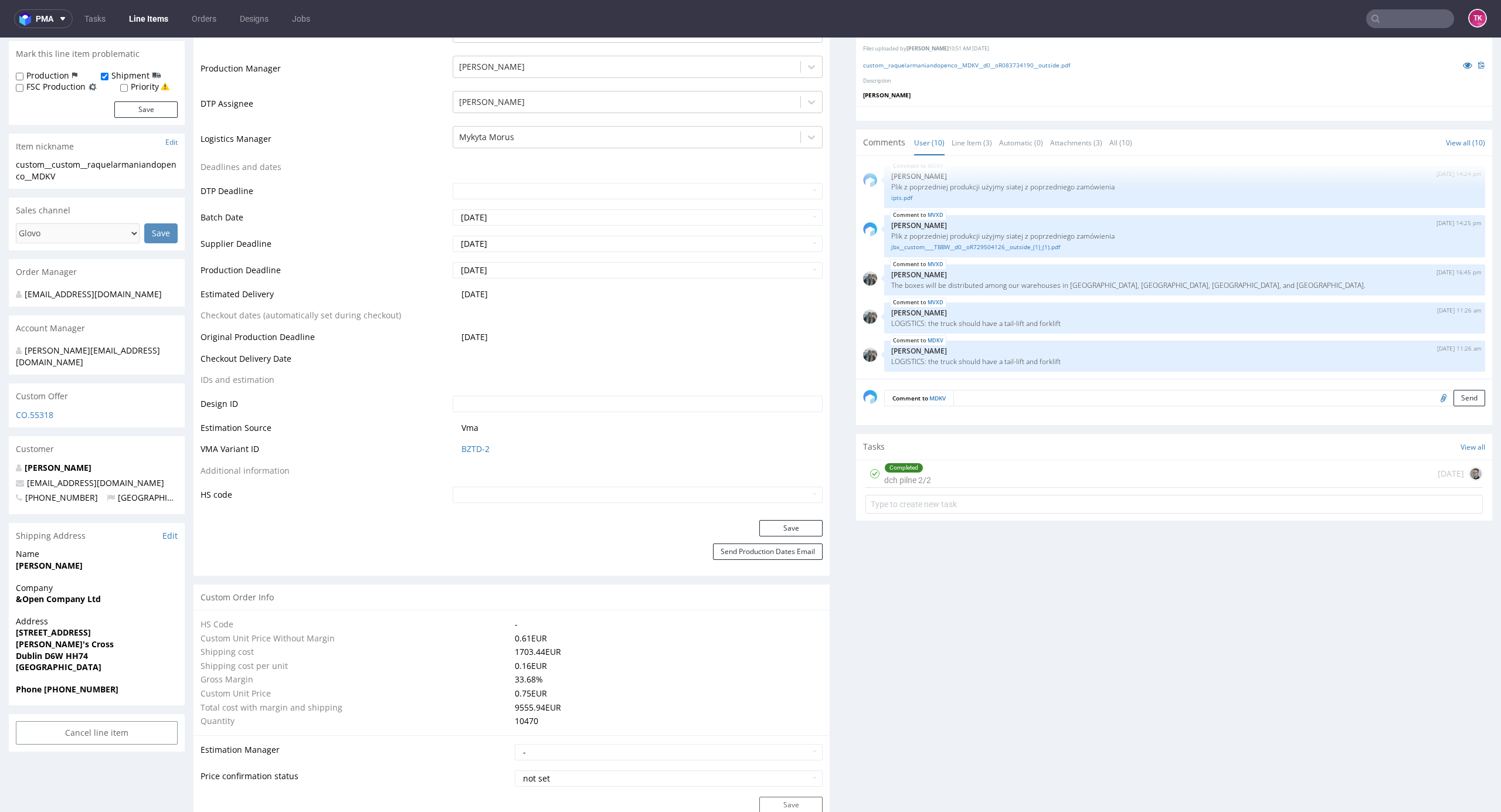
scroll to position [390, 0]
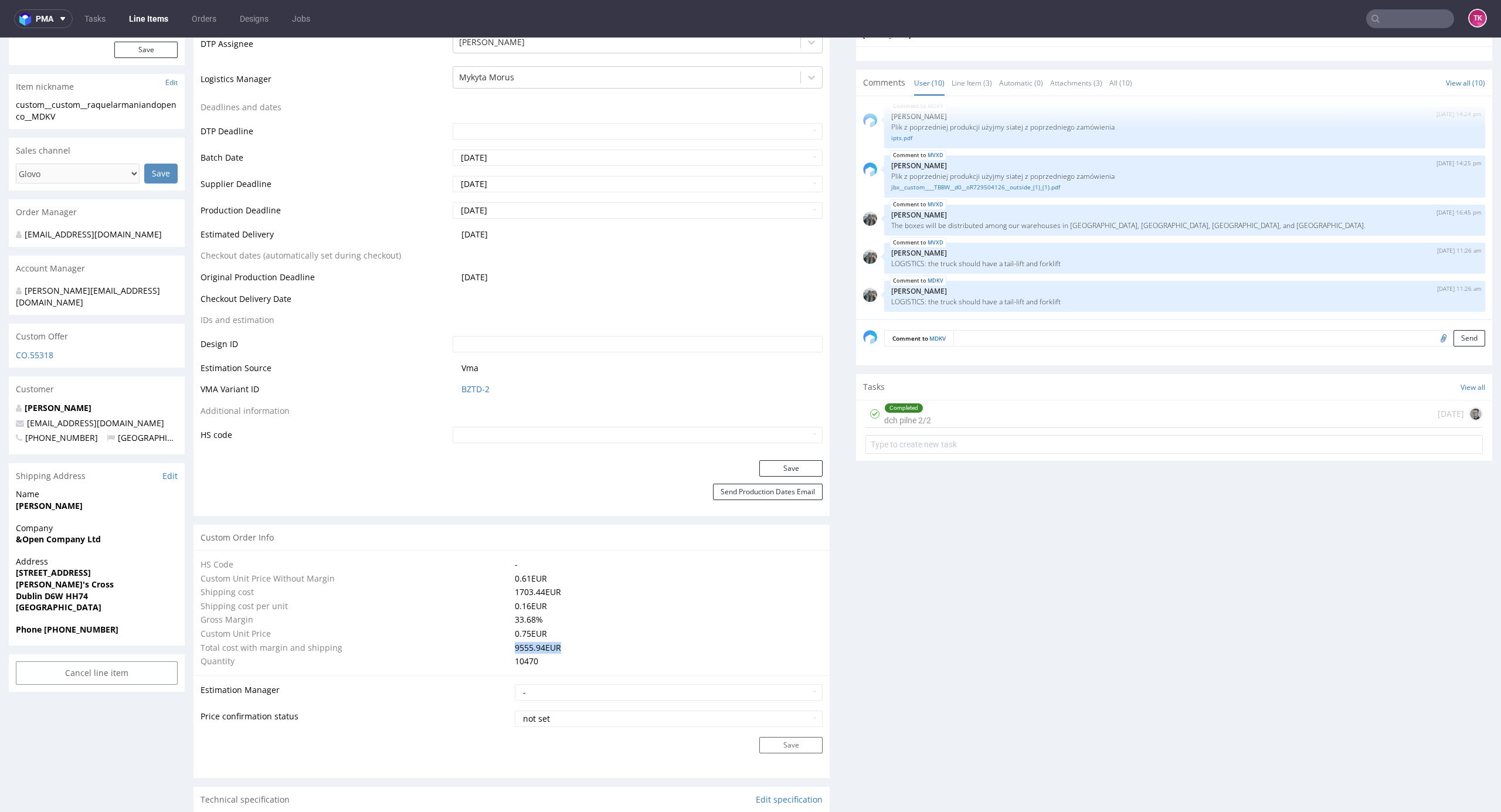
drag, startPoint x: 490, startPoint y: 651, endPoint x: 558, endPoint y: 647, distance: 68.1
click at [558, 647] on tr "Total cost with margin and shipping 9555.94 EUR" at bounding box center [511, 647] width 622 height 14
click at [136, 28] on nav "pma Tasks Line Items Orders Designs Jobs TK" at bounding box center [750, 18] width 1501 height 38
click at [139, 19] on link "Line Items" at bounding box center [148, 18] width 53 height 18
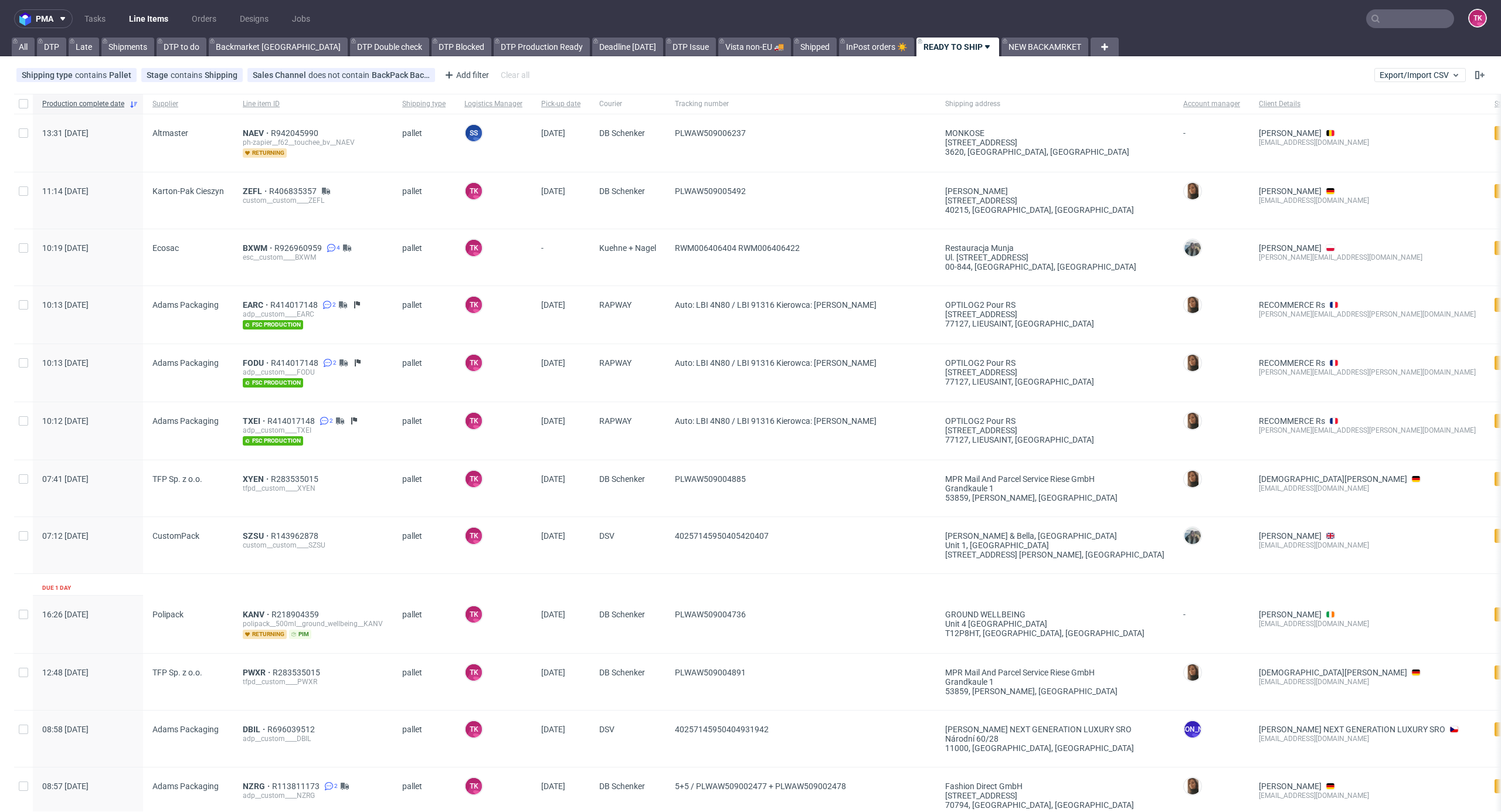
click at [142, 18] on link "Line Items" at bounding box center [148, 18] width 53 height 18
